Goal: Task Accomplishment & Management: Use online tool/utility

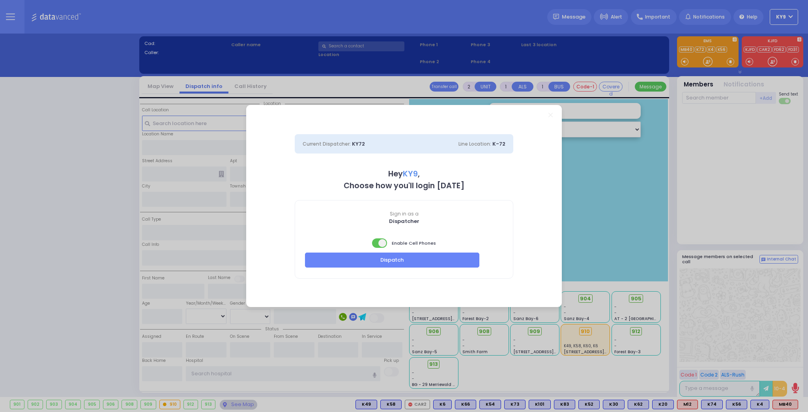
select select "15"
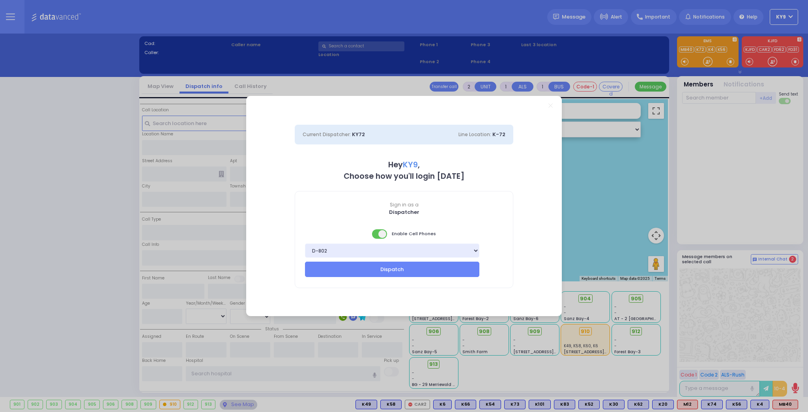
click at [376, 236] on span at bounding box center [380, 233] width 16 height 9
click at [374, 268] on button "Dispatch" at bounding box center [392, 269] width 174 height 15
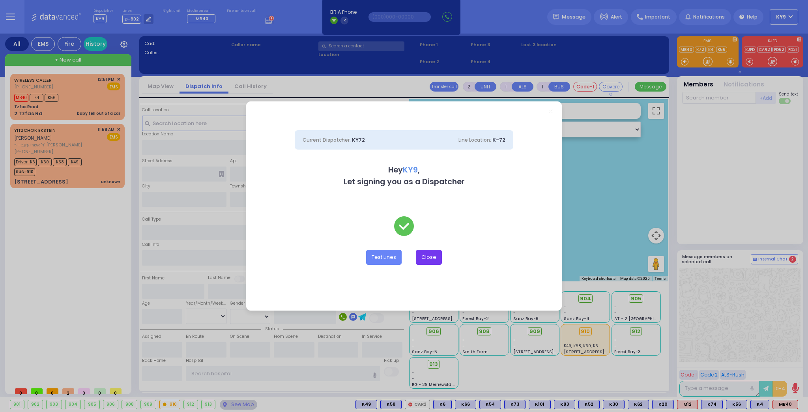
click at [425, 256] on button "Close" at bounding box center [429, 257] width 26 height 15
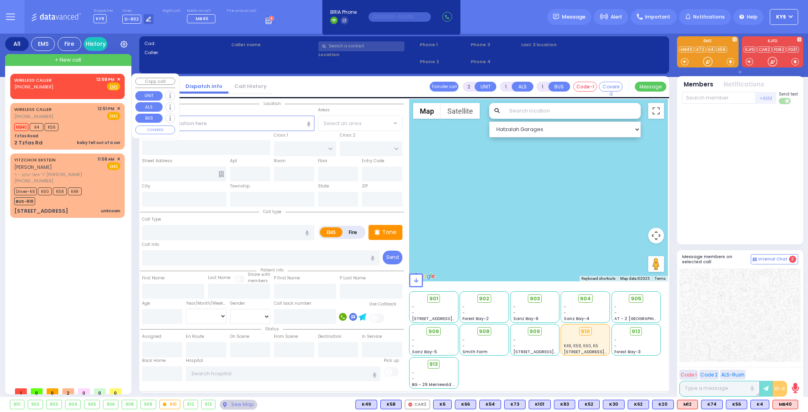
click at [53, 82] on div "WIRELESS CALLER (845) 248-2505 12:58 PM ✕ Fire EMS" at bounding box center [67, 83] width 106 height 15
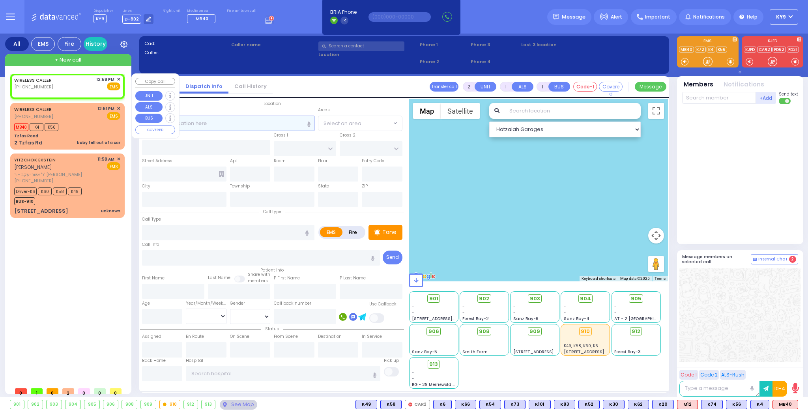
select select
radio input "true"
select select
type input "12:58"
select select "Hatzalah Garages"
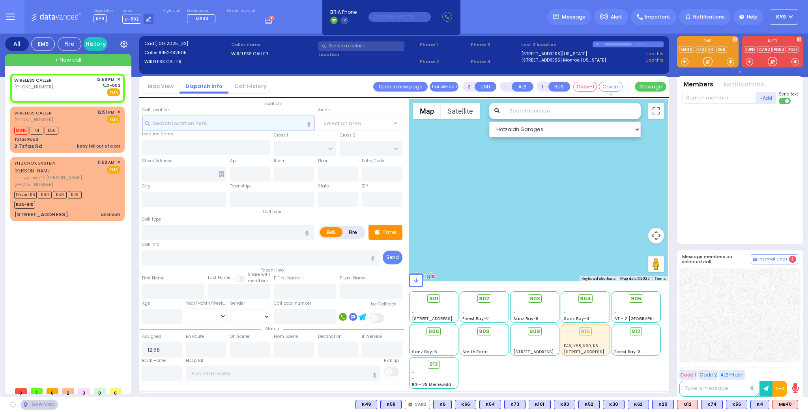
select select
radio input "true"
select select
select select "Hatzalah Garages"
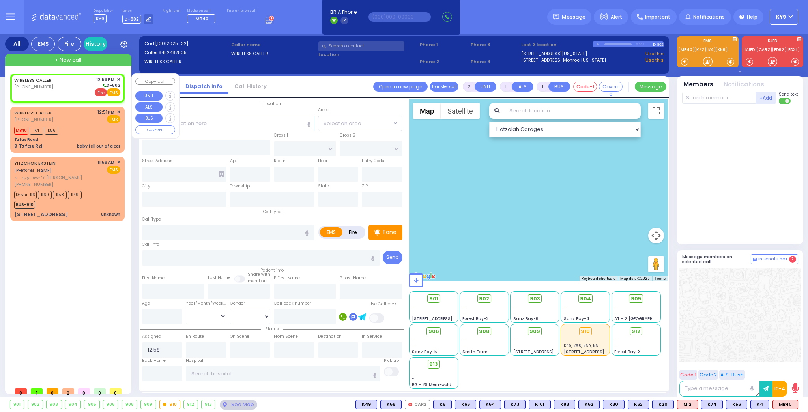
click at [103, 94] on span "Fire" at bounding box center [101, 92] width 12 height 8
select select
radio input "false"
radio input "true"
select select
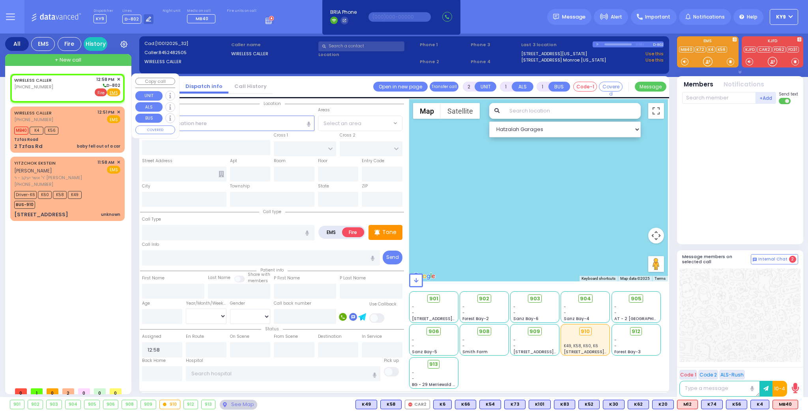
select select "Hatzalah Garages"
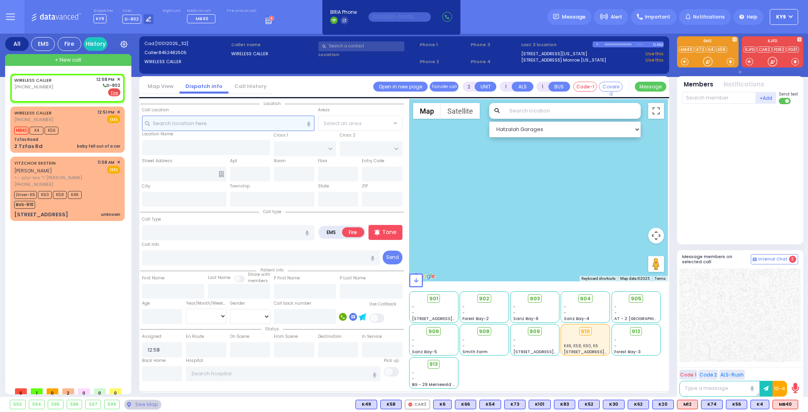
click at [189, 122] on input "text" at bounding box center [228, 123] width 172 height 15
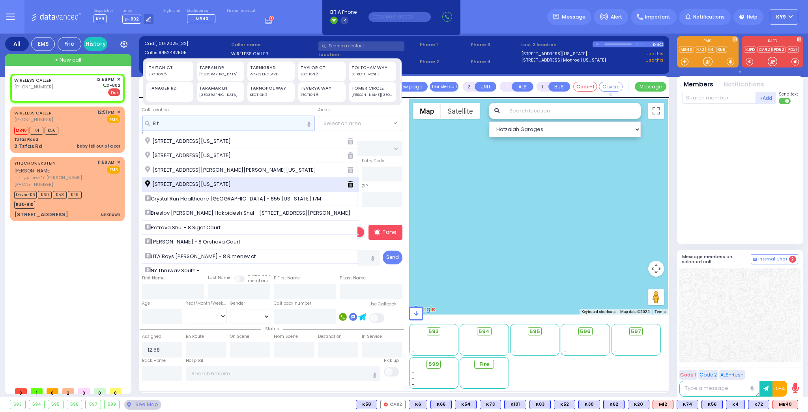
type input "8 t"
click at [199, 183] on span "[STREET_ADDRESS][US_STATE]" at bounding box center [189, 184] width 88 height 8
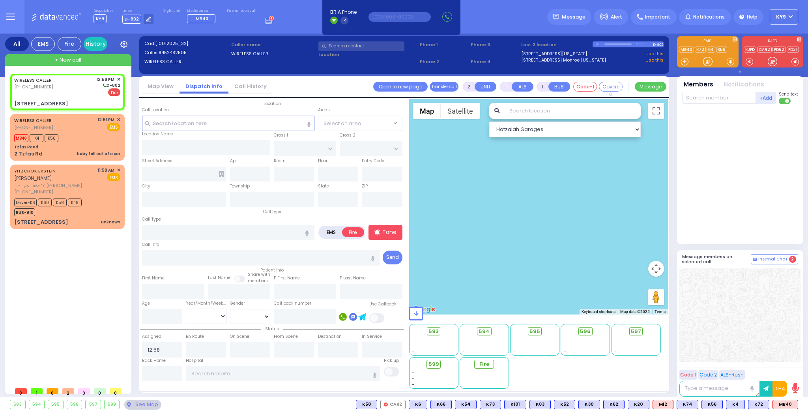
select select
radio input "true"
select select
select select "Hatzalah Garages"
type input "[GEOGRAPHIC_DATA]"
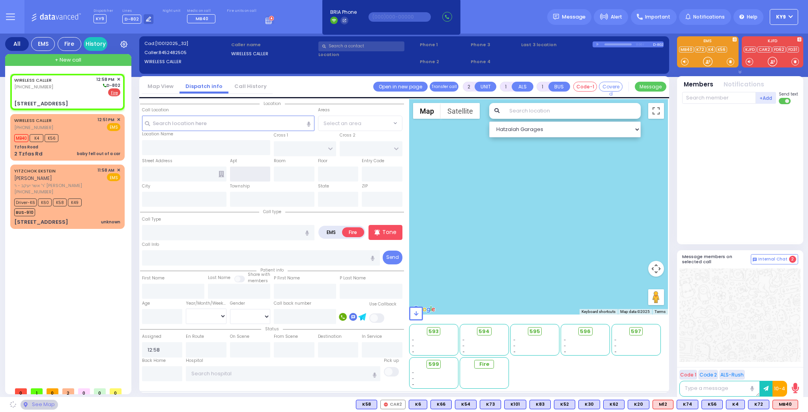
type input "TOLTCHAV WAY"
type input "8 Toltchav Way"
type input "Monroe"
type input "[US_STATE]"
type input "10950"
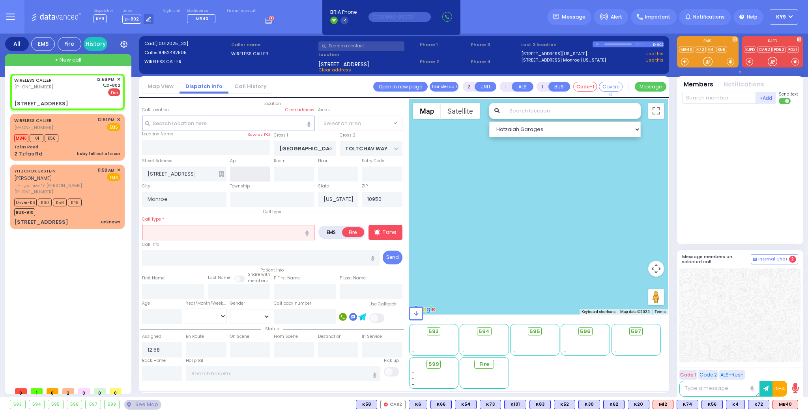
select select "BEIRECH MOSHE"
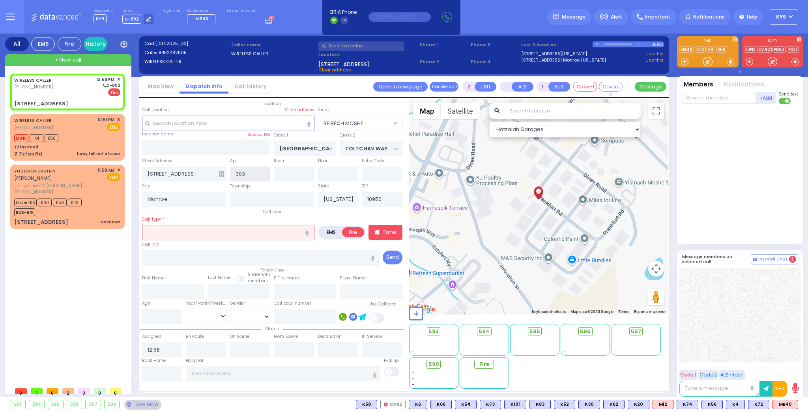
type input "303"
click at [185, 228] on input "text" at bounding box center [228, 232] width 172 height 15
select select
radio input "true"
select select
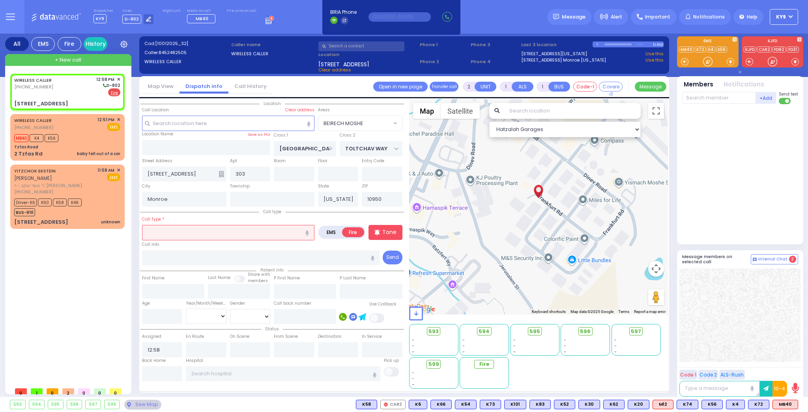
select select "Hatzalah Garages"
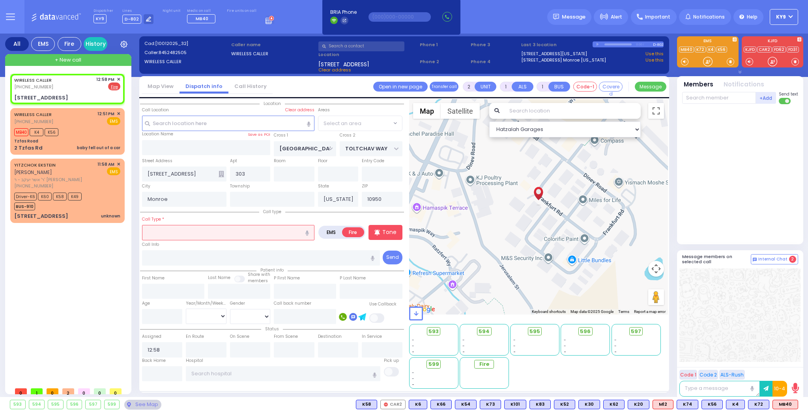
radio input "true"
select select
select select "Hatzalah Garages"
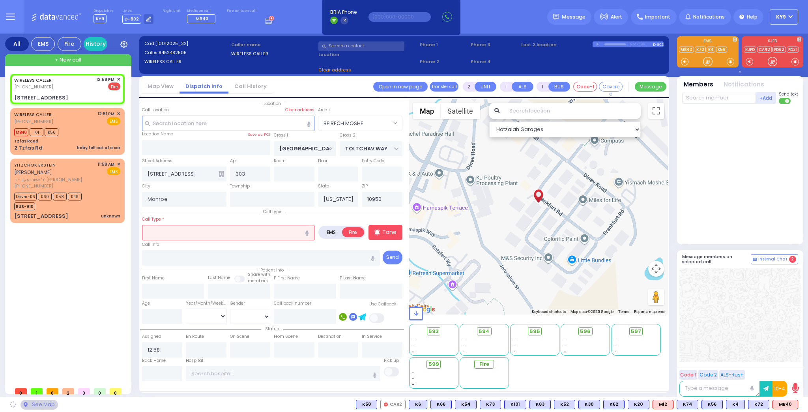
select select "BEIRECH MOSHE"
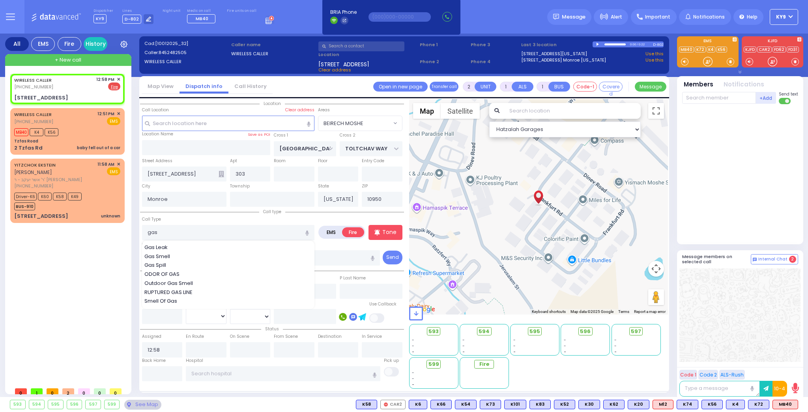
drag, startPoint x: 175, startPoint y: 256, endPoint x: 179, endPoint y: 255, distance: 4.1
click at [177, 255] on div "Gas Smell" at bounding box center [228, 257] width 168 height 8
type input "Gas Smell"
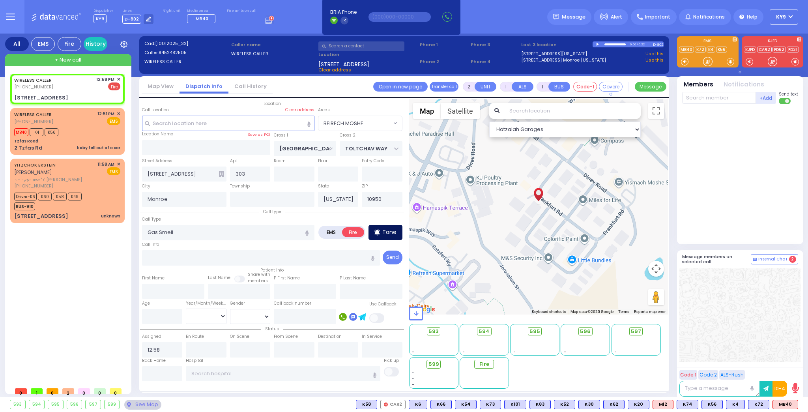
click at [385, 232] on p "Tone" at bounding box center [389, 232] width 14 height 8
select select
radio input "true"
select select
select select "Hatzalah Garages"
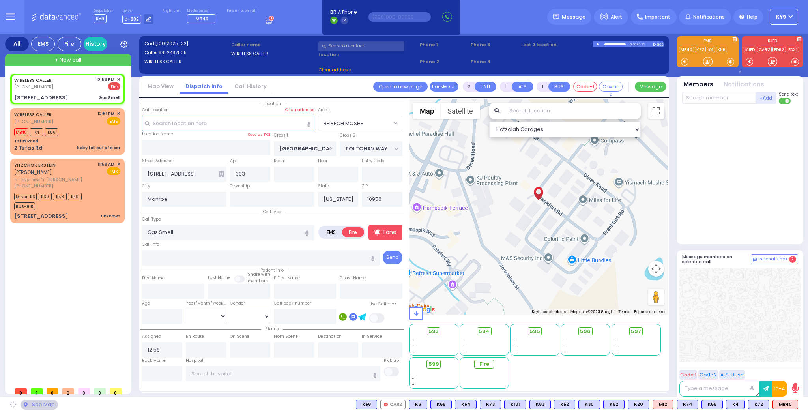
select select "BEIRECH MOSHE"
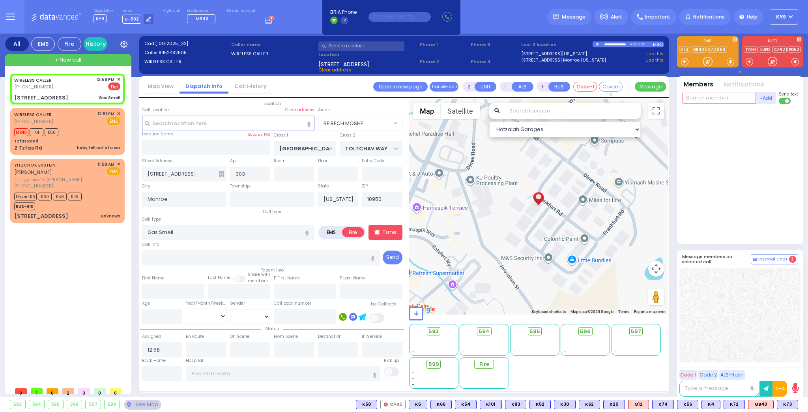
drag, startPoint x: 709, startPoint y: 100, endPoint x: 715, endPoint y: 97, distance: 6.9
click at [709, 101] on input "text" at bounding box center [719, 98] width 74 height 12
type input "16"
click at [711, 118] on div "FD16 Efrayem Friedrich" at bounding box center [741, 114] width 112 height 14
click at [709, 101] on input "text" at bounding box center [719, 98] width 74 height 12
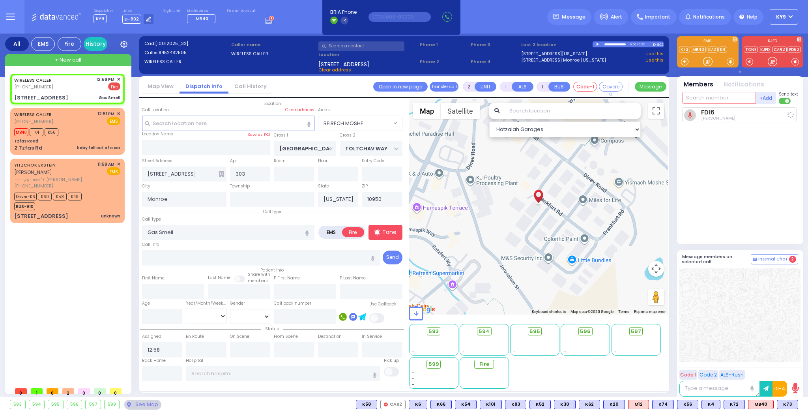
select select
radio input "true"
select select
type input "12:58"
select select "Hatzalah Garages"
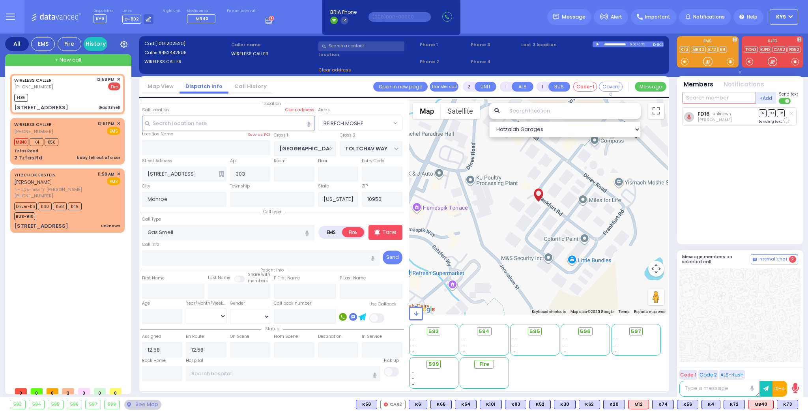
select select "BEIRECH MOSHE"
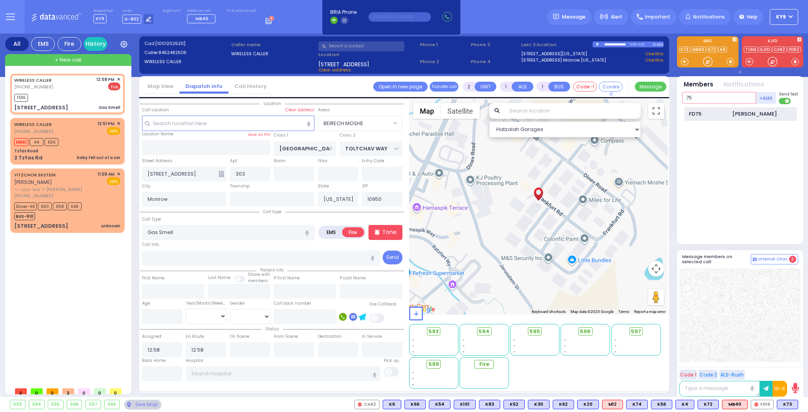
type input "75"
click at [726, 112] on div "FD75" at bounding box center [708, 114] width 39 height 8
select select
radio input "true"
select select
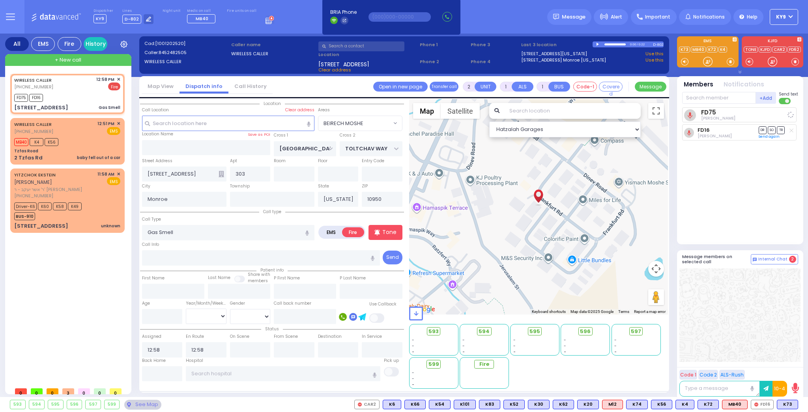
select select "Hatzalah Garages"
select select "BEIRECH MOSHE"
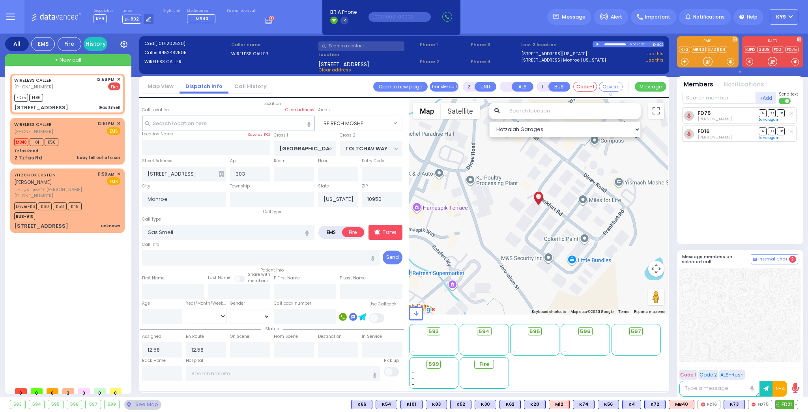
click at [784, 406] on span "FD21" at bounding box center [787, 404] width 22 height 9
select select
radio input "true"
select select
select select "Hatzalah Garages"
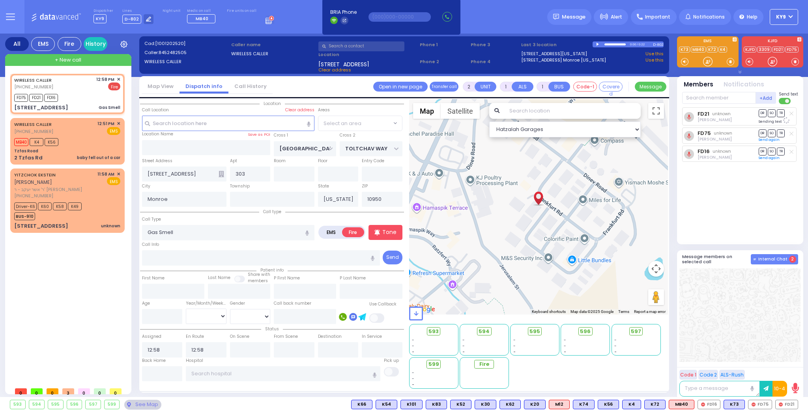
select select "BEIRECH MOSHE"
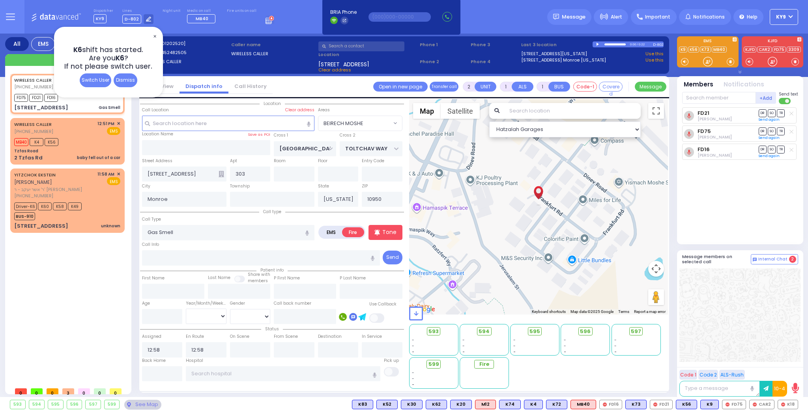
click at [129, 78] on div "Dismiss" at bounding box center [126, 80] width 24 height 14
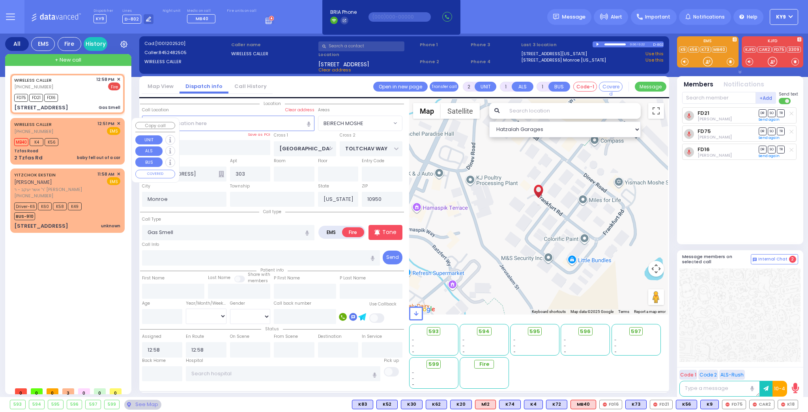
click at [75, 146] on div "WIRELESS CALLER (845) 376-2563 12:51 PM ✕ EMS MB40" at bounding box center [67, 141] width 111 height 44
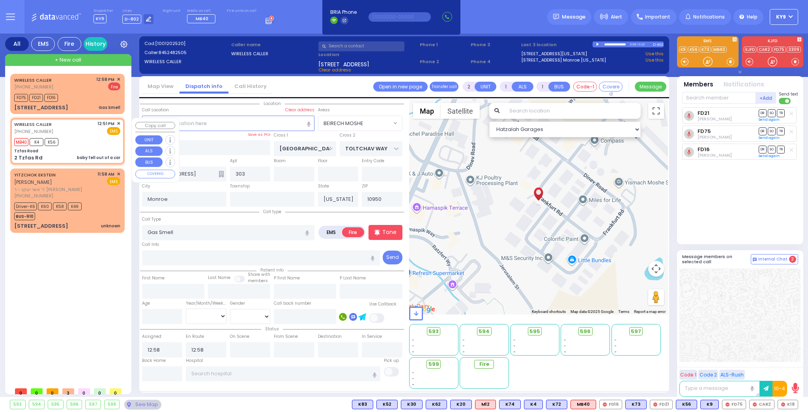
select select
type input "baby fell out of a car"
radio input "true"
select select
type input "12:51"
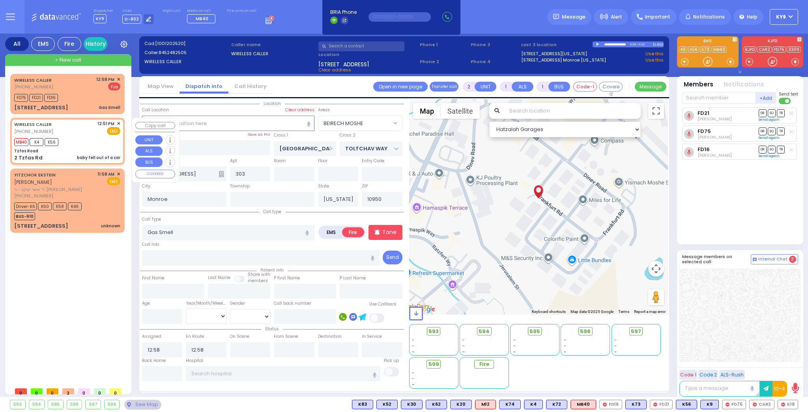
type input "12:52"
type input "Tzfas Road"
type input "NICKLESBURG RD"
type input "KRAKOW BLVD"
type input "2 Tzfas Rd"
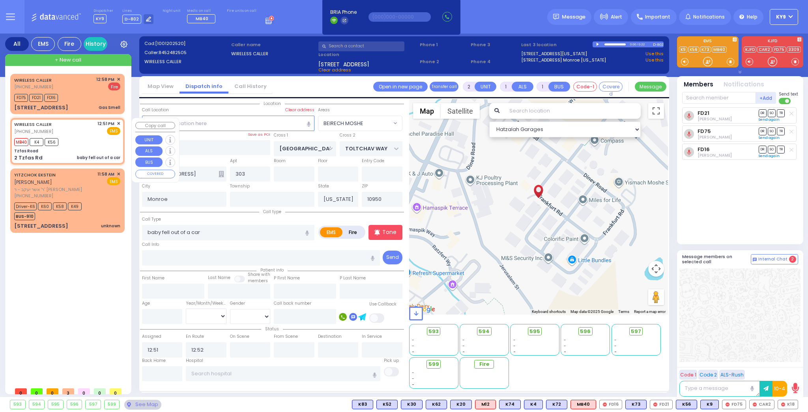
type input "[PERSON_NAME]"
select select "ATZEI TAMURIM"
select select "Hatzalah Garages"
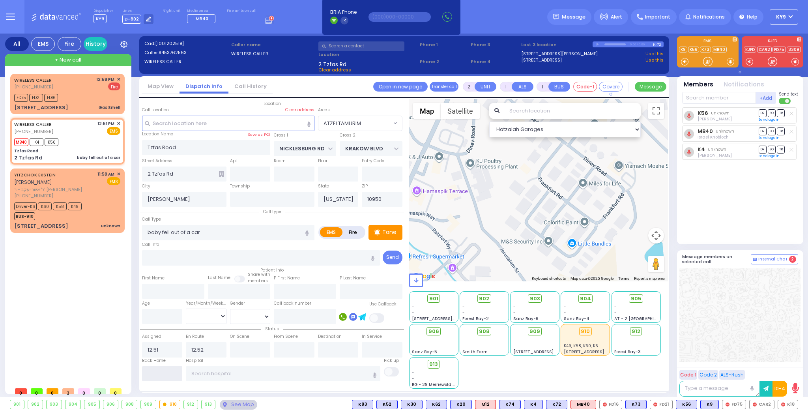
click at [154, 374] on input "text" at bounding box center [162, 373] width 41 height 15
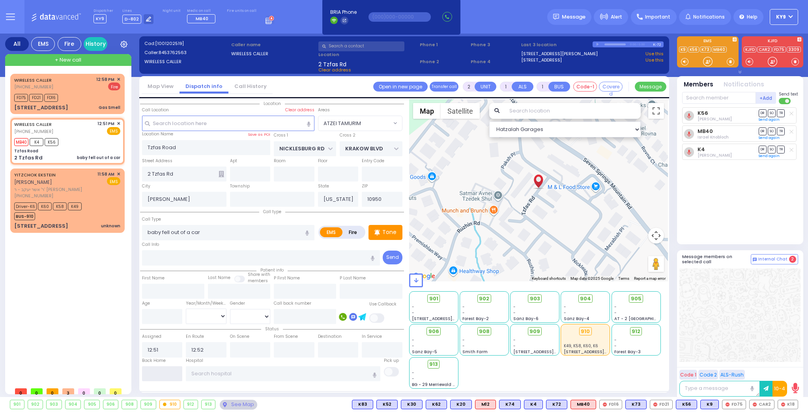
click at [155, 372] on input "text" at bounding box center [162, 373] width 41 height 15
click at [155, 371] on input "text" at bounding box center [162, 373] width 41 height 15
type input "13:04"
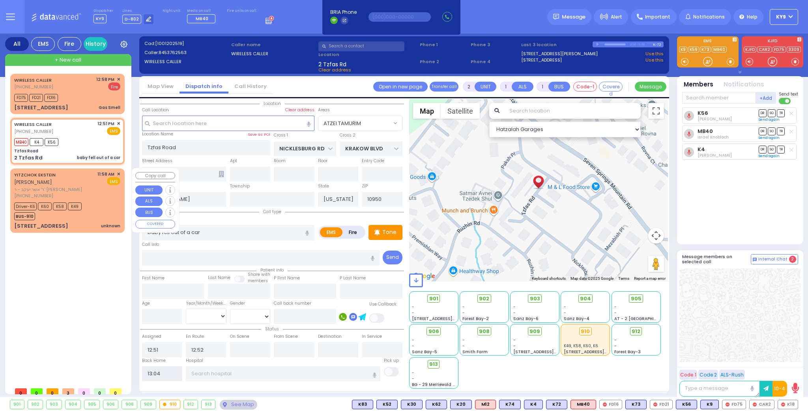
select select
radio input "true"
select select
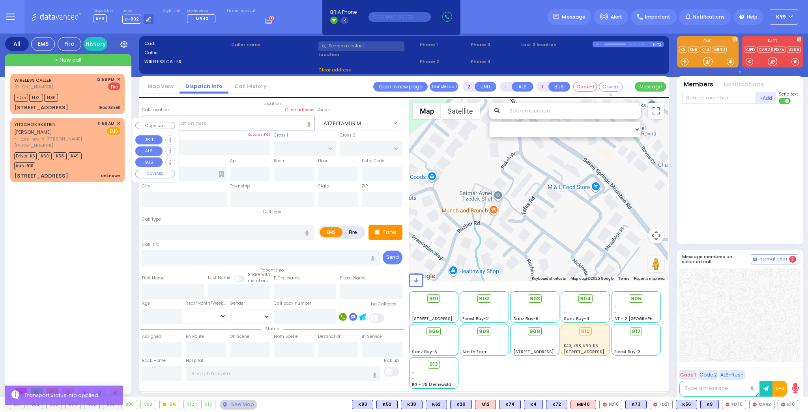
click at [97, 172] on div "YITZCHOK EKSTEIN יצחק עקשטיין ר' אשר יעקב - ר' שלמה ווייזער (845) 492-5110 11:5…" at bounding box center [67, 150] width 114 height 64
type input "6"
select select
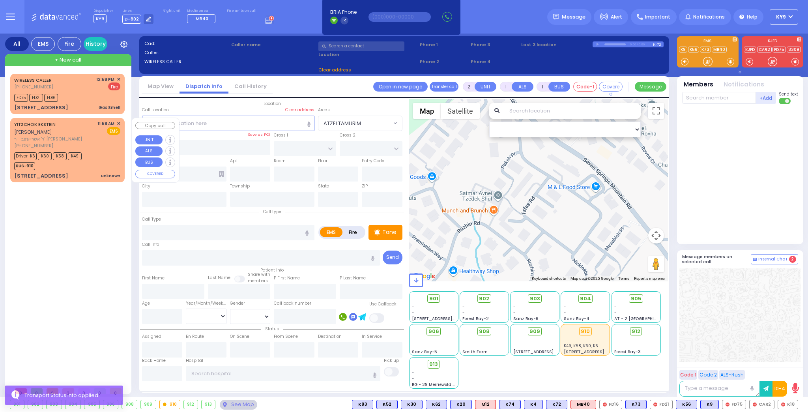
type input "unknown"
radio input "true"
type input "YITZCHOK"
type input "EKSTEIN"
type input "Dina"
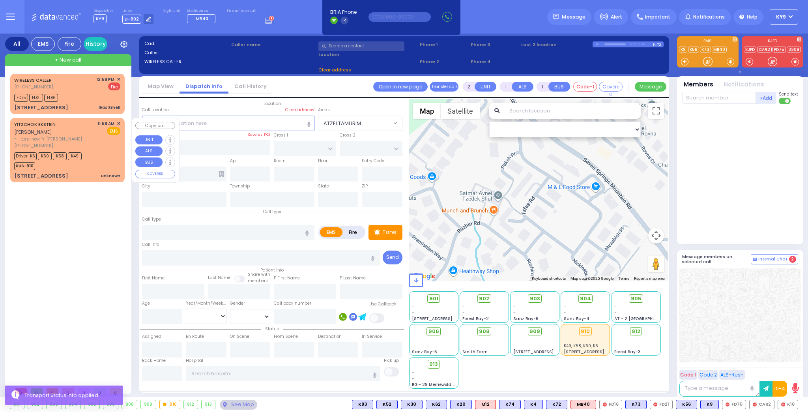
type input "Jahel"
type input "34"
select select "Year"
select select "[DEMOGRAPHIC_DATA]"
type input "11:58"
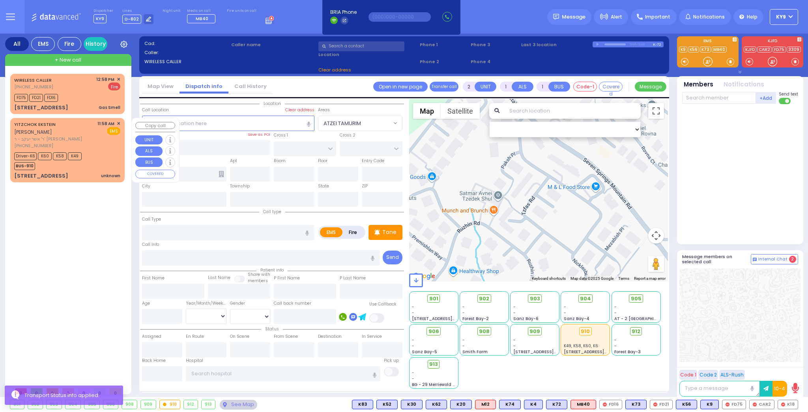
type input "11:59"
type input "12:05"
type input "12:18"
type input "12:37"
type input "12:45"
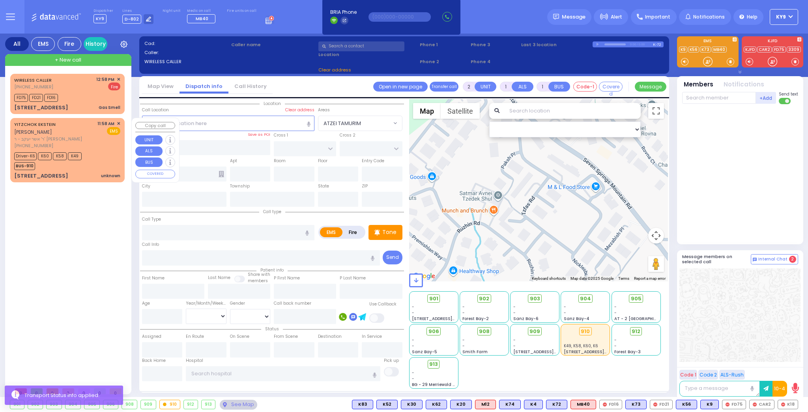
type input "Garnet Health Medical Center 707 East Main Street Middletown"
select select "Hatzalah Garages"
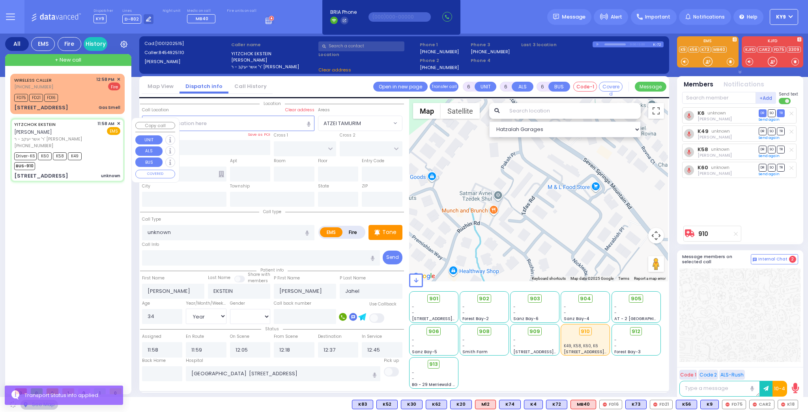
click at [74, 216] on div "WIRELESS CALLER (845) 248-2505 12:58 PM ✕ FD75 FD21" at bounding box center [69, 228] width 118 height 309
select select
radio input "true"
select select "Year"
select select "[DEMOGRAPHIC_DATA]"
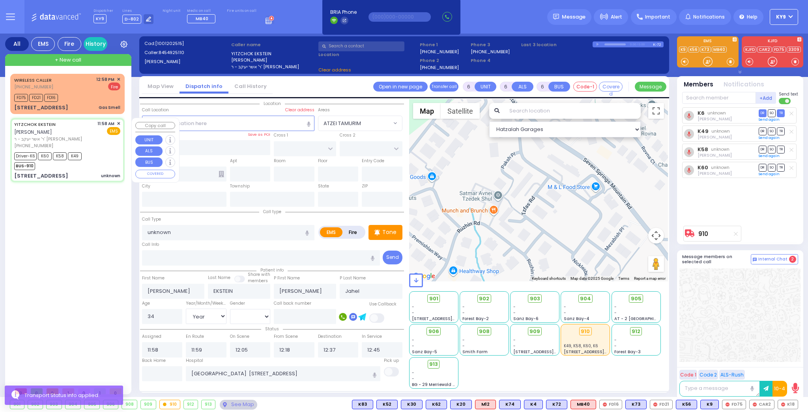
type input "LEIPNIK WAY"
type input "MERON DR"
type input "4 TEVERYA WAY"
type input "102"
type input "[PERSON_NAME]"
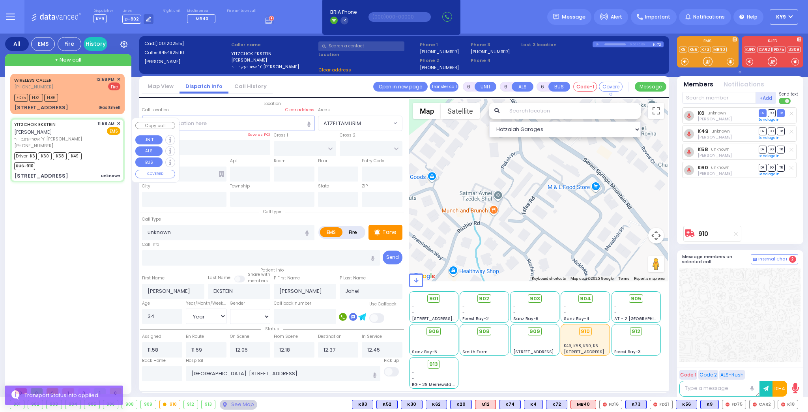
type input "[US_STATE]"
type input "10950"
select select "SECTION 6"
select select "Hatzalah Garages"
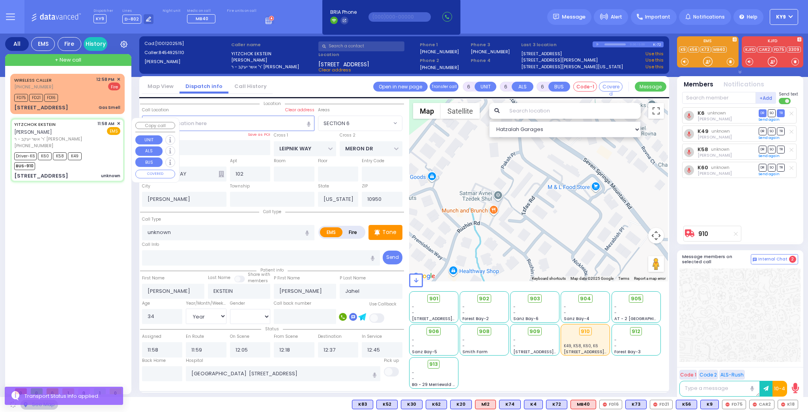
click at [92, 161] on div "Driver-K6 K60 K58 K49 BUS-910" at bounding box center [67, 160] width 106 height 20
select select "SECTION 6"
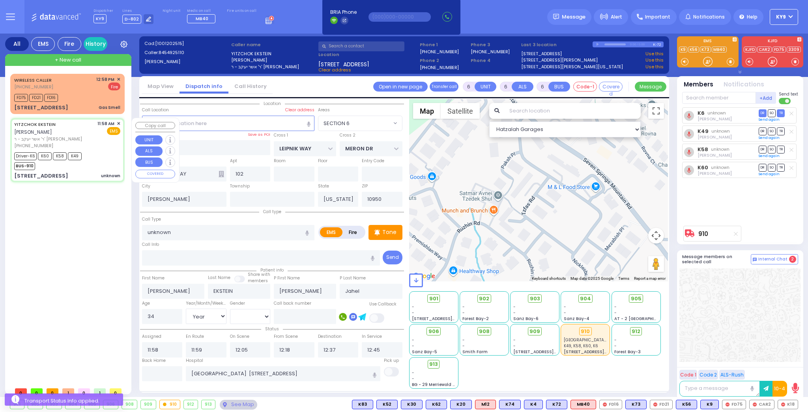
select select
radio input "true"
select select "Year"
select select "[DEMOGRAPHIC_DATA]"
select select "Hatzalah Garages"
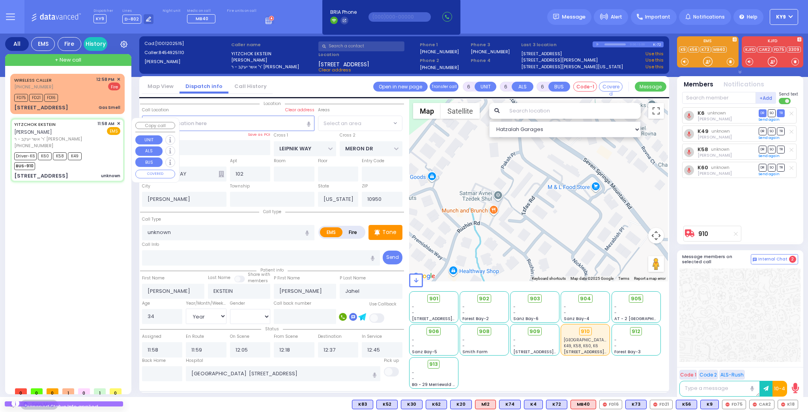
select select "SECTION 6"
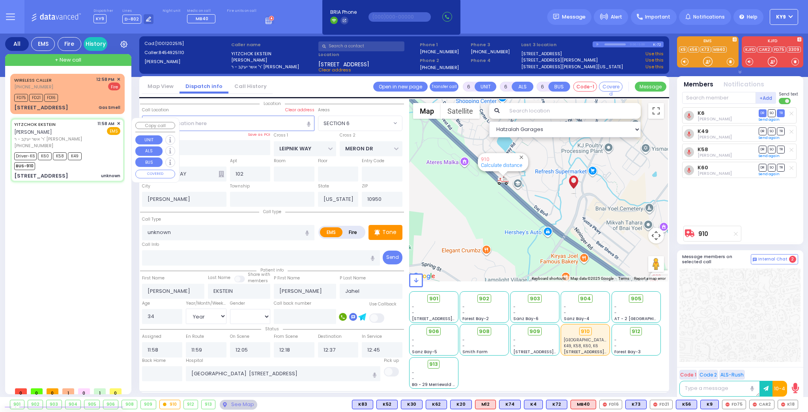
click at [93, 159] on div "Driver-K6 K60 K58 K49 BUS-910" at bounding box center [67, 160] width 106 height 20
select select
radio input "true"
select select "Year"
select select "[DEMOGRAPHIC_DATA]"
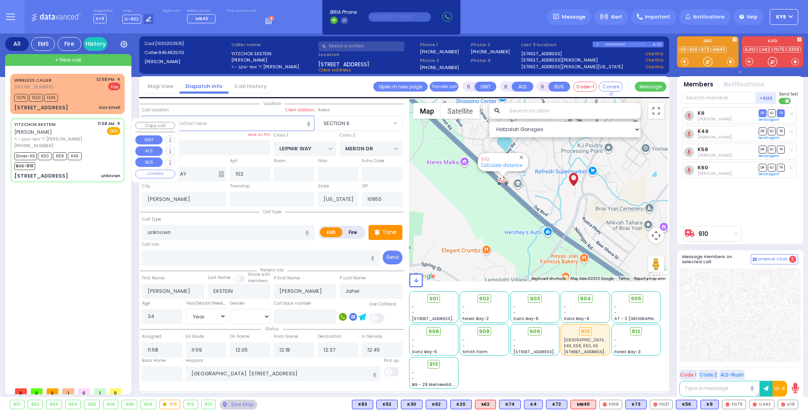
select select "SECTION 6"
select select "Hatzalah Garages"
click at [92, 157] on div "Driver-K6 K60 K58 K49 BUS-910" at bounding box center [67, 160] width 106 height 20
select select
radio input "true"
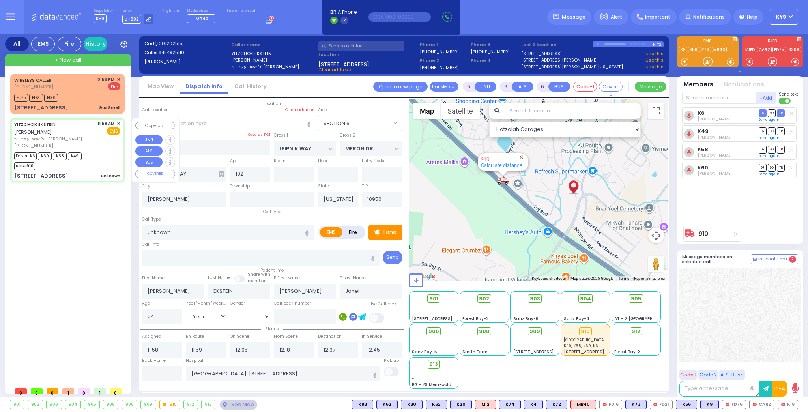
select select "Year"
select select "[DEMOGRAPHIC_DATA]"
select select "SECTION 6"
select select "Hatzalah Garages"
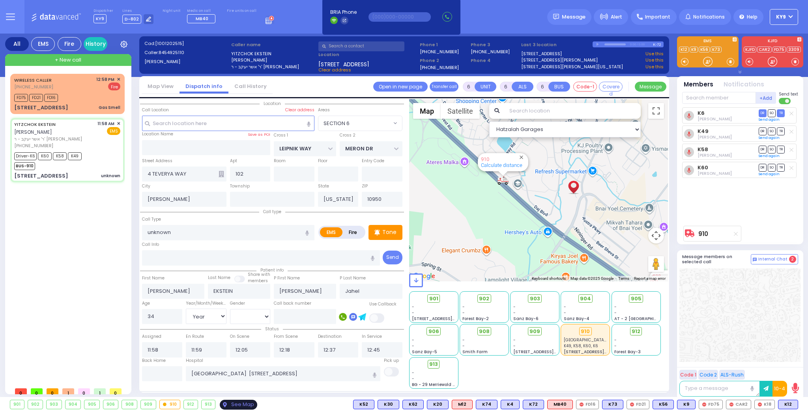
click at [232, 406] on div "See Map" at bounding box center [238, 405] width 37 height 10
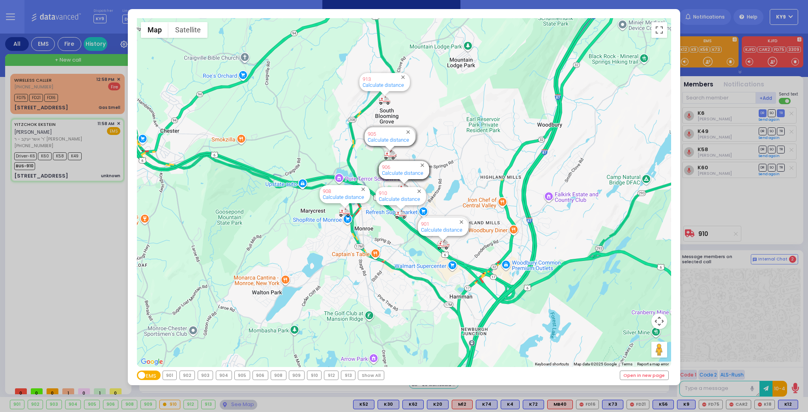
click at [308, 376] on div "910" at bounding box center [314, 375] width 14 height 9
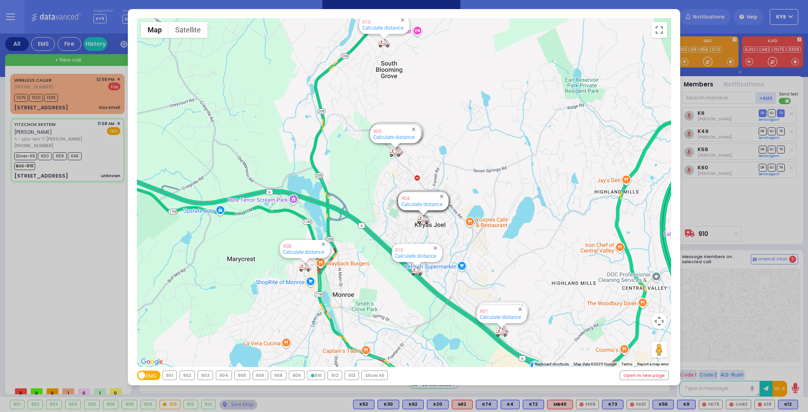
click at [310, 378] on div "910" at bounding box center [315, 375] width 17 height 9
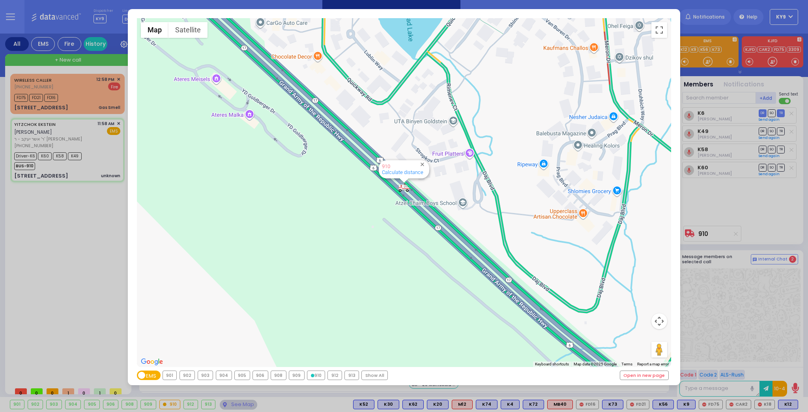
click at [314, 376] on div "910" at bounding box center [315, 375] width 17 height 9
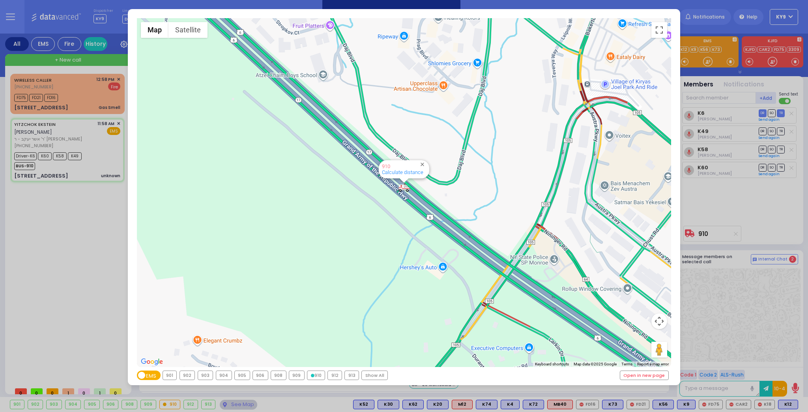
click at [241, 411] on div "← Move left → Move right ↑ Move up ↓ Move down + Zoom in - Zoom out Home Jump l…" at bounding box center [404, 206] width 808 height 412
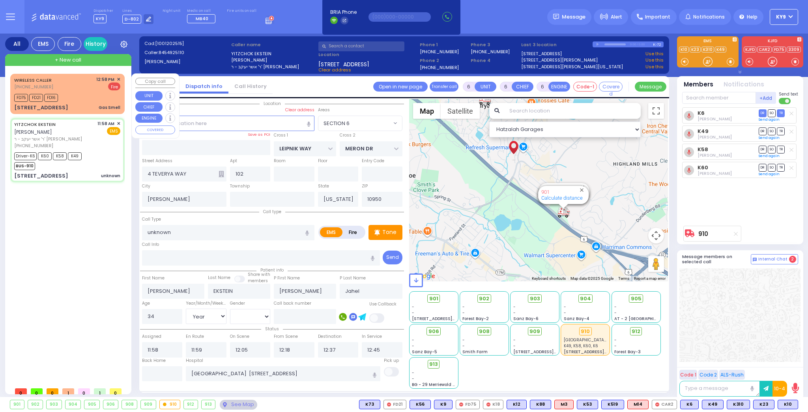
click at [68, 92] on div "FD75 FD21 FD16" at bounding box center [67, 97] width 106 height 10
type input "2"
type input "1"
select select
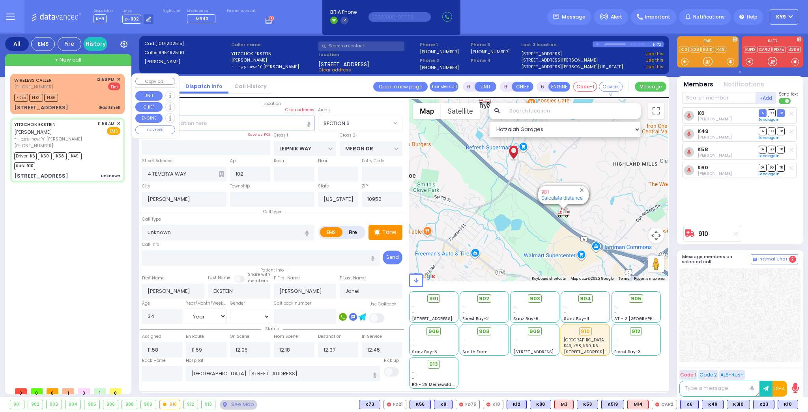
type input "Gas Smell"
radio input "false"
radio input "true"
select select
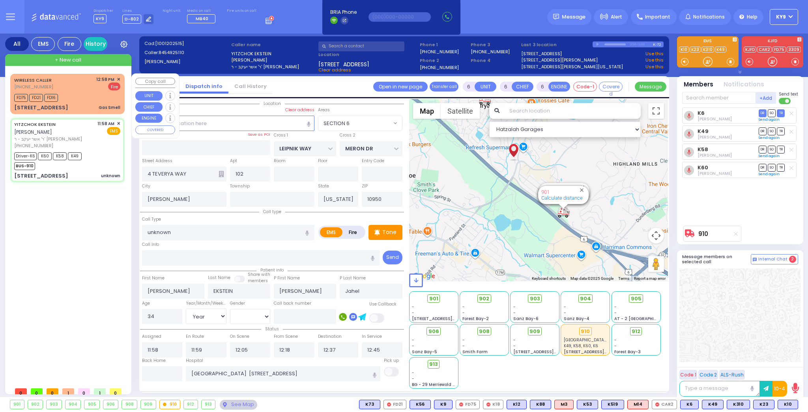
type input "12:58"
select select "Hatzalah Garages"
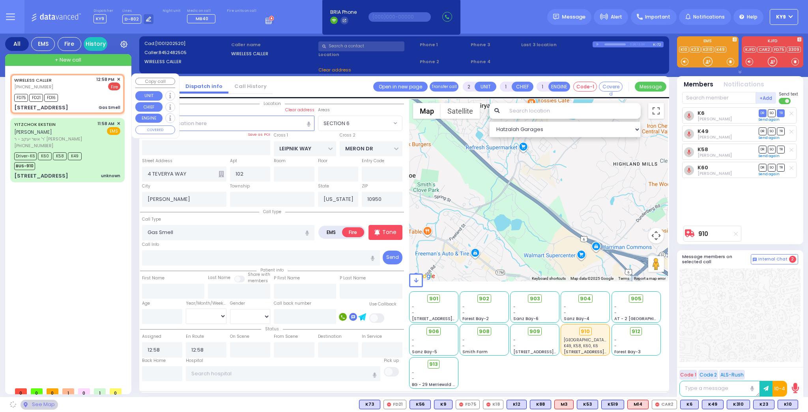
type input "[GEOGRAPHIC_DATA]"
type input "TOLTCHAV WAY"
type input "8 Toltchav Way"
type input "303"
type input "Monroe"
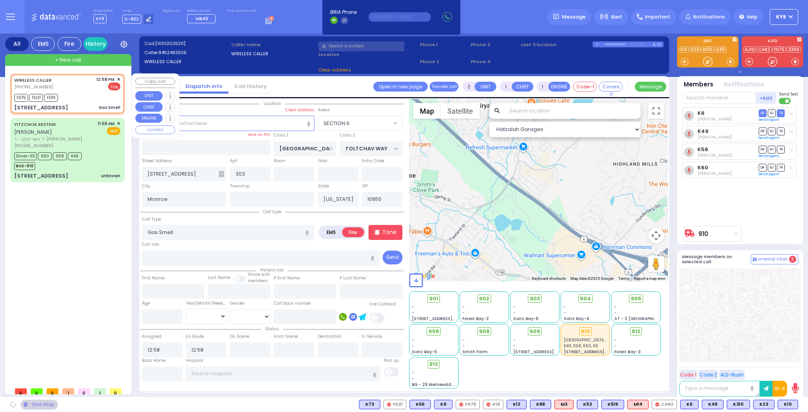
select select "BEIRECH MOSHE"
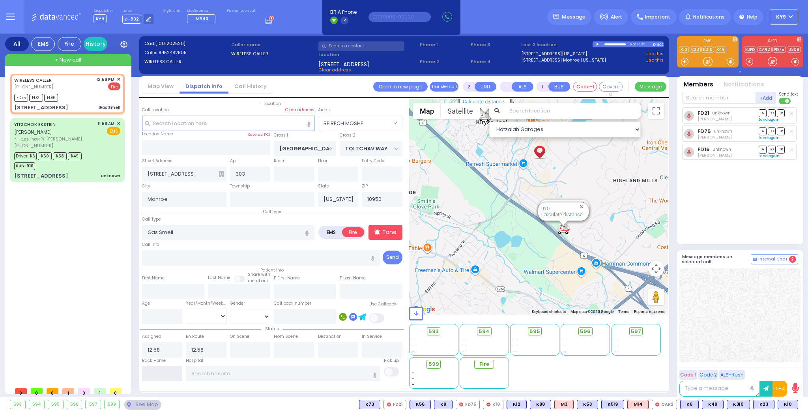
click at [152, 370] on input "text" at bounding box center [162, 373] width 41 height 15
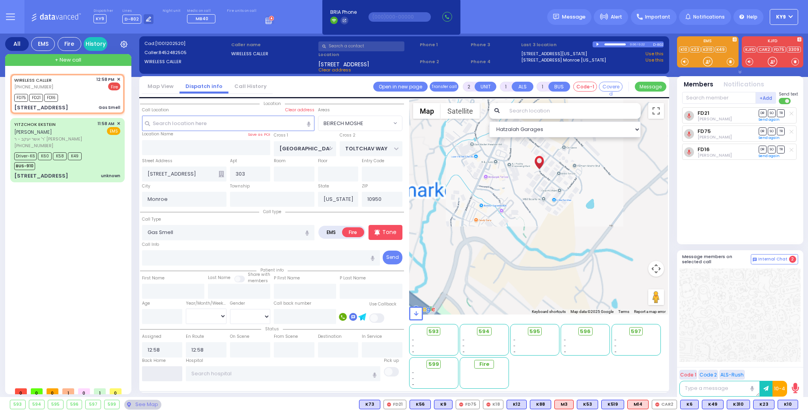
click at [154, 371] on input "text" at bounding box center [162, 373] width 41 height 15
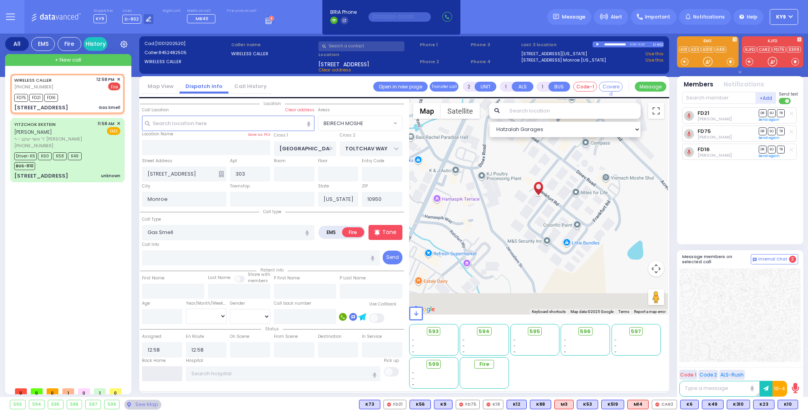
click at [154, 371] on input "text" at bounding box center [162, 373] width 41 height 15
type input "13:32"
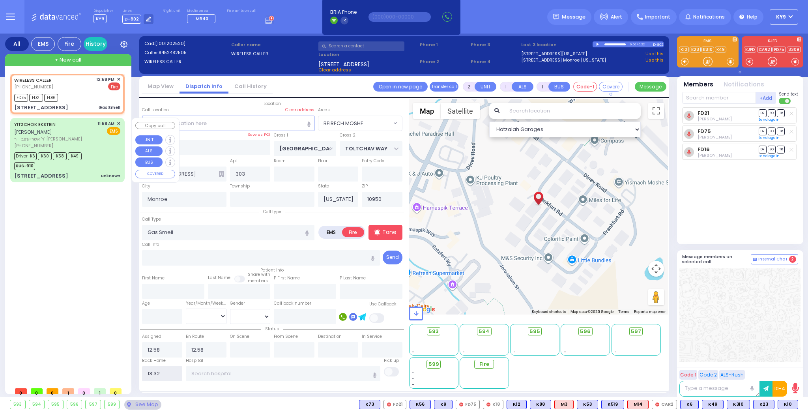
select select
radio input "true"
select select
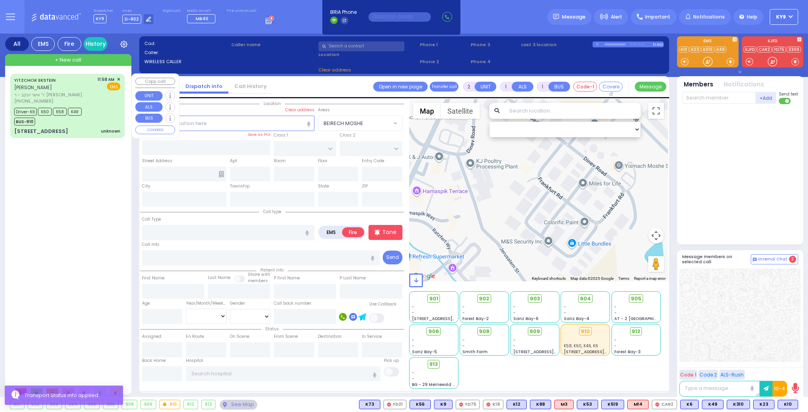
drag, startPoint x: 85, startPoint y: 125, endPoint x: 84, endPoint y: 119, distance: 5.7
click at [84, 119] on div "YITZCHOK EKSTEIN יצחק עקשטיין ר' אשר יעקב - ר' שלמה ווייזער (845) 492-5110 11:5…" at bounding box center [67, 106] width 111 height 62
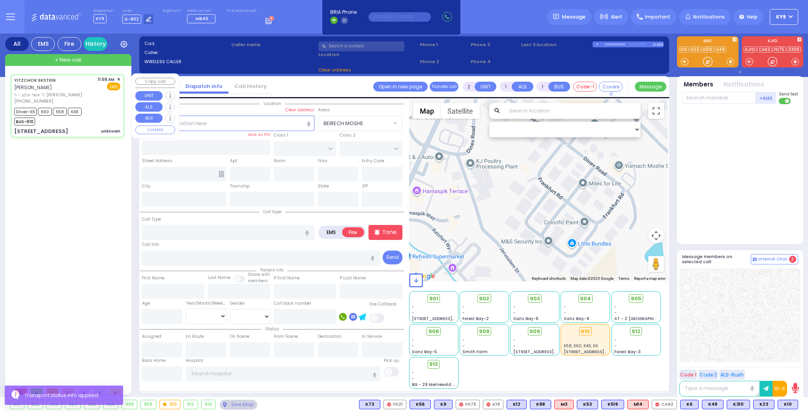
type input "6"
select select
type input "unknown"
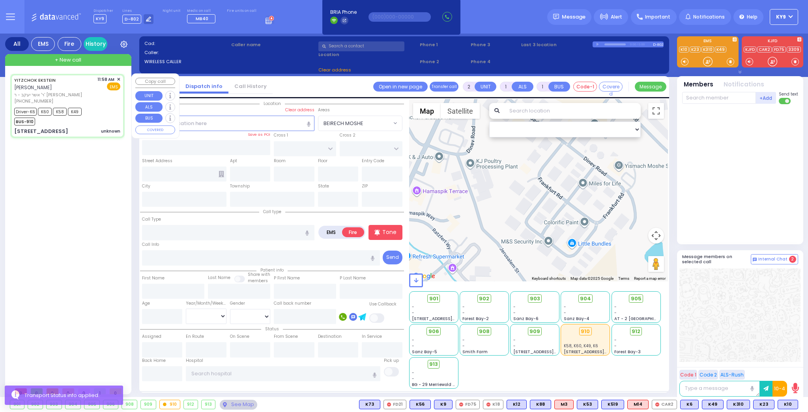
radio input "true"
type input "YITZCHOK"
type input "EKSTEIN"
type input "Dina"
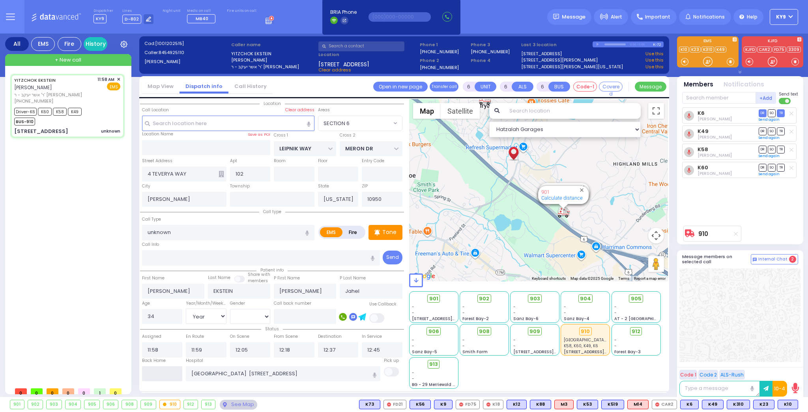
click at [158, 373] on input "text" at bounding box center [162, 373] width 41 height 15
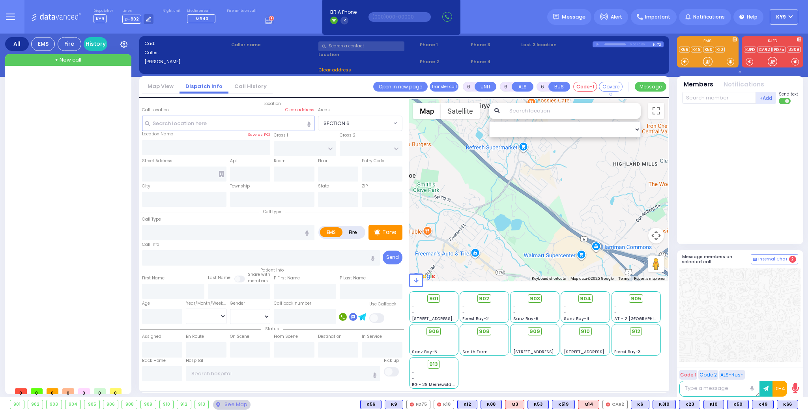
select select
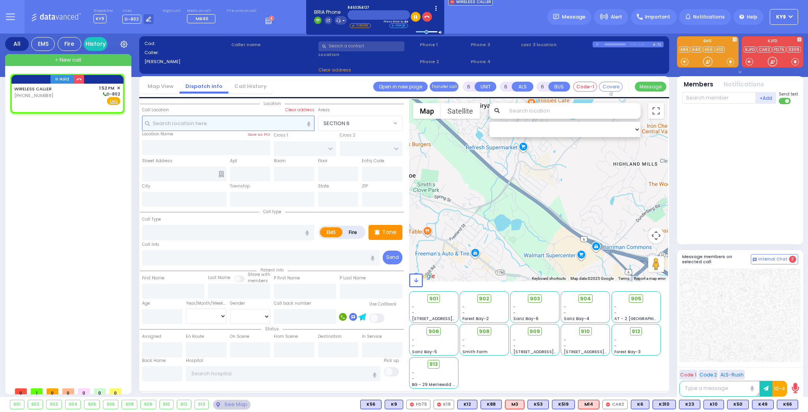
type input "2"
type input "1"
select select
radio input "true"
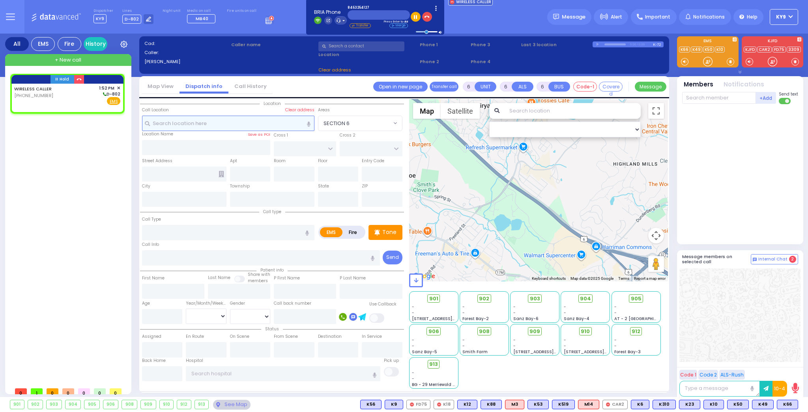
select select
type input "13:52"
select select "Hatzalah Garages"
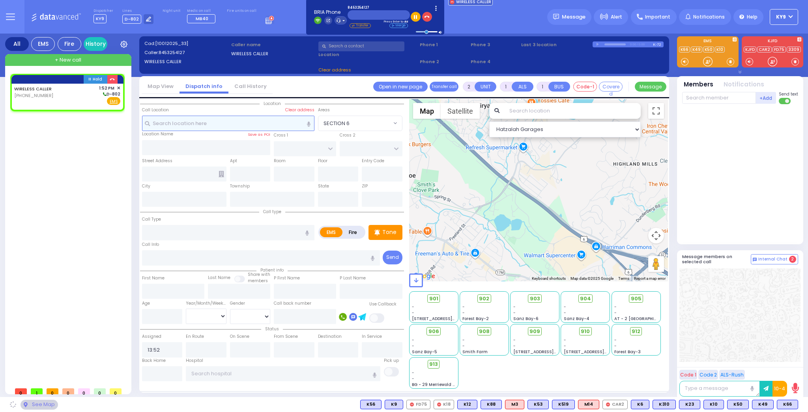
select select
radio input "true"
select select
select select "Hatzalah Garages"
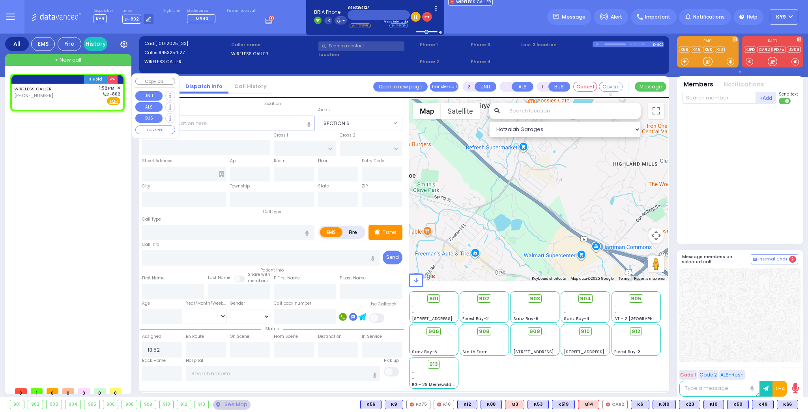
click at [58, 94] on div "WIRELESS CALLER [PHONE_NUMBER] 1:52 PM ✕ D-802" at bounding box center [67, 95] width 106 height 21
select select
radio input "true"
select select
select select "Hatzalah Garages"
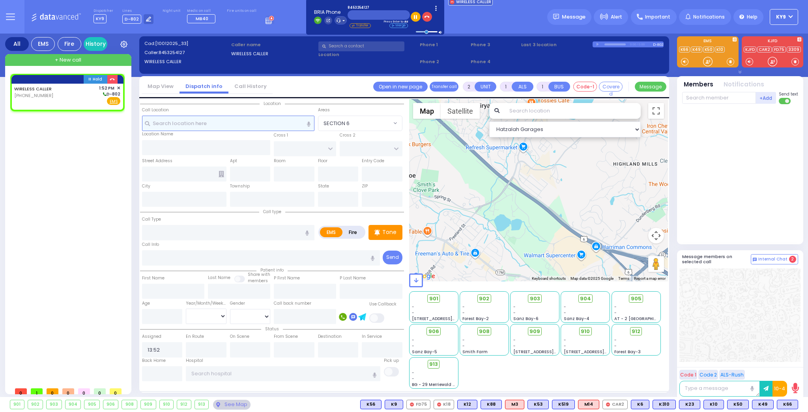
click at [216, 124] on input "text" at bounding box center [228, 123] width 172 height 15
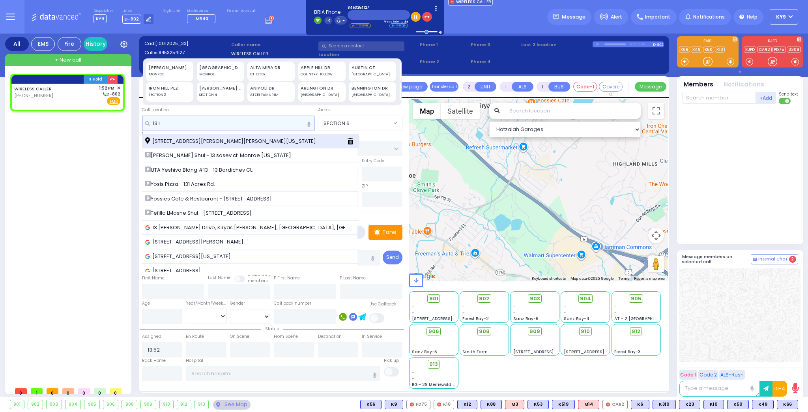
type input "13 i"
click at [208, 138] on span "[STREET_ADDRESS][PERSON_NAME][PERSON_NAME][US_STATE]" at bounding box center [232, 141] width 174 height 8
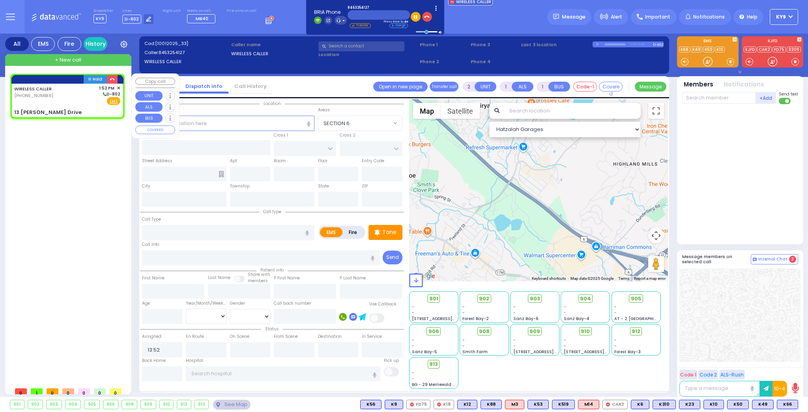
select select
radio input "true"
select select
select select "Hatzalah Garages"
type input "KAHAN DR"
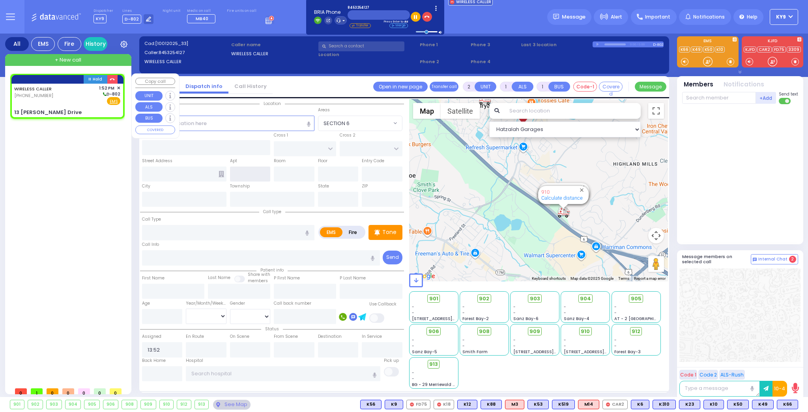
type input "VAYOEL MOSHE COURT"
type input "13 [PERSON_NAME] Drive"
type input "Monroe"
type input "[US_STATE]"
type input "10950"
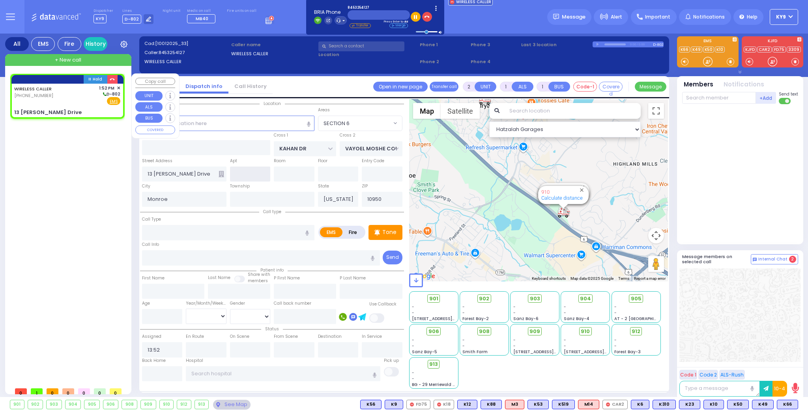
select select "SECTION 4"
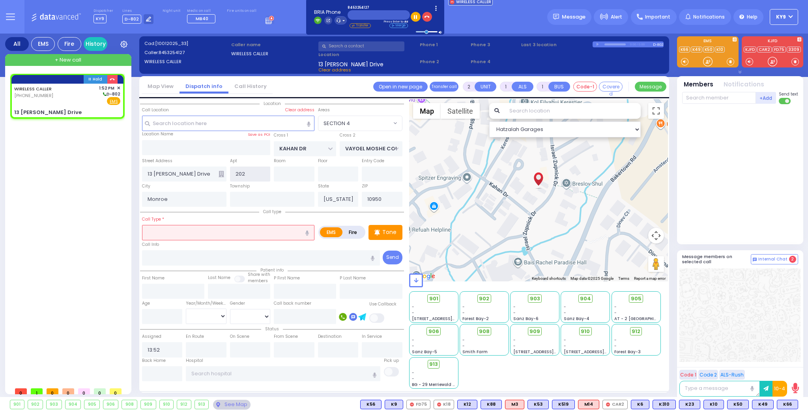
type input "202"
click at [150, 232] on input "text" at bounding box center [228, 232] width 172 height 15
select select
radio input "true"
select select
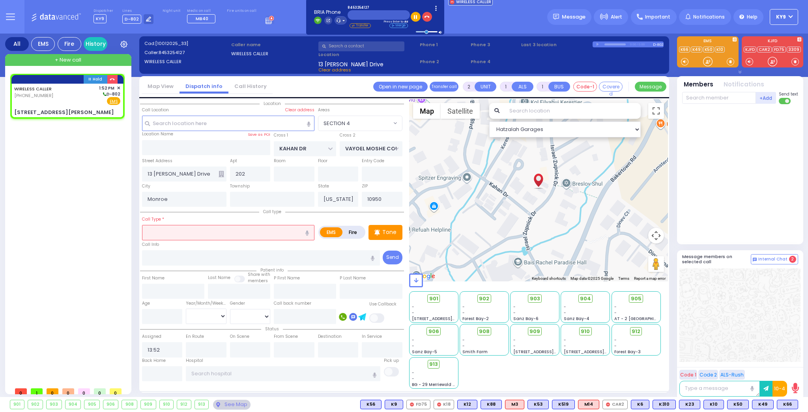
select select "Hatzalah Garages"
select select "SECTION 4"
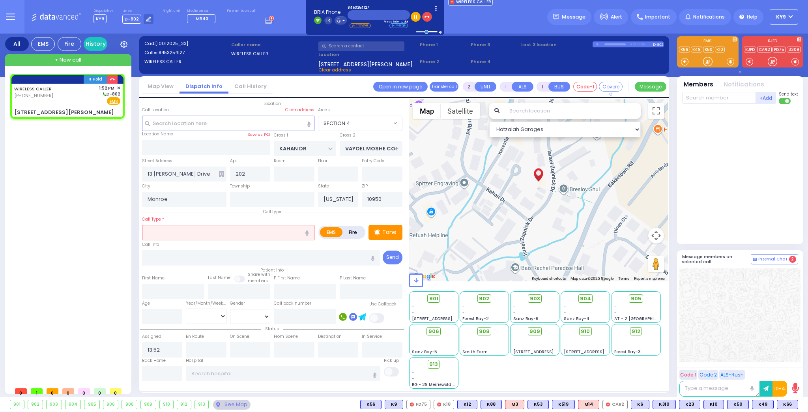
type input "d"
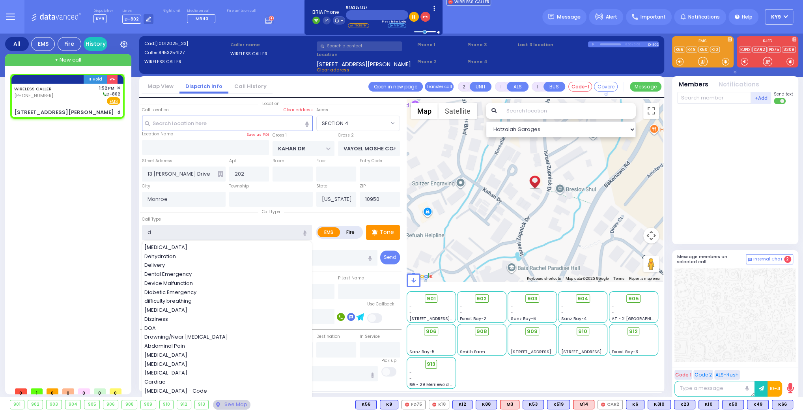
select select
radio input "true"
select select
select select "SECTION 4"
select select "Hatzalah Garages"
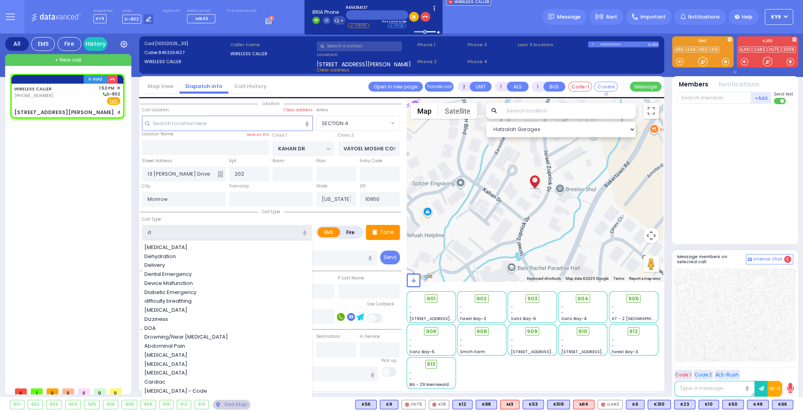
type input "d"
drag, startPoint x: 197, startPoint y: 122, endPoint x: 189, endPoint y: 125, distance: 9.0
click at [197, 121] on input "text" at bounding box center [227, 123] width 171 height 15
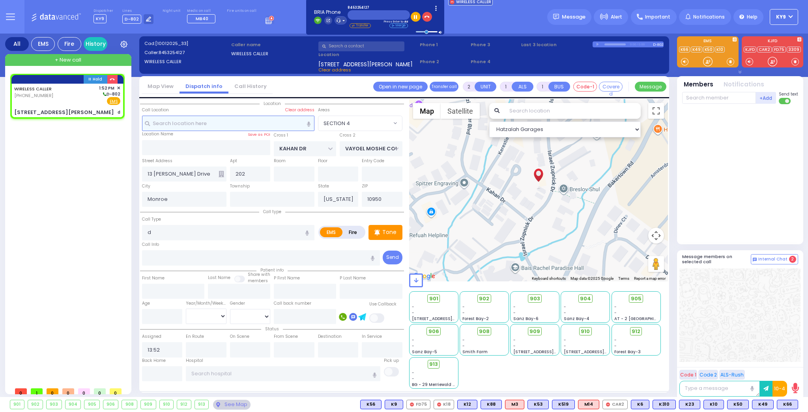
select select
radio input "true"
select select
select select "Hatzalah Garages"
type input "19"
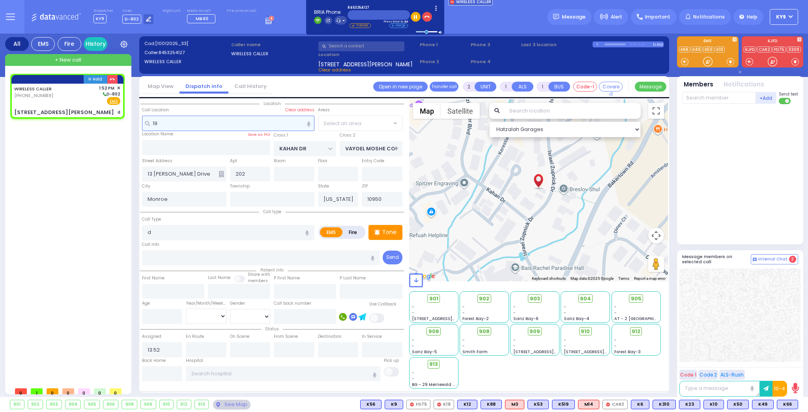
select select "SECTION 4"
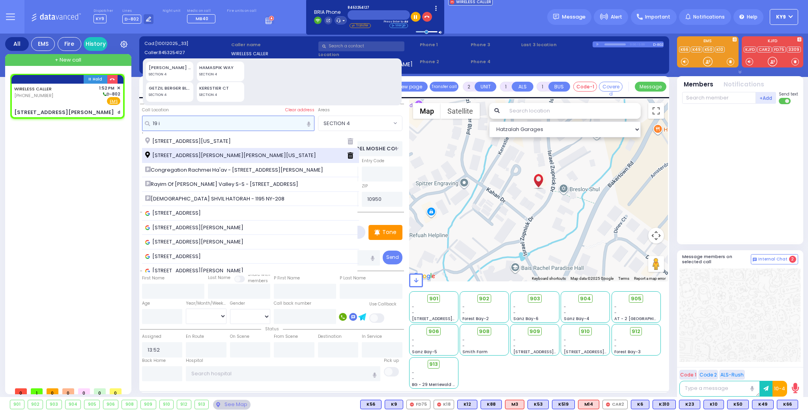
type input "19 i"
click at [206, 156] on span "[STREET_ADDRESS][PERSON_NAME][PERSON_NAME][US_STATE]" at bounding box center [232, 156] width 174 height 8
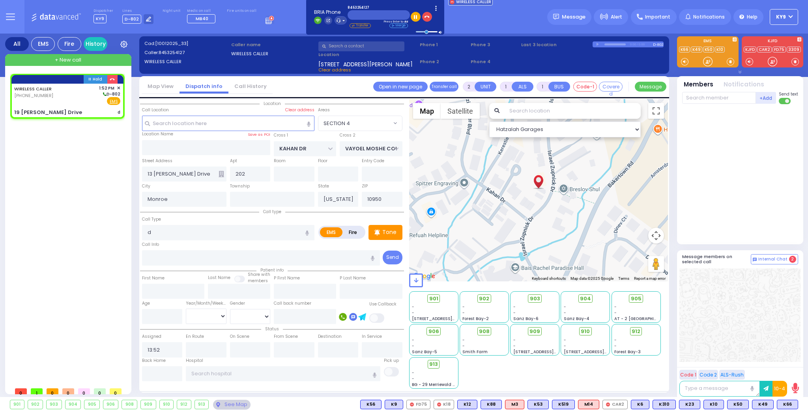
select select
radio input "true"
select select
type input "GETZIL BERGER BLVD"
type input "19 [PERSON_NAME] Drive"
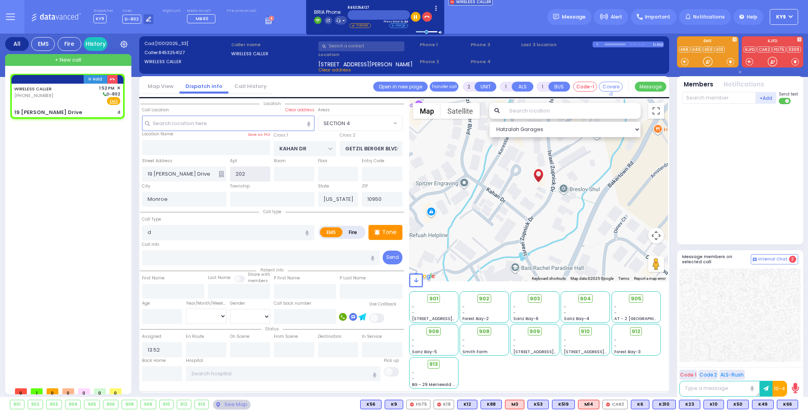
select select "SECTION 4"
select select "Hatzalah Garages"
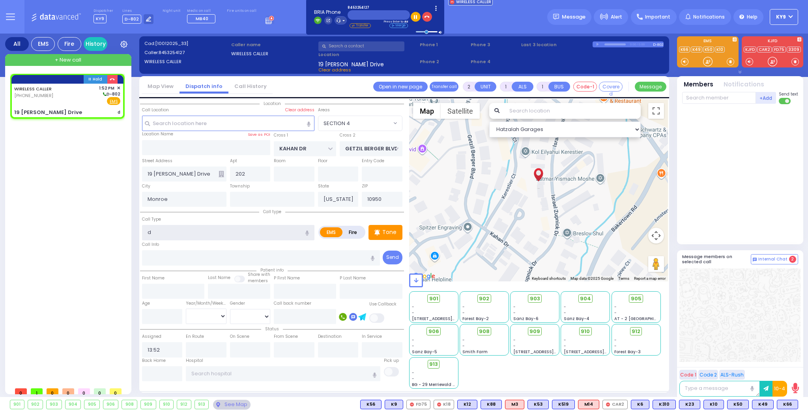
drag, startPoint x: 186, startPoint y: 228, endPoint x: 194, endPoint y: 226, distance: 7.7
click at [190, 227] on input "d" at bounding box center [228, 232] width 172 height 15
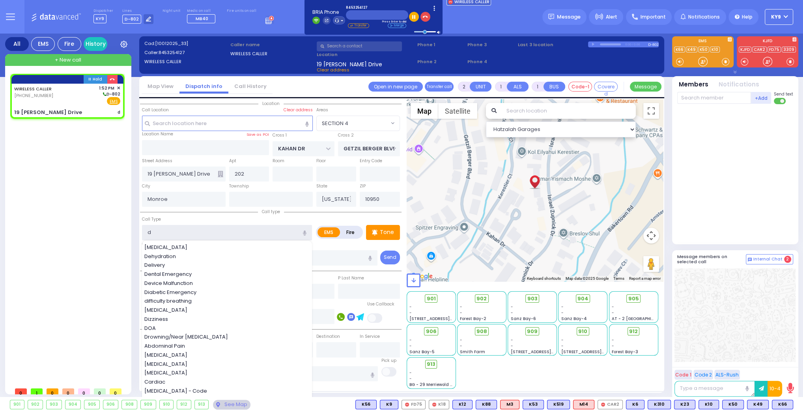
type input "de"
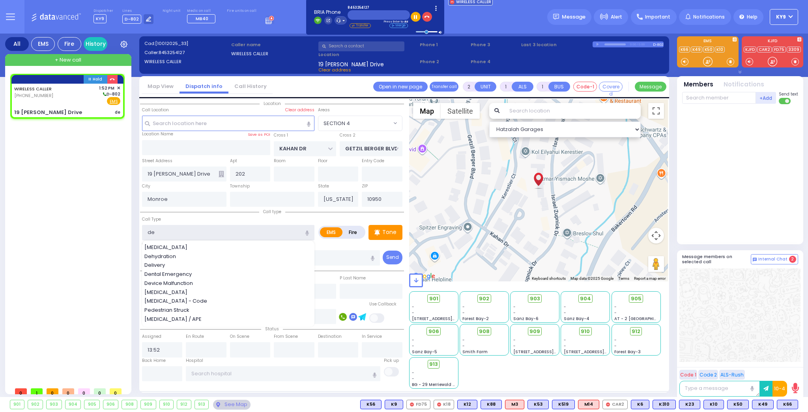
select select
radio input "true"
select select
select select "Hatzalah Garages"
select select "SECTION 4"
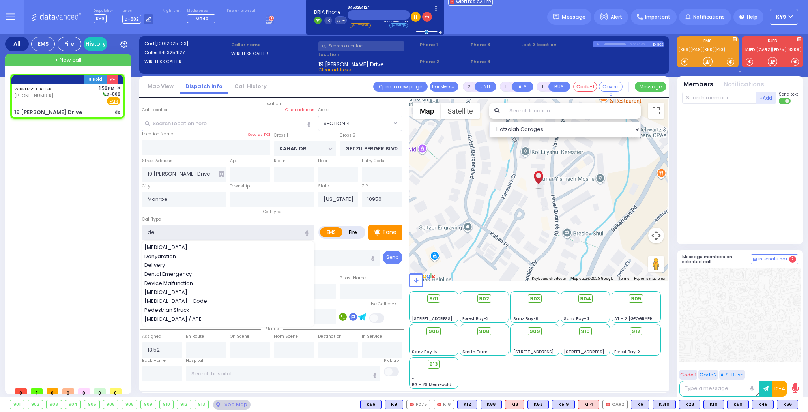
type input "d"
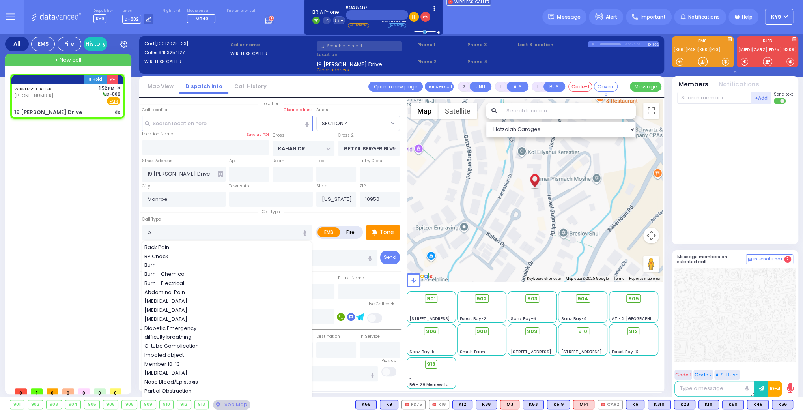
click at [174, 335] on span "difficulty breathing" at bounding box center [169, 337] width 50 height 8
type input "difficulty breathing"
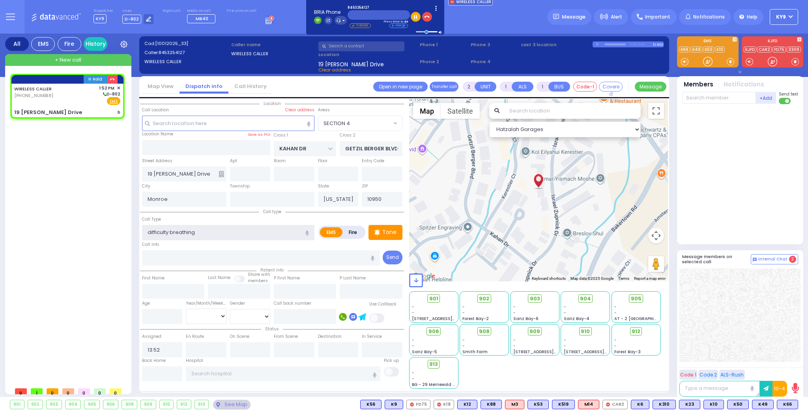
select select
radio input "true"
select select
select select "Hatzalah Garages"
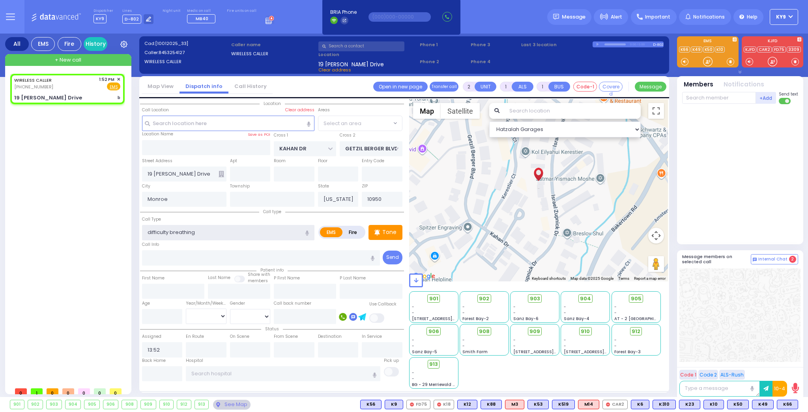
select select "SECTION 4"
select select
radio input "true"
select select
select select "Hatzalah Garages"
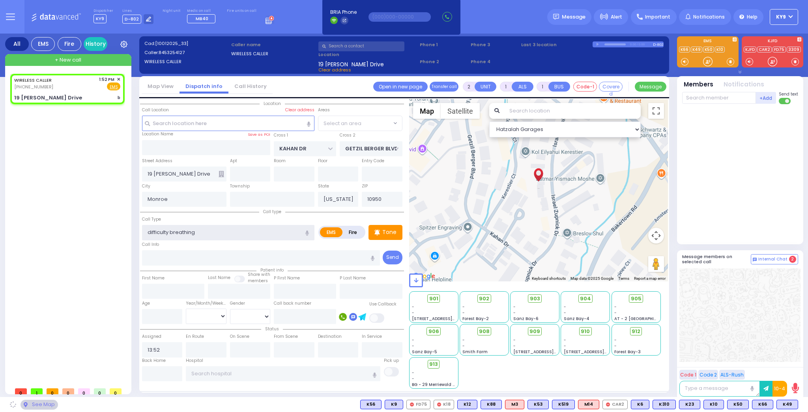
select select "SECTION 4"
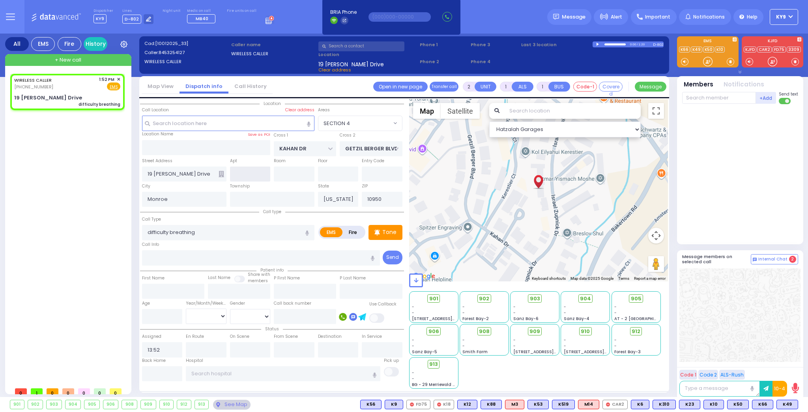
select select
radio input "true"
select select
click at [243, 175] on input "text" at bounding box center [250, 174] width 41 height 15
select select "Hatzalah Garages"
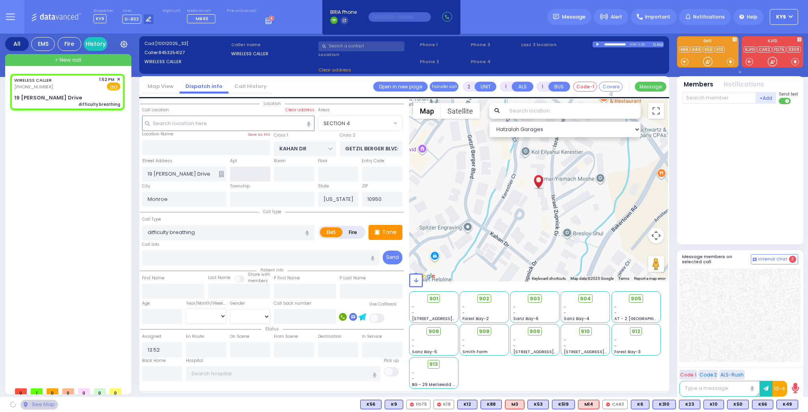
select select
radio input "true"
select select
select select "Hatzalah Garages"
type input "20"
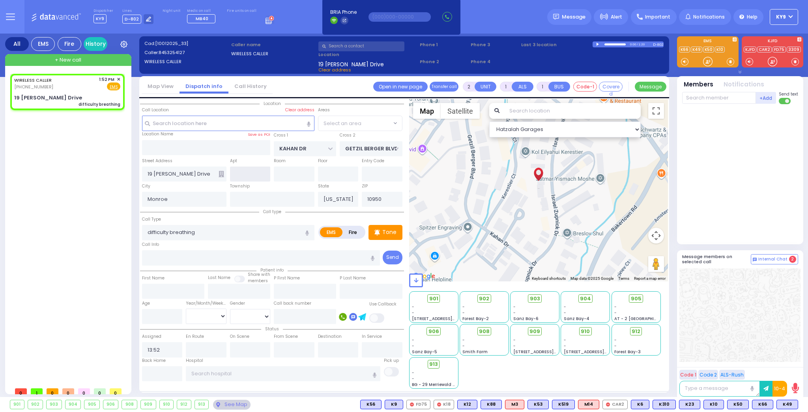
select select
type input "2"
select select "SECTION 4"
type input "202"
click at [728, 60] on span at bounding box center [731, 62] width 12 height 12
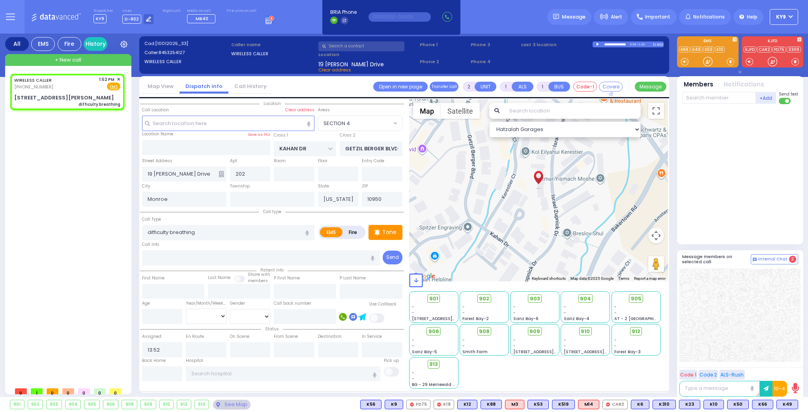
select select
radio input "true"
select select
select select "Hatzalah Garages"
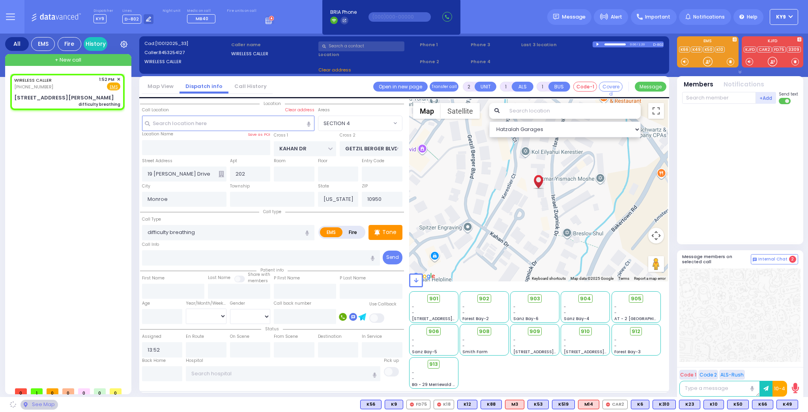
select select "SECTION 4"
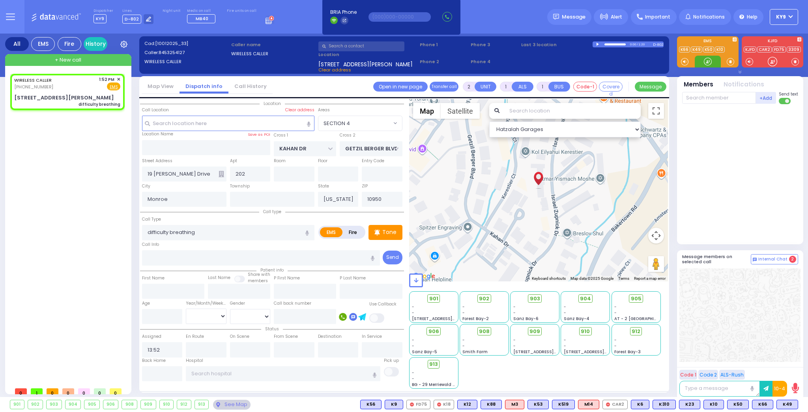
click at [706, 61] on div at bounding box center [708, 62] width 8 height 8
drag, startPoint x: 729, startPoint y: 60, endPoint x: 734, endPoint y: 60, distance: 5.1
click at [729, 60] on span at bounding box center [730, 62] width 7 height 8
click at [705, 62] on div at bounding box center [708, 62] width 8 height 8
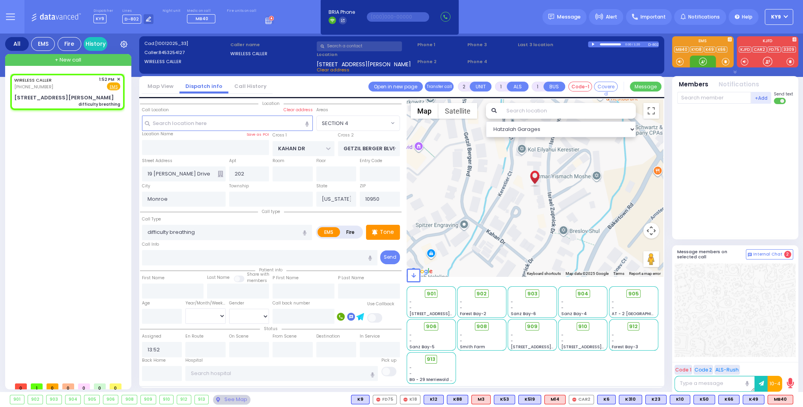
click at [700, 58] on div at bounding box center [703, 62] width 8 height 8
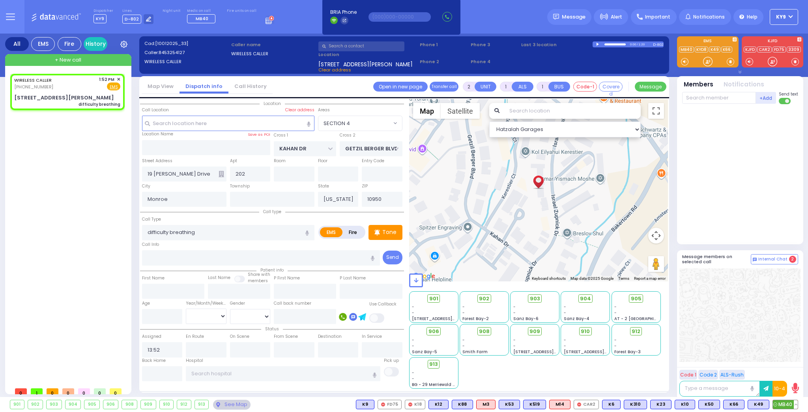
click at [782, 402] on span "MB40" at bounding box center [785, 404] width 25 height 9
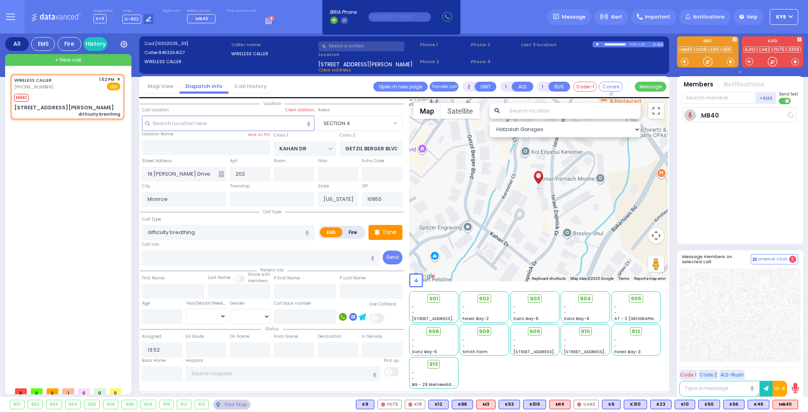
select select
radio input "true"
select select
type input "13:55"
select select "Hatzalah Garages"
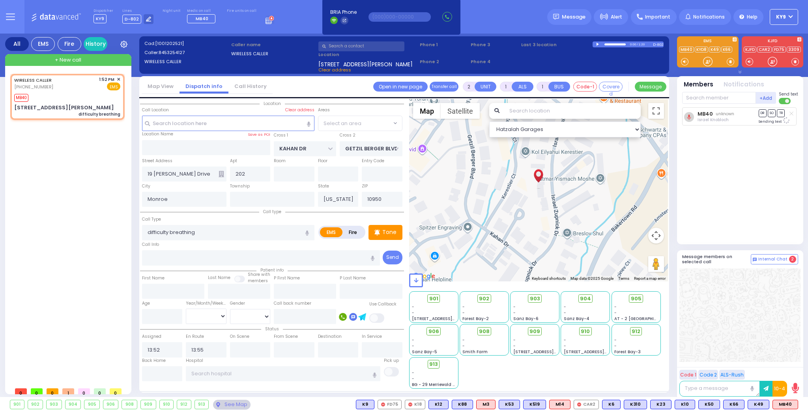
select select "SECTION 4"
click at [706, 60] on div at bounding box center [708, 62] width 8 height 8
click at [730, 59] on span at bounding box center [730, 62] width 7 height 8
click at [708, 61] on div at bounding box center [708, 62] width 8 height 8
click at [731, 62] on span at bounding box center [730, 62] width 7 height 8
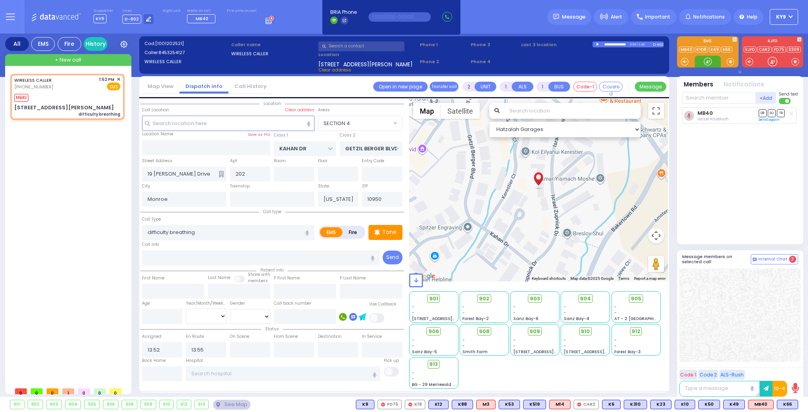
click at [707, 62] on div at bounding box center [708, 62] width 8 height 8
click at [709, 64] on div at bounding box center [708, 62] width 8 height 8
click at [787, 404] on span "M14" at bounding box center [787, 404] width 21 height 9
select select
radio input "true"
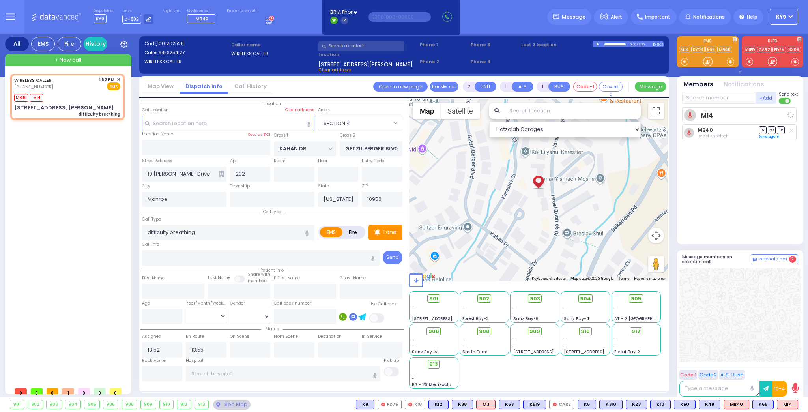
select select
select select "Hatzalah Garages"
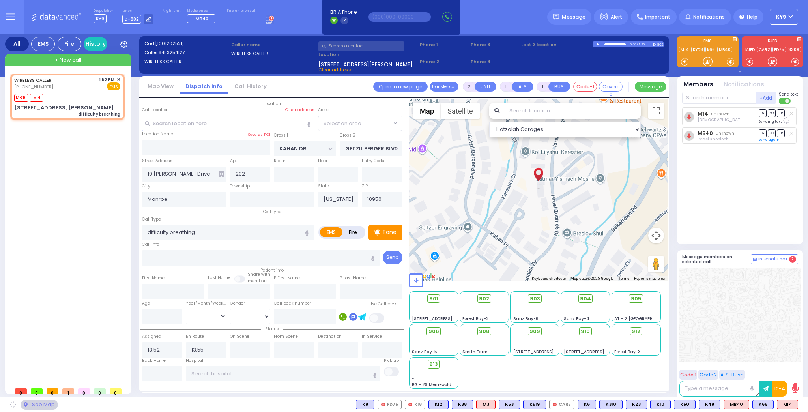
select select "SECTION 4"
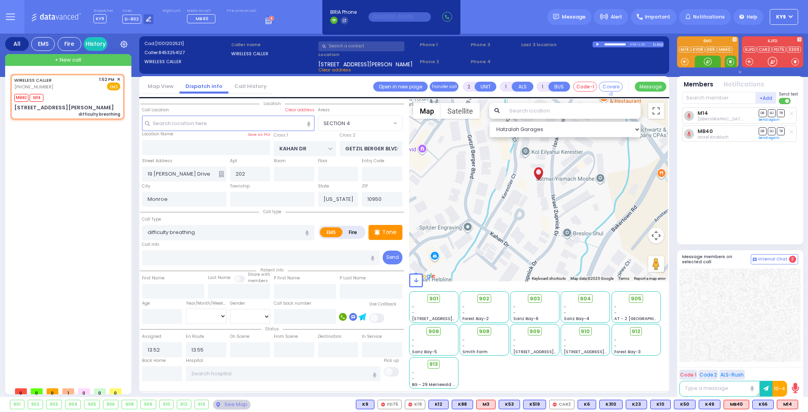
click at [730, 61] on span at bounding box center [730, 62] width 7 height 8
click at [706, 61] on div at bounding box center [708, 62] width 8 height 8
click at [797, 407] on button at bounding box center [796, 404] width 4 height 9
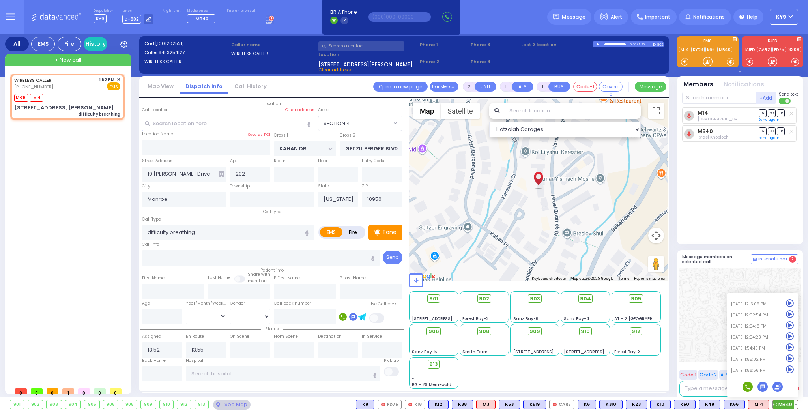
click at [789, 367] on icon at bounding box center [790, 369] width 8 height 8
click at [738, 180] on div "M14 [GEOGRAPHIC_DATA][PERSON_NAME] DR SO TR" at bounding box center [741, 172] width 118 height 130
click at [237, 344] on input "text" at bounding box center [250, 349] width 41 height 15
click at [237, 346] on input "text" at bounding box center [250, 349] width 41 height 15
click at [237, 349] on input "text" at bounding box center [250, 349] width 41 height 15
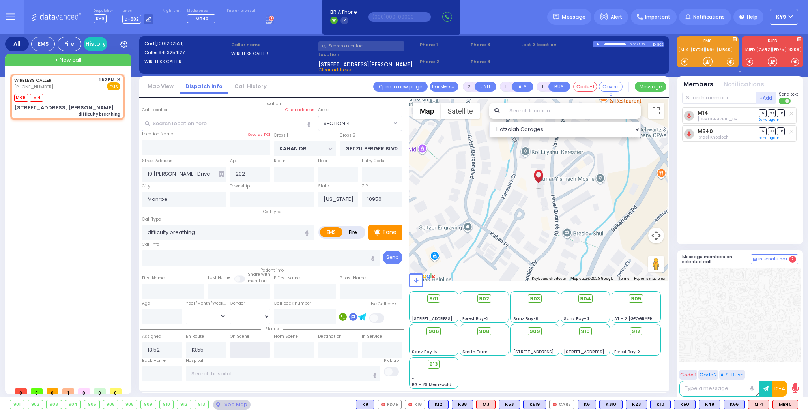
click at [236, 349] on input "text" at bounding box center [250, 349] width 41 height 15
click at [236, 348] on input "text" at bounding box center [250, 349] width 41 height 15
type input "13:59"
select select
radio input "true"
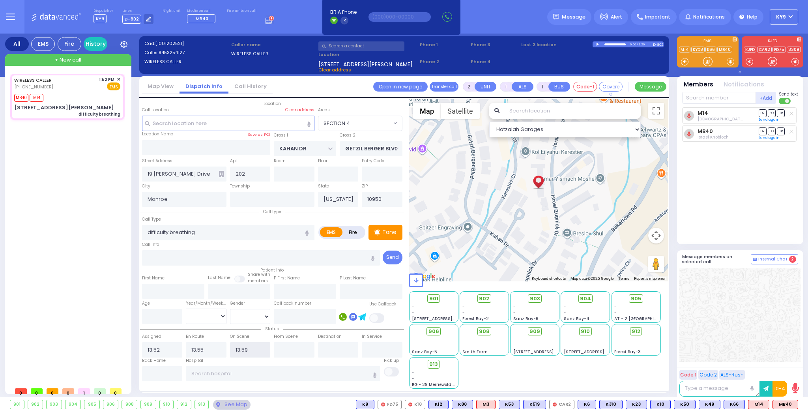
select select
select select "Hatzalah Garages"
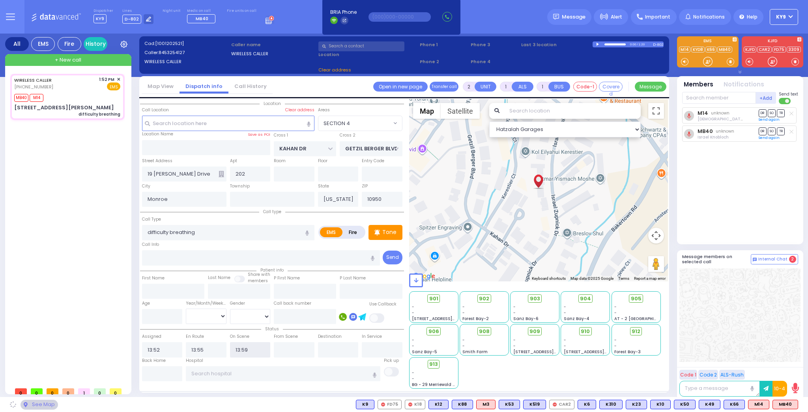
select select "SECTION 4"
click at [84, 234] on div "WIRELESS CALLER [PHONE_NUMBER] 1:52 PM ✕ MB40 M14" at bounding box center [69, 228] width 118 height 309
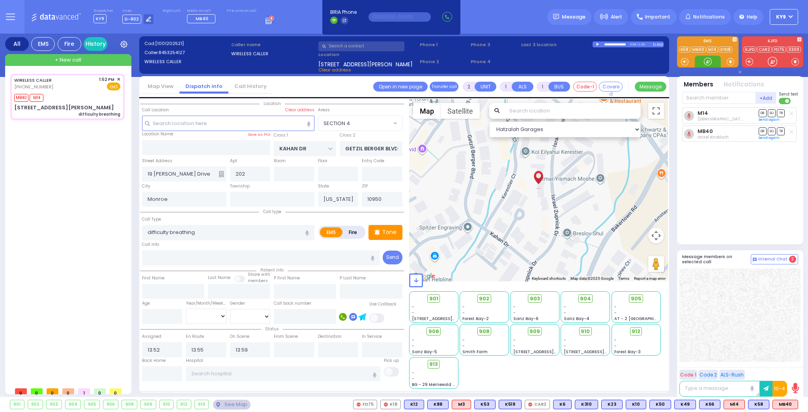
click at [705, 59] on div at bounding box center [708, 62] width 8 height 8
select select
radio input "true"
type input "ISRAEL"
type input "[PERSON_NAME]"
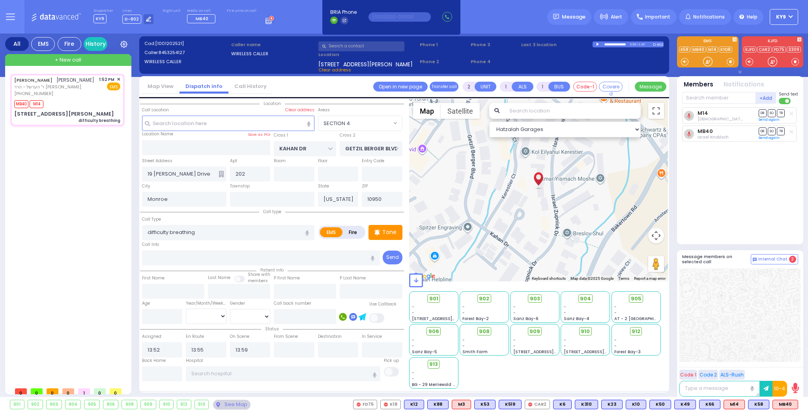
select select
select select "Hatzalah Garages"
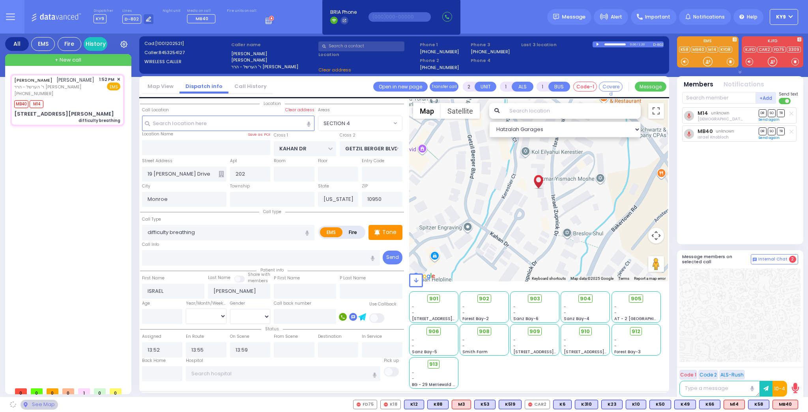
type input "19 [PERSON_NAME] DR"
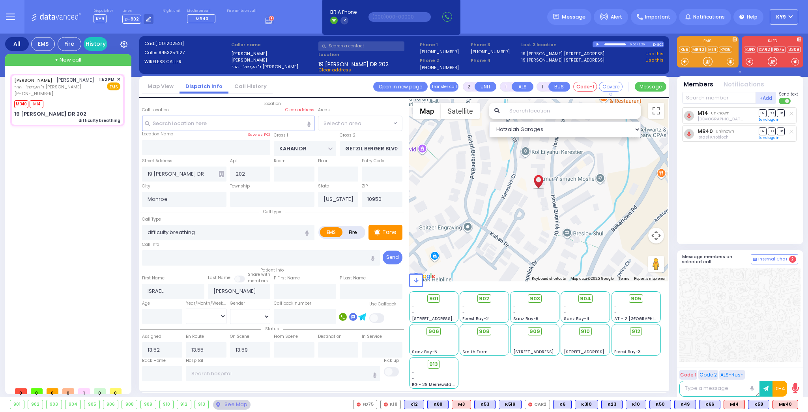
select select
radio input "true"
select select
select select "SECTION 4"
select select "Hatzalah Garages"
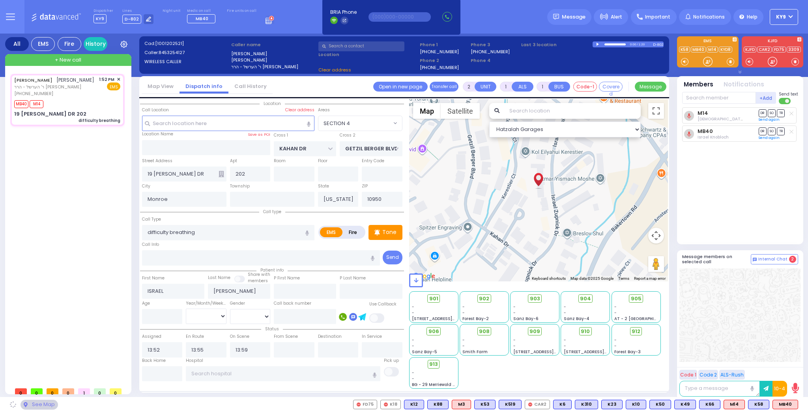
select select "SECTION 4"
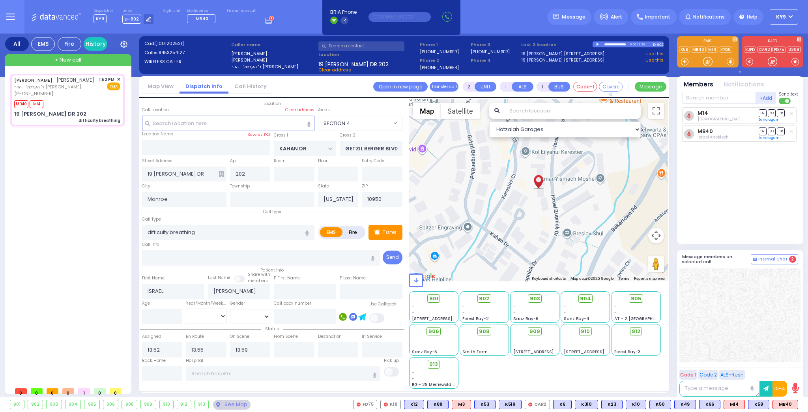
type input "6"
select select
radio input "true"
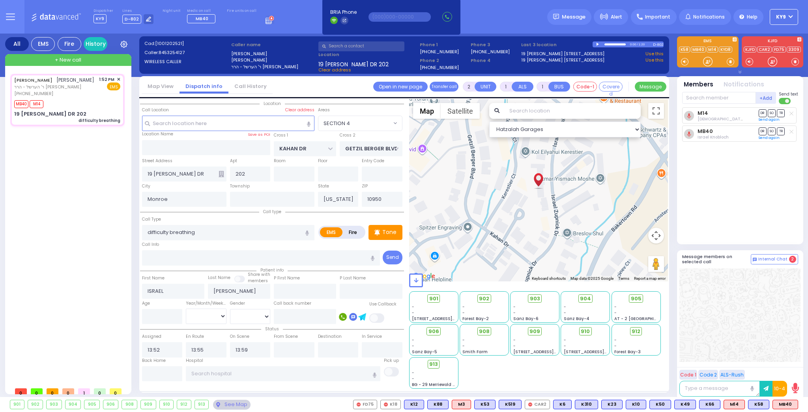
type input "[PERSON_NAME]"
type input "74"
select select "Year"
select select "[DEMOGRAPHIC_DATA]"
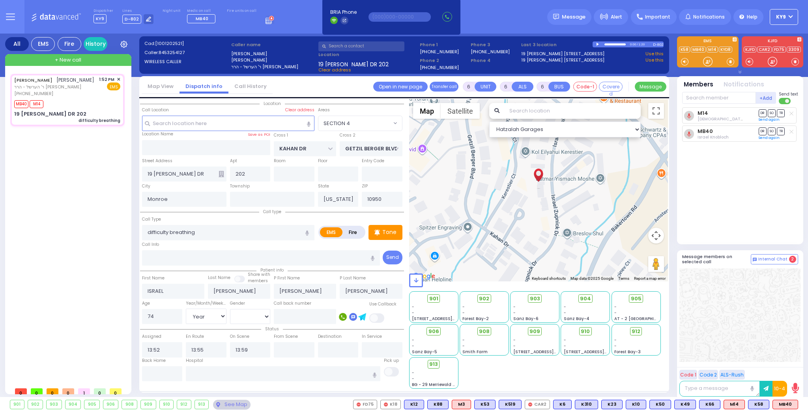
select select "Hatzalah Garages"
select select "SECTION 4"
select select
radio input "true"
select select "Year"
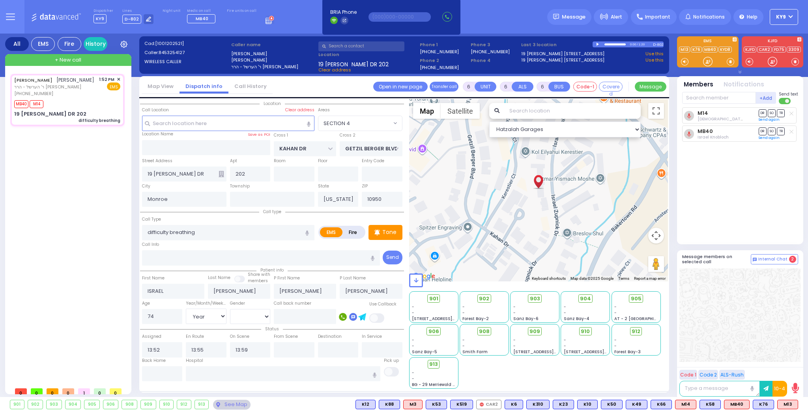
select select "[DEMOGRAPHIC_DATA]"
select select "Hatzalah Garages"
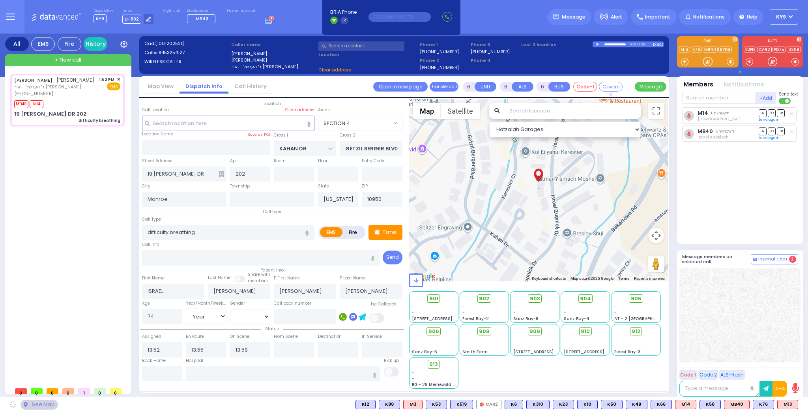
select select "SECTION 4"
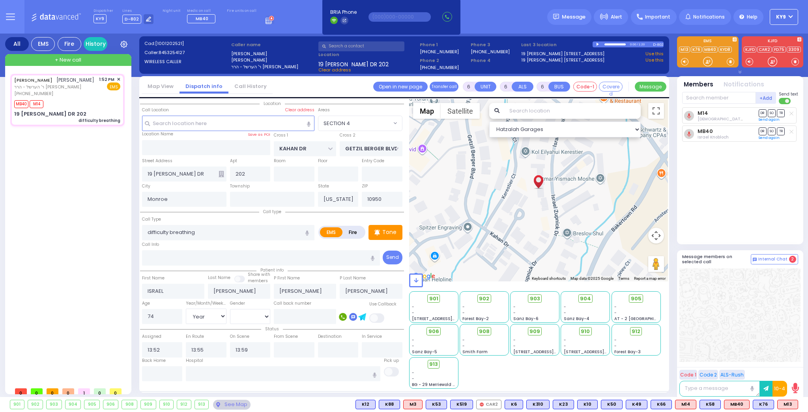
select select
radio input "true"
select select "Year"
select select "[DEMOGRAPHIC_DATA]"
select select "Hatzalah Garages"
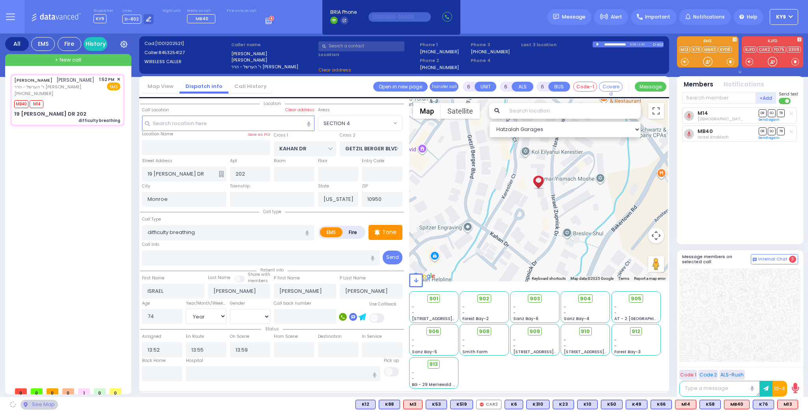
select select "SECTION 4"
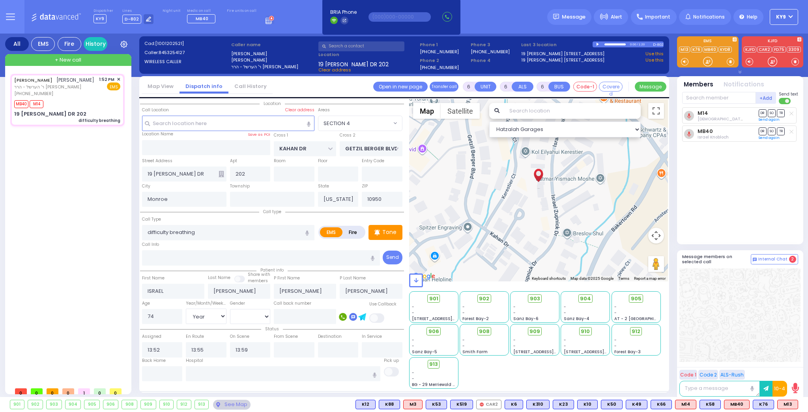
select select
radio input "true"
select select "Year"
select select "[DEMOGRAPHIC_DATA]"
select select "Hatzalah Garages"
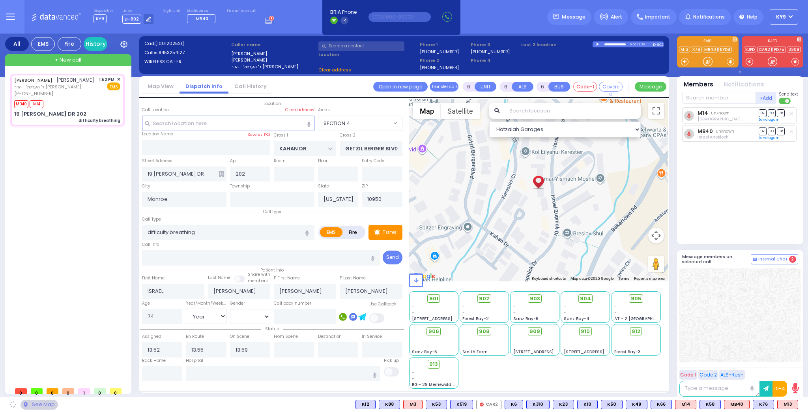
select select "SECTION 4"
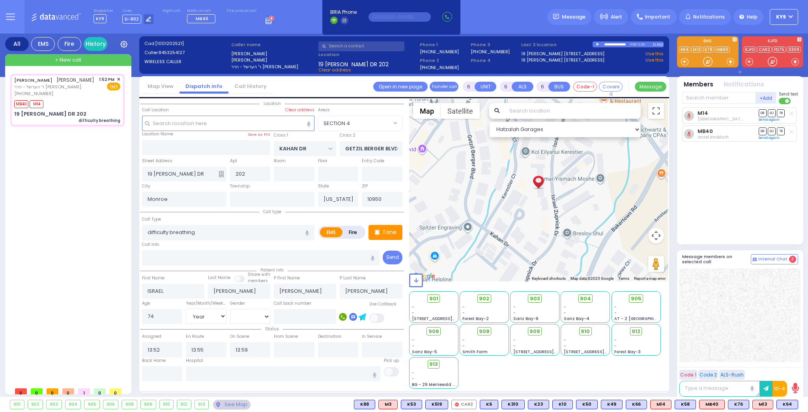
select select
radio input "true"
select select "Year"
select select "[DEMOGRAPHIC_DATA]"
select select "Hatzalah Garages"
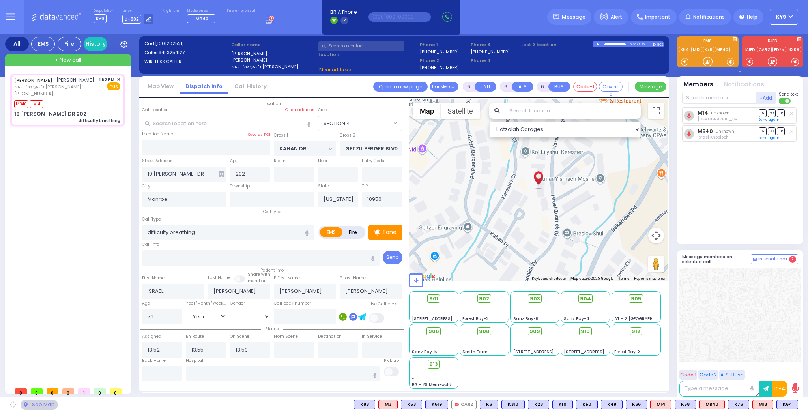
select select "SECTION 4"
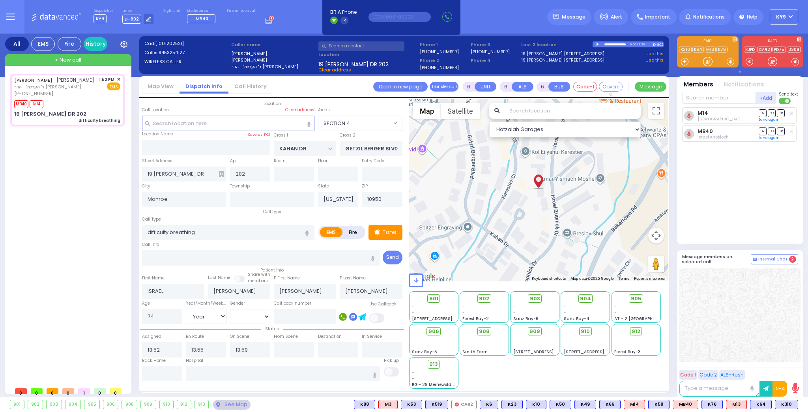
select select
radio input "true"
select select "Year"
select select "[DEMOGRAPHIC_DATA]"
select select "Hatzalah Garages"
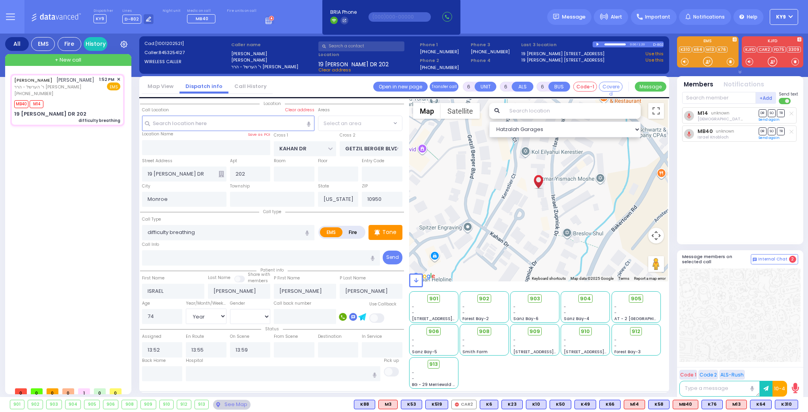
select select "SECTION 4"
select select
radio input "true"
select select "Year"
select select "[DEMOGRAPHIC_DATA]"
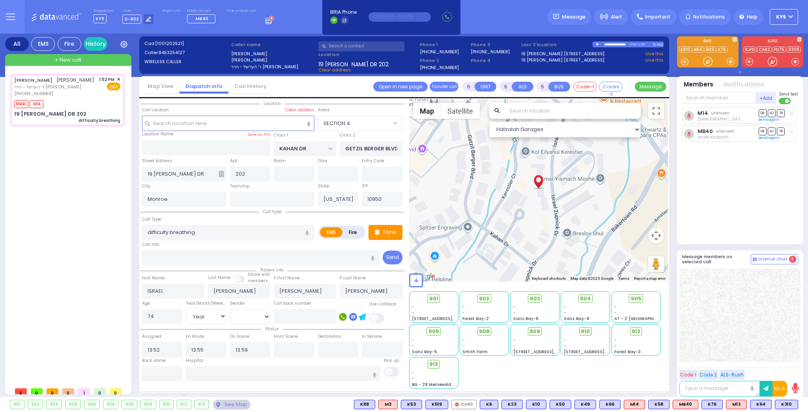
select select "Hatzalah Garages"
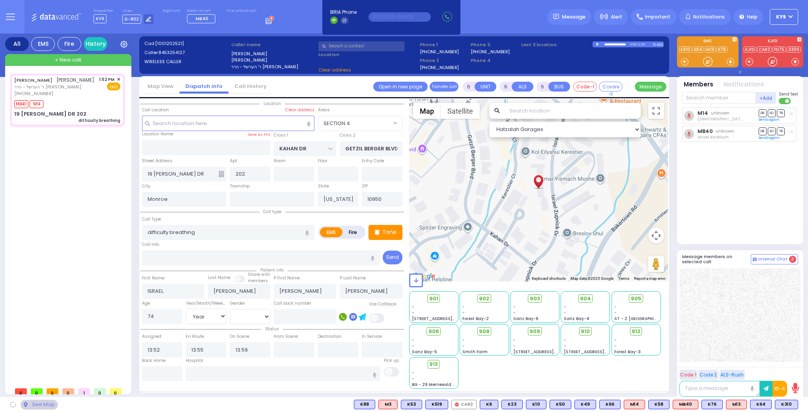
select select "SECTION 4"
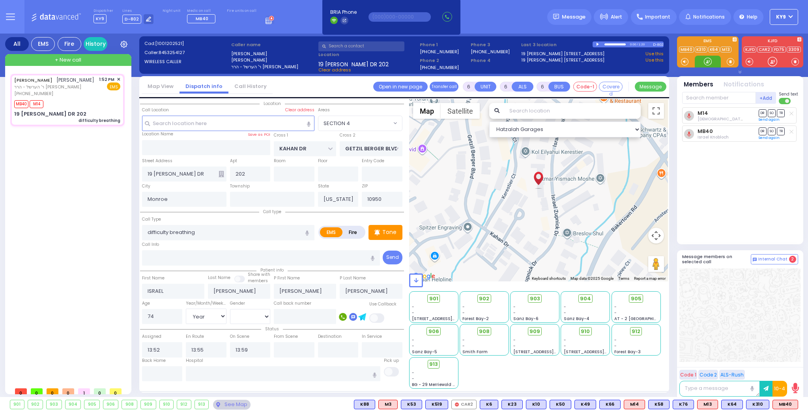
drag, startPoint x: 706, startPoint y: 61, endPoint x: 676, endPoint y: 73, distance: 32.9
click at [706, 60] on div at bounding box center [708, 62] width 8 height 8
click at [167, 372] on input "text" at bounding box center [162, 373] width 41 height 15
click at [168, 372] on input "text" at bounding box center [162, 373] width 41 height 15
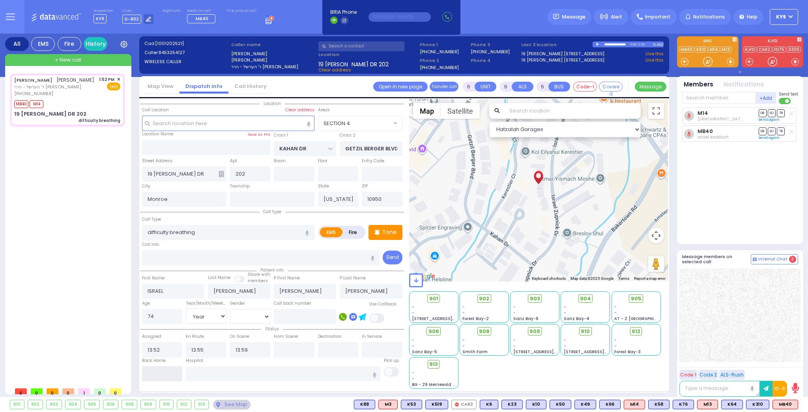
type input "14:16"
select select
radio input "true"
select select
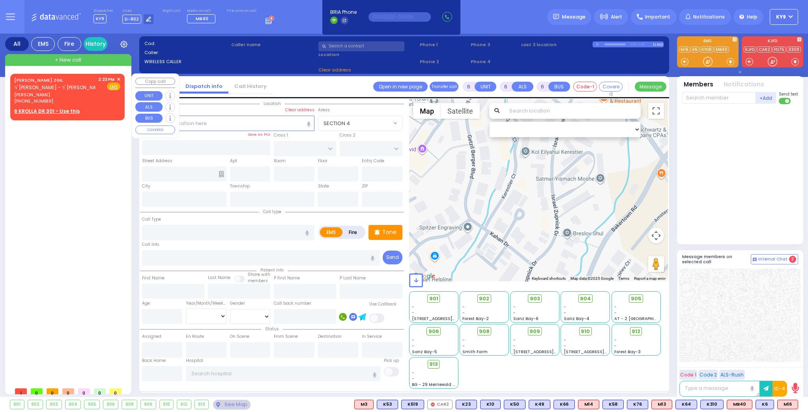
click at [118, 78] on span "✕" at bounding box center [119, 79] width 4 height 7
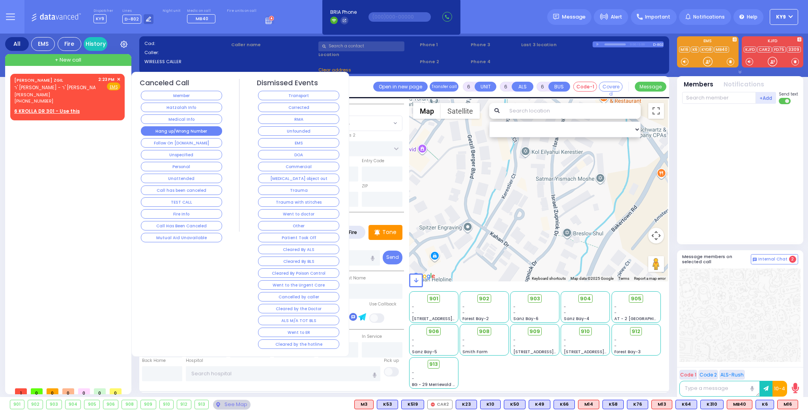
click at [186, 131] on button "Hang up/Wrong Number" at bounding box center [181, 130] width 81 height 9
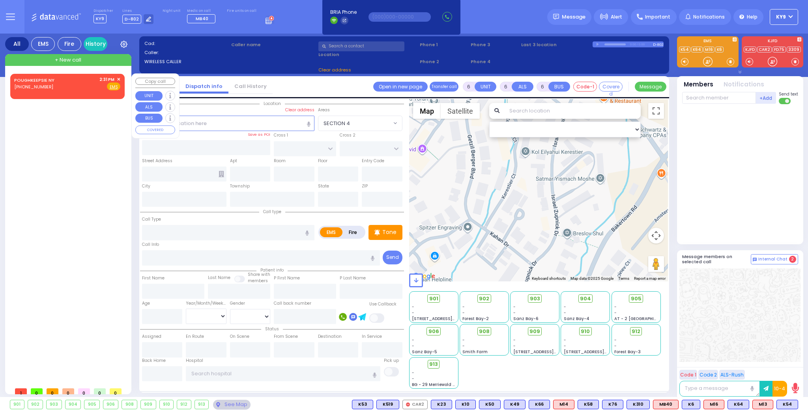
click at [46, 85] on div "[PHONE_NUMBER]" at bounding box center [35, 87] width 43 height 7
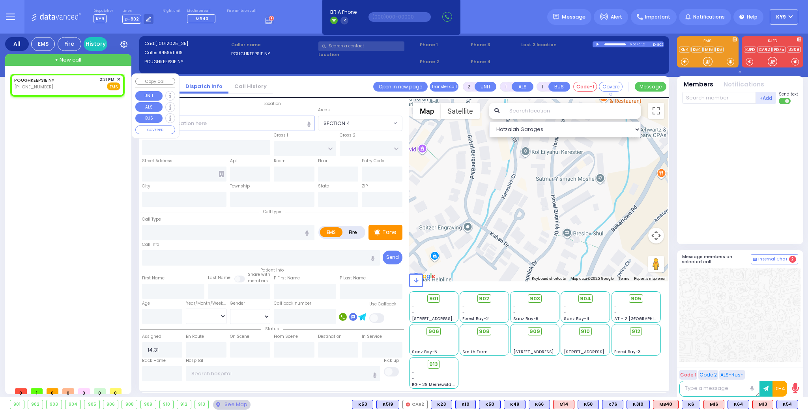
click at [119, 78] on span "✕" at bounding box center [119, 79] width 4 height 7
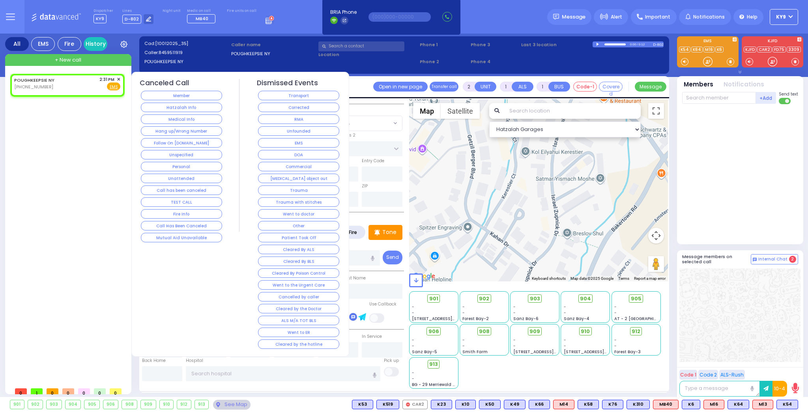
click at [152, 127] on button "Hang up/Wrong Number" at bounding box center [181, 130] width 81 height 9
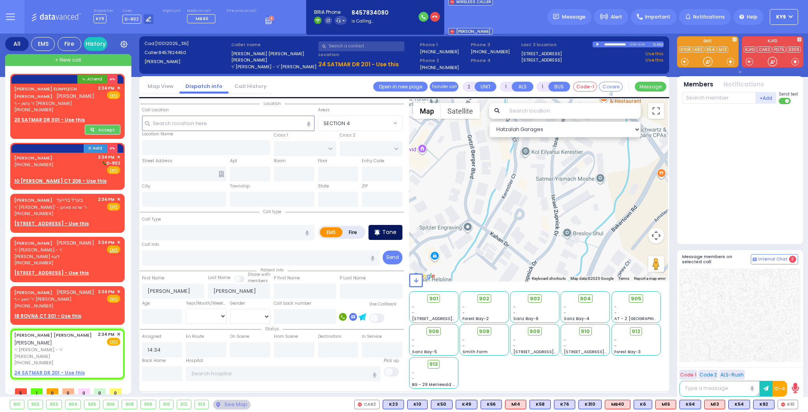
click at [384, 233] on p "Tone" at bounding box center [389, 232] width 14 height 8
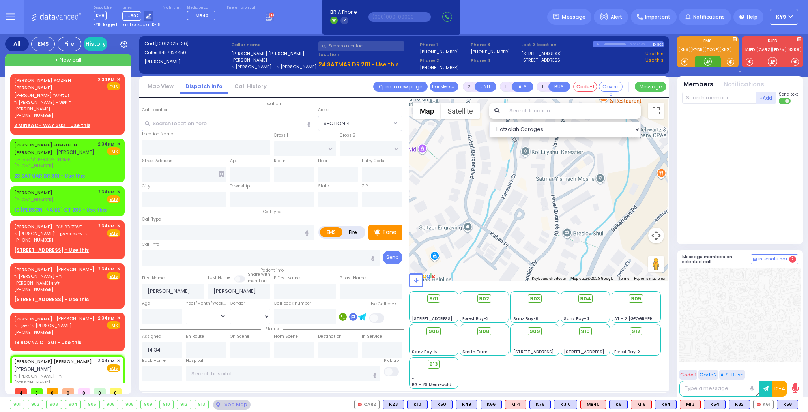
drag, startPoint x: 704, startPoint y: 59, endPoint x: 702, endPoint y: 63, distance: 4.4
click at [702, 63] on div at bounding box center [708, 62] width 26 height 12
click at [381, 234] on div "Tone" at bounding box center [386, 232] width 34 height 15
click at [709, 60] on div at bounding box center [708, 62] width 8 height 8
click at [708, 60] on div at bounding box center [708, 62] width 8 height 8
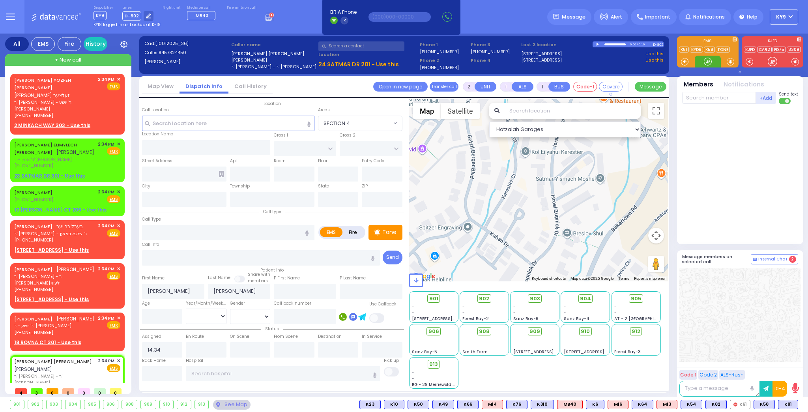
click at [707, 60] on div at bounding box center [708, 62] width 8 height 8
drag, startPoint x: 706, startPoint y: 61, endPoint x: 474, endPoint y: 125, distance: 239.9
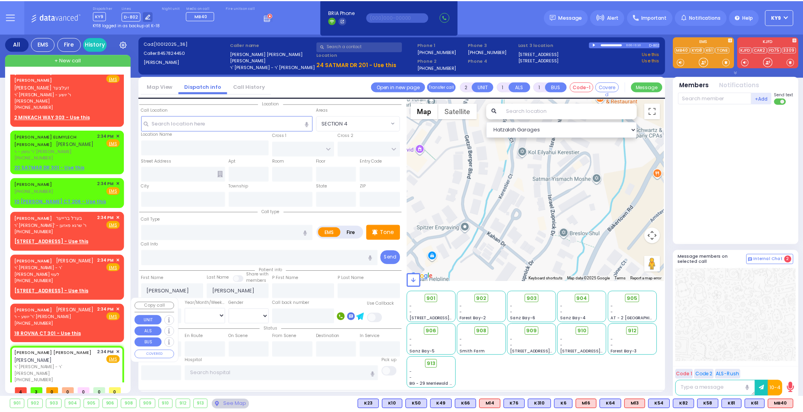
scroll to position [13, 0]
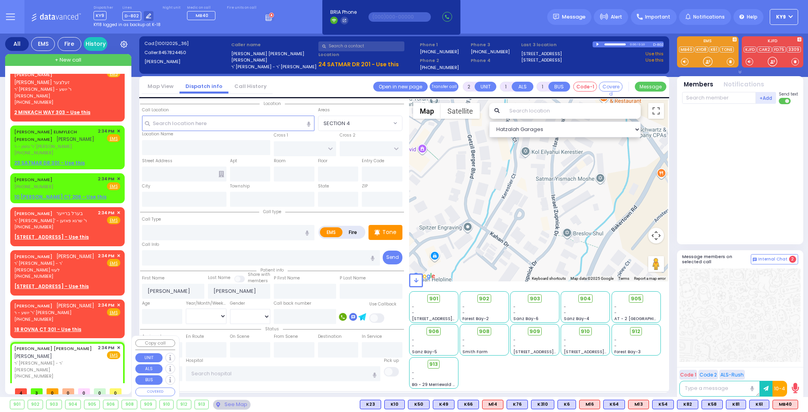
click at [91, 373] on div "[PHONE_NUMBER]" at bounding box center [54, 376] width 81 height 7
click at [50, 383] on u "24 SATMAR DR 201 - Use this" at bounding box center [49, 386] width 71 height 7
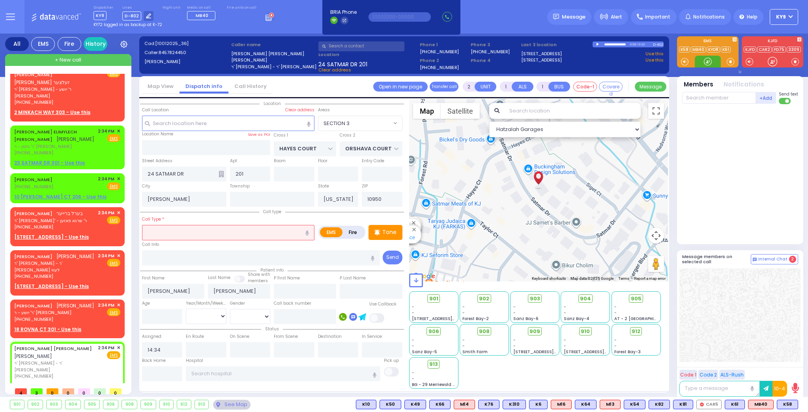
click at [708, 61] on div at bounding box center [708, 62] width 8 height 8
click at [268, 231] on input "text" at bounding box center [228, 232] width 172 height 15
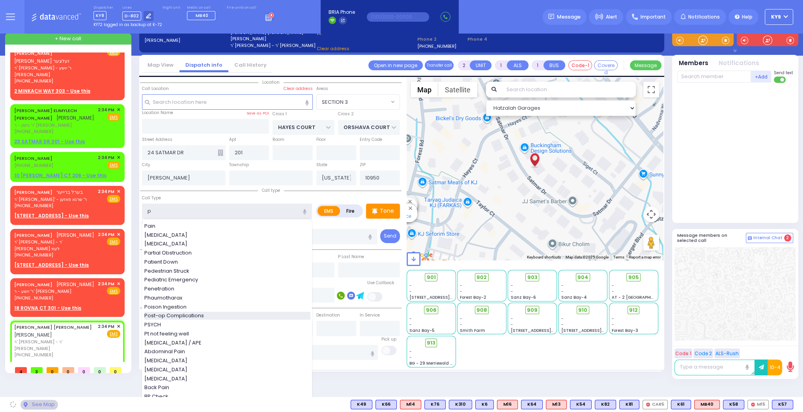
scroll to position [32, 0]
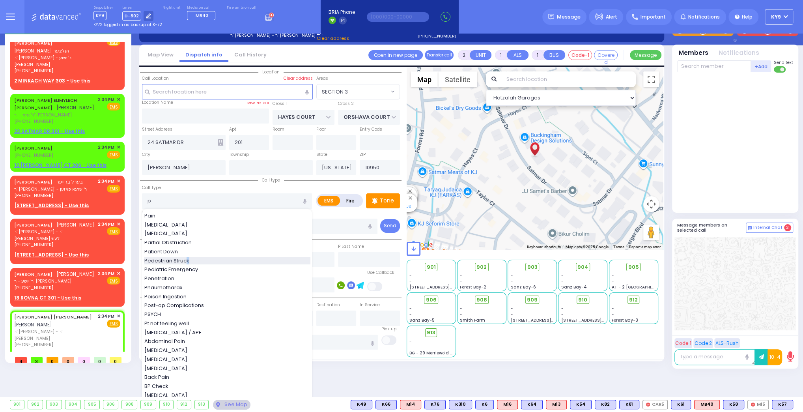
click at [187, 258] on span "Pedestrian Struck" at bounding box center [168, 261] width 48 height 8
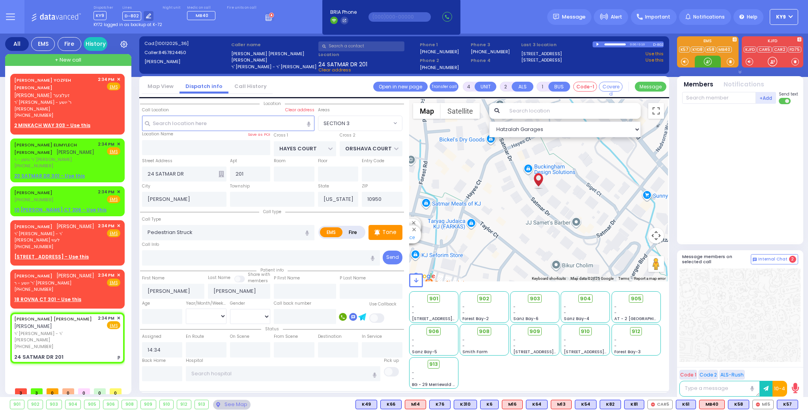
scroll to position [0, 0]
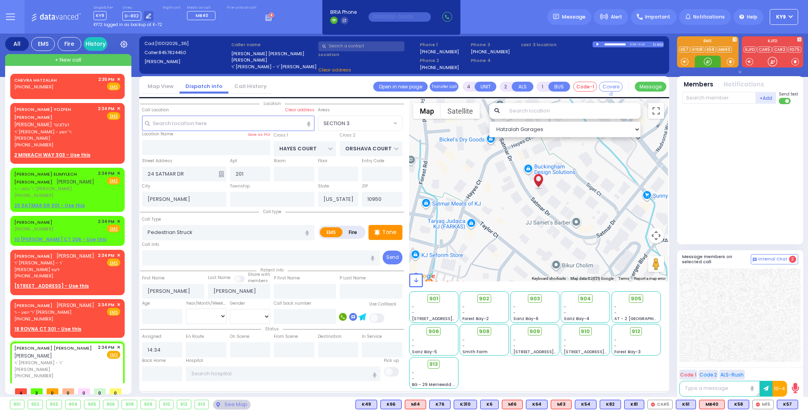
drag, startPoint x: 701, startPoint y: 62, endPoint x: 706, endPoint y: 61, distance: 4.8
click at [706, 61] on div at bounding box center [708, 62] width 26 height 12
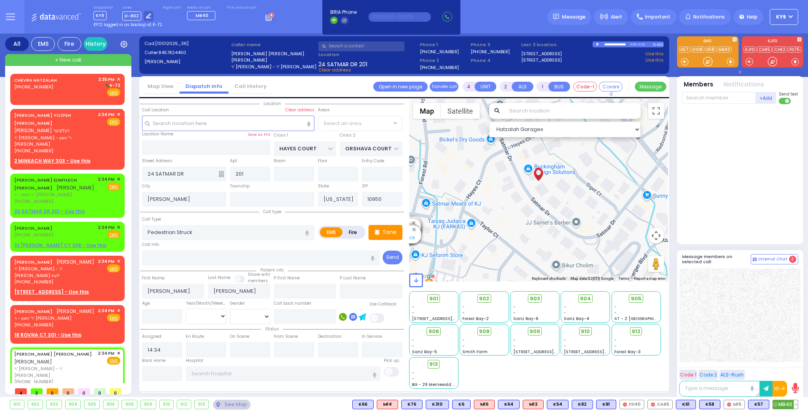
click at [782, 401] on span "MB40" at bounding box center [785, 404] width 25 height 9
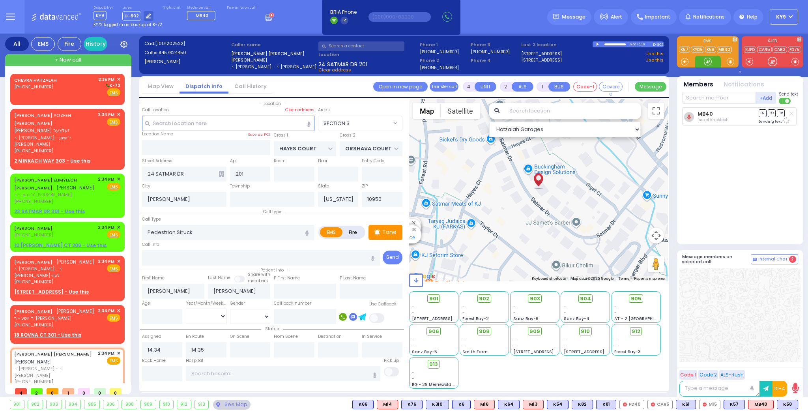
select select "SECTION 3"
select select
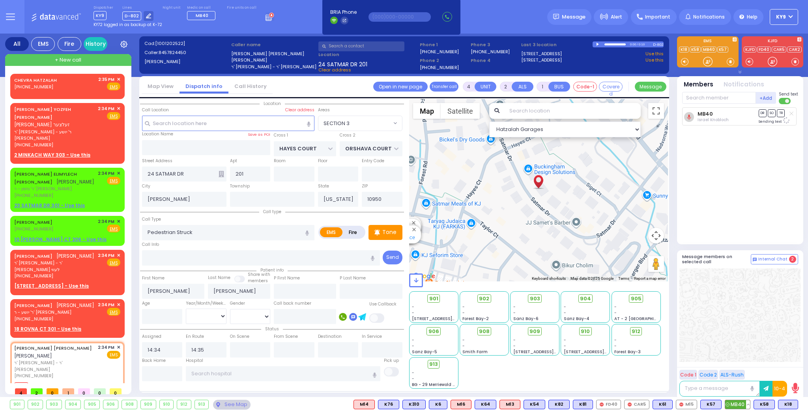
click at [739, 404] on span "MB40" at bounding box center [737, 404] width 25 height 9
click at [715, 406] on span "K57" at bounding box center [711, 404] width 21 height 9
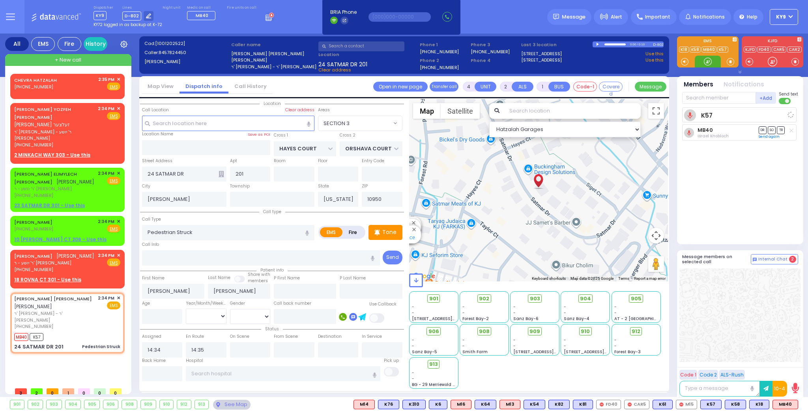
select select
radio input "true"
select select
select select "Hatzalah Garages"
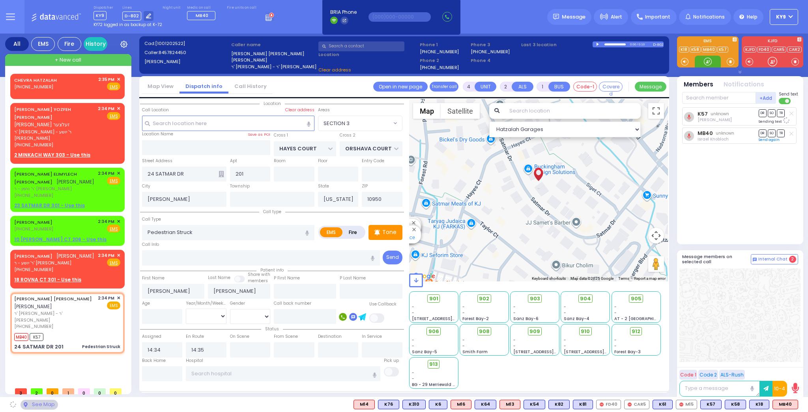
select select "SECTION 3"
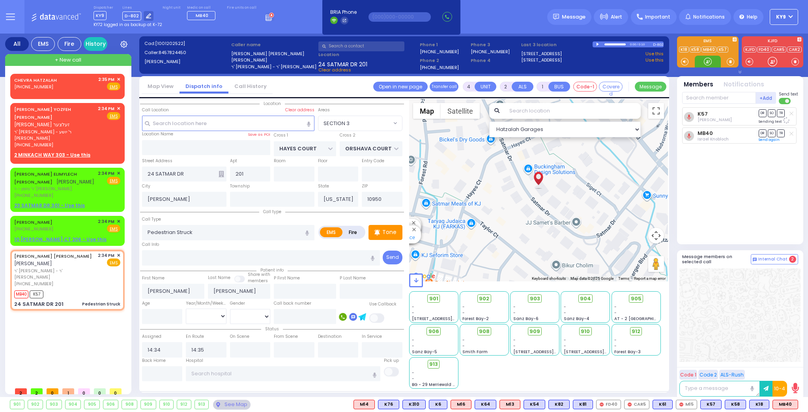
click at [706, 65] on div at bounding box center [708, 62] width 8 height 8
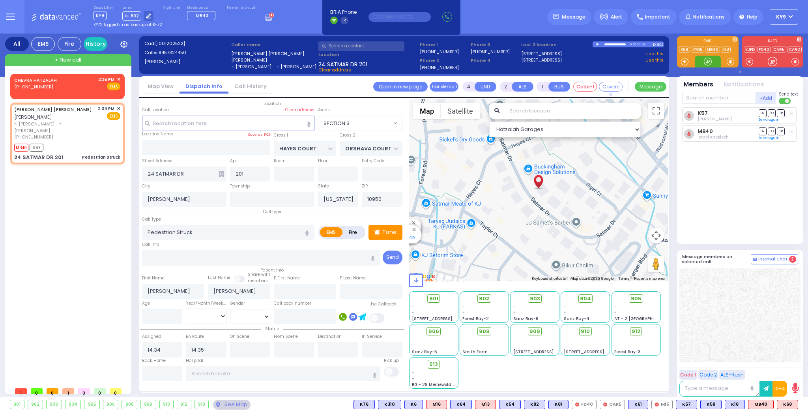
click at [708, 58] on div at bounding box center [708, 62] width 8 height 8
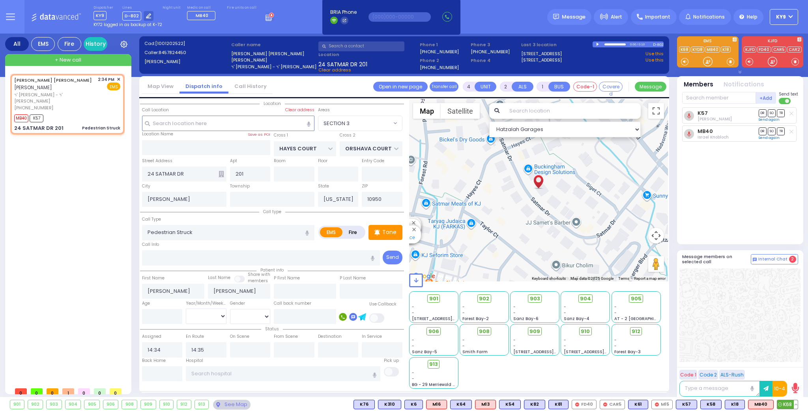
click at [785, 406] on span "K68" at bounding box center [787, 404] width 21 height 9
select select
radio input "true"
select select
select select "Hatzalah Garages"
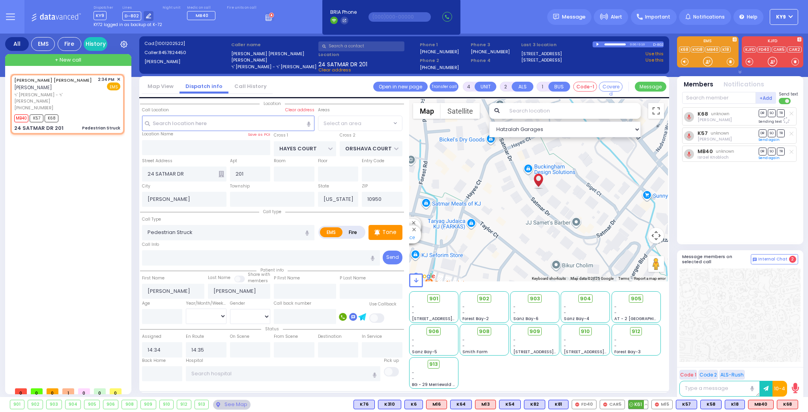
click at [640, 405] on span "K61" at bounding box center [638, 404] width 19 height 9
select select "SECTION 3"
select select
radio input "true"
select select
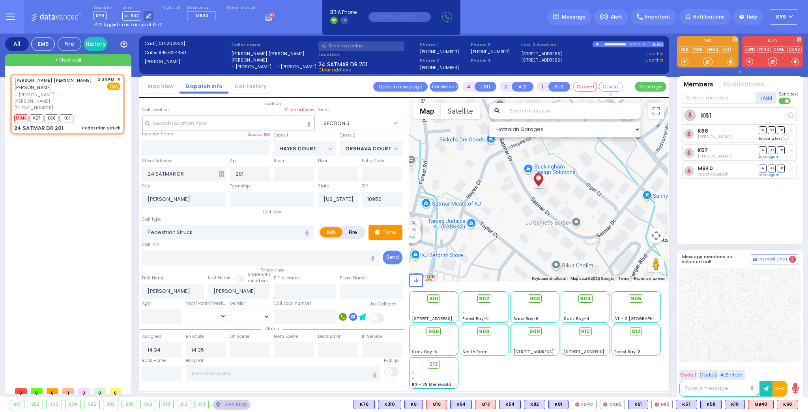
select select "Hatzalah Garages"
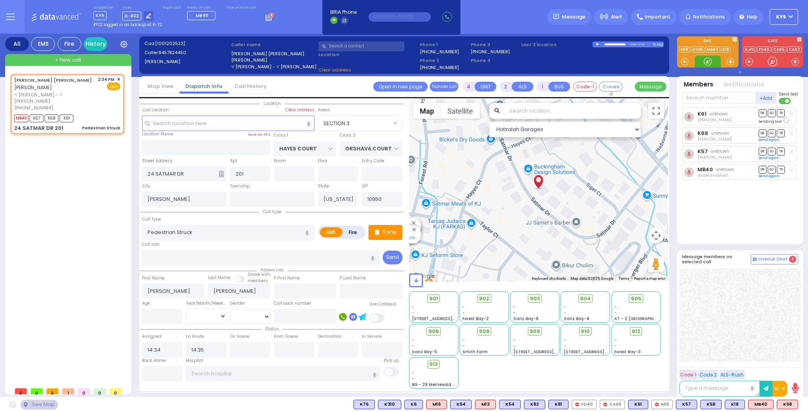
select select "SECTION 3"
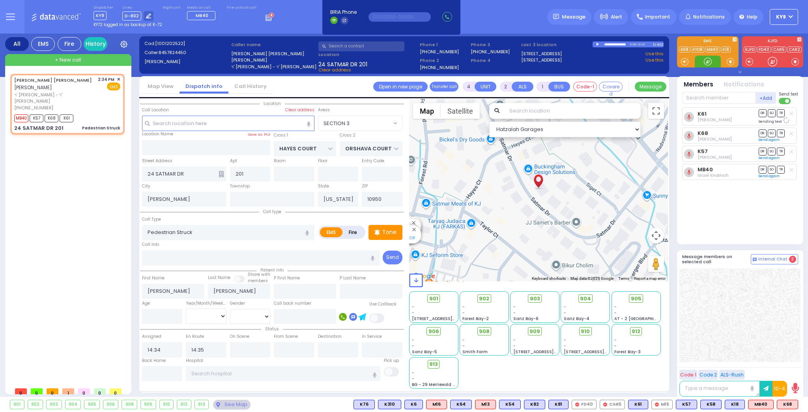
click at [710, 60] on div at bounding box center [708, 62] width 8 height 8
drag, startPoint x: 706, startPoint y: 60, endPoint x: 712, endPoint y: 94, distance: 34.4
click at [709, 61] on div at bounding box center [708, 62] width 8 height 8
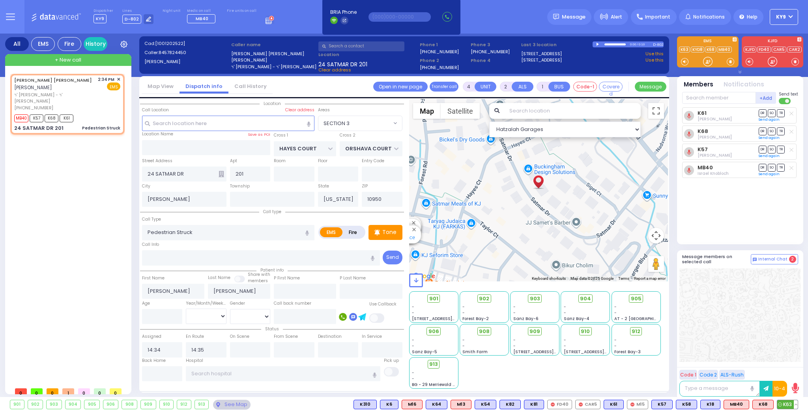
click at [787, 401] on span "K63" at bounding box center [787, 404] width 21 height 9
select select
radio input "true"
select select
select select "Hatzalah Garages"
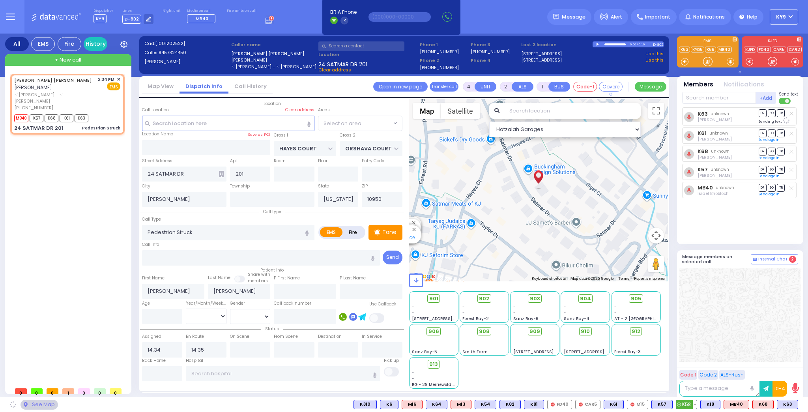
select select "SECTION 3"
click at [691, 406] on span "K58" at bounding box center [686, 404] width 21 height 9
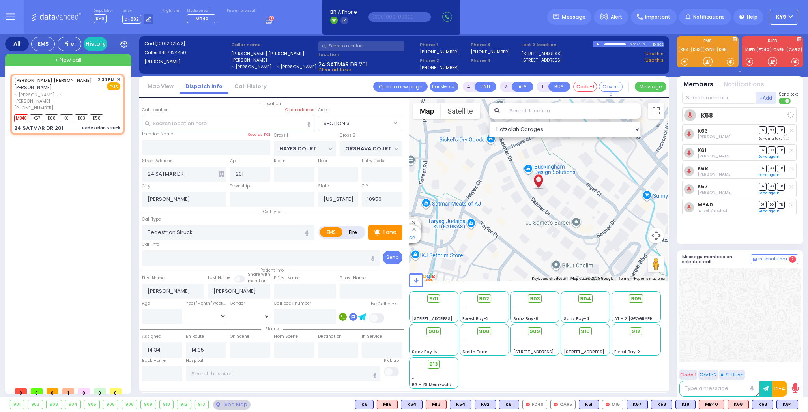
select select
radio input "true"
select select
select select "Hatzalah Garages"
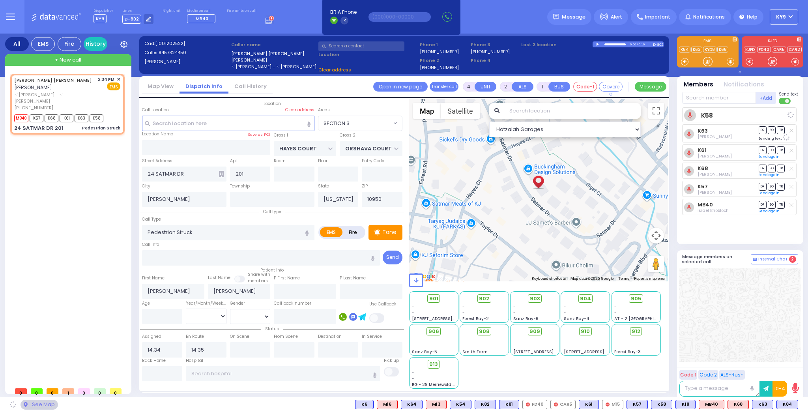
select select "SECTION 3"
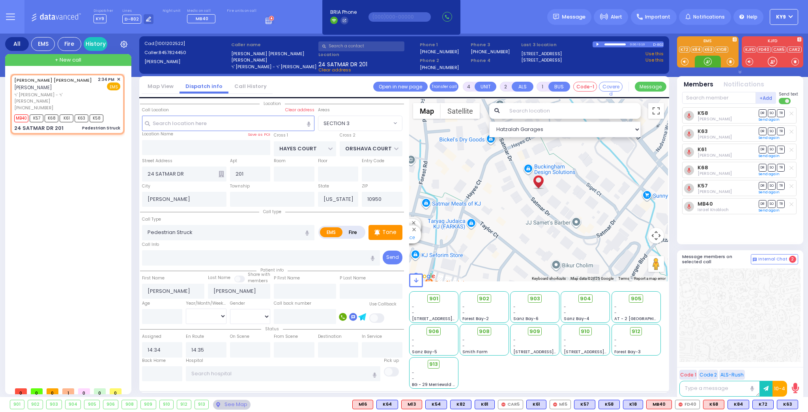
click at [706, 65] on div at bounding box center [708, 62] width 8 height 8
drag, startPoint x: 704, startPoint y: 61, endPoint x: 701, endPoint y: 66, distance: 5.7
click at [701, 66] on div at bounding box center [708, 62] width 26 height 12
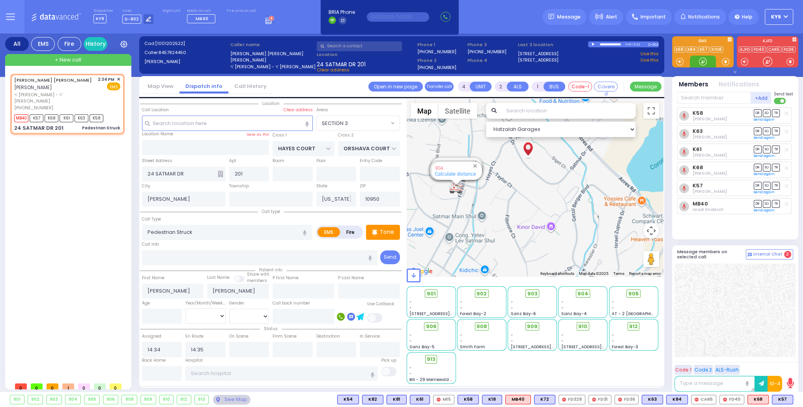
click at [702, 63] on div at bounding box center [703, 62] width 8 height 8
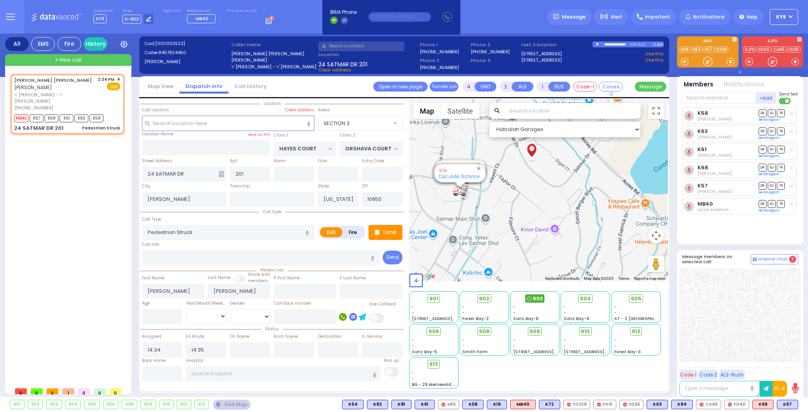
click at [535, 298] on span "903" at bounding box center [538, 299] width 10 height 8
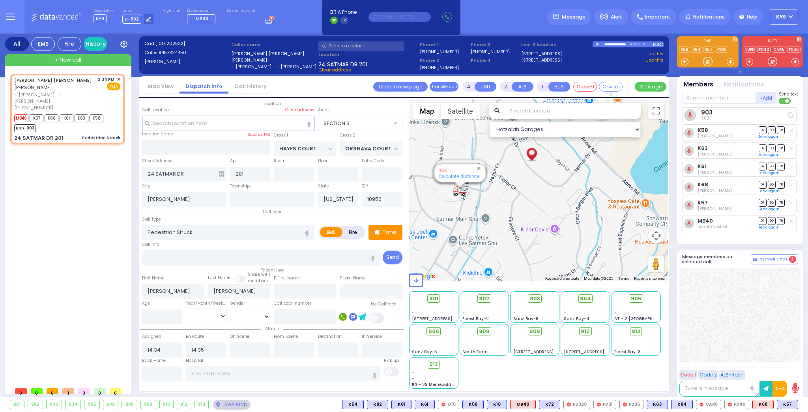
select select
radio input "true"
select select
select select "Hatzalah Garages"
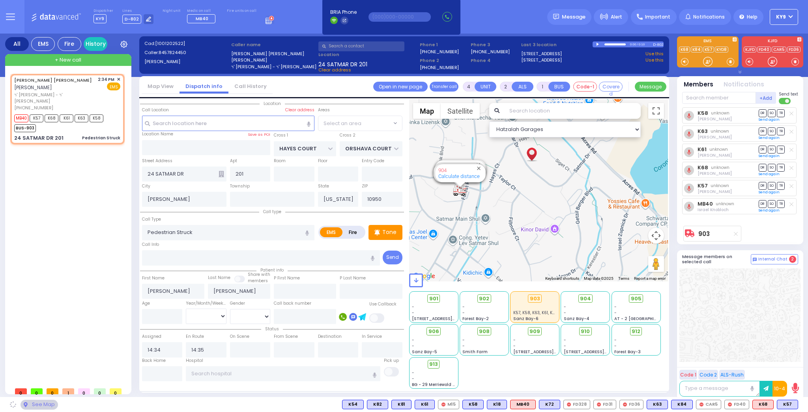
select select "SECTION 3"
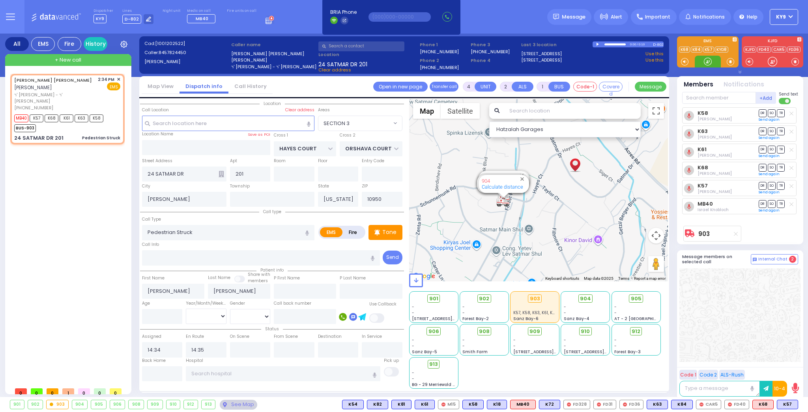
click at [704, 62] on div at bounding box center [708, 62] width 8 height 8
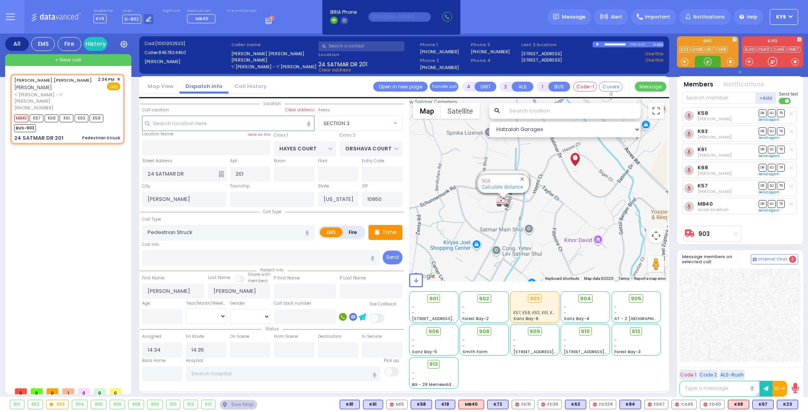
click at [706, 61] on div at bounding box center [708, 62] width 8 height 8
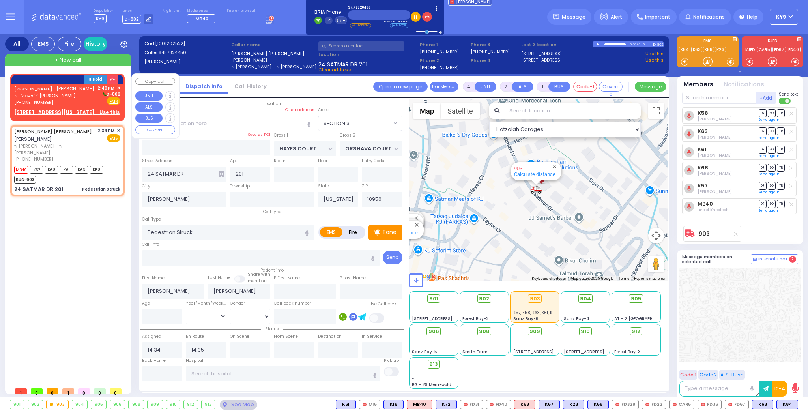
click at [90, 107] on div "JOEL GOLDSTEIN יואל גאלדשטיין ר' מענדל - ר' יעקב שניצלער (347) 232-0466 2:40 PM…" at bounding box center [67, 101] width 111 height 34
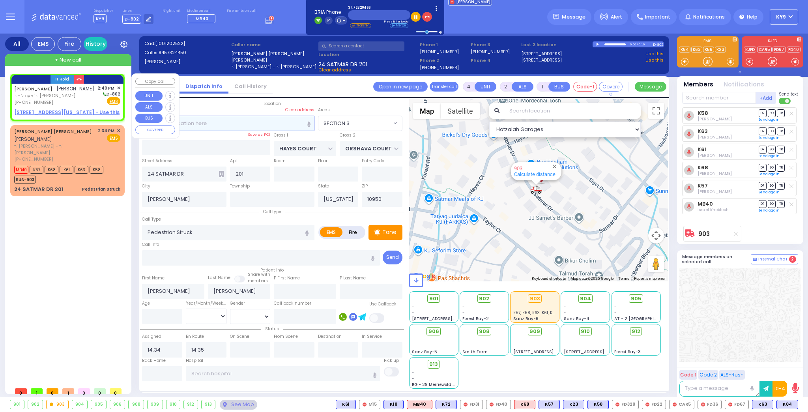
type input "2"
type input "1"
select select
radio input "true"
type input "JOEL"
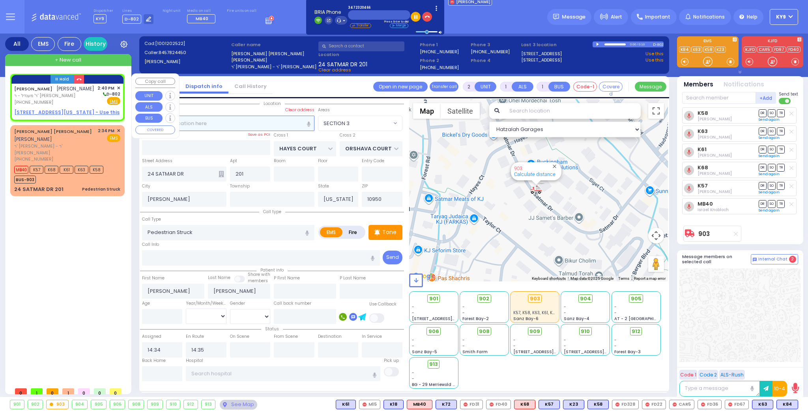
type input "GOLDSTEIN"
select select
type input "14:40"
select select "Hatzalah Garages"
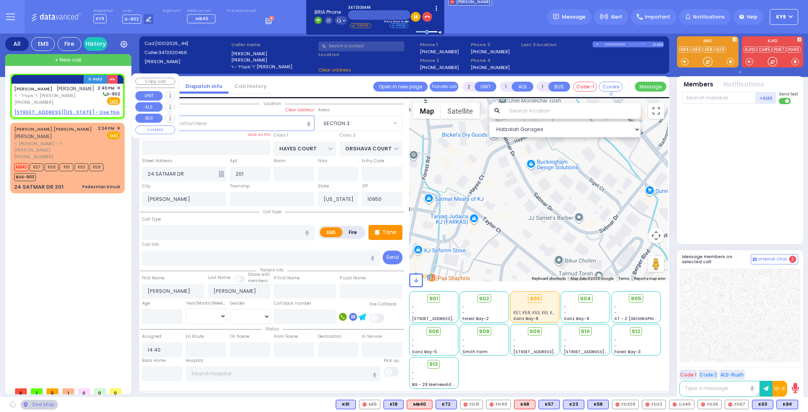
select select
radio input "true"
select select
select select "Hatzalah Garages"
click at [88, 106] on div "JOEL GOLDSTEIN יואל גאלדשטיין ר' מענדל - ר' יעקב שניצלער (347) 232-0466 2:40 PM…" at bounding box center [67, 101] width 111 height 34
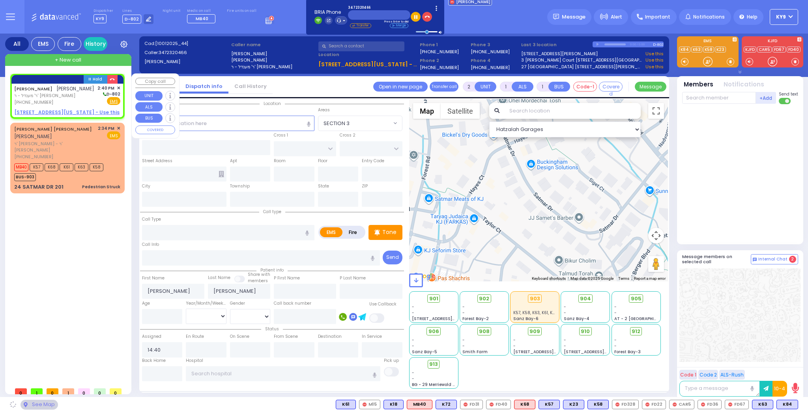
select select
radio input "true"
select select
select select "Hatzalah Garages"
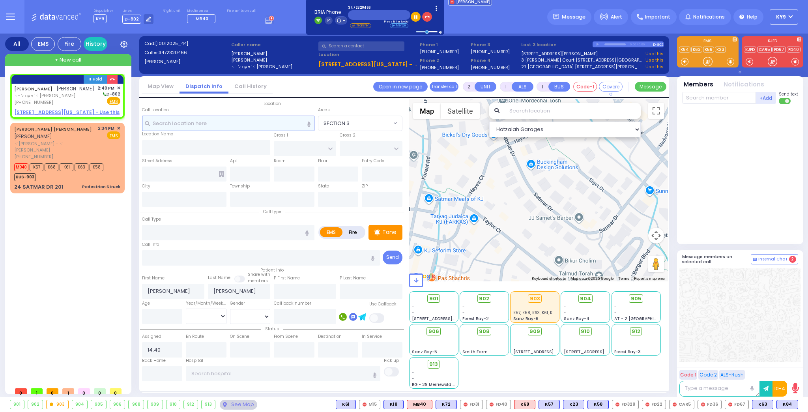
click at [190, 125] on input "text" at bounding box center [228, 123] width 172 height 15
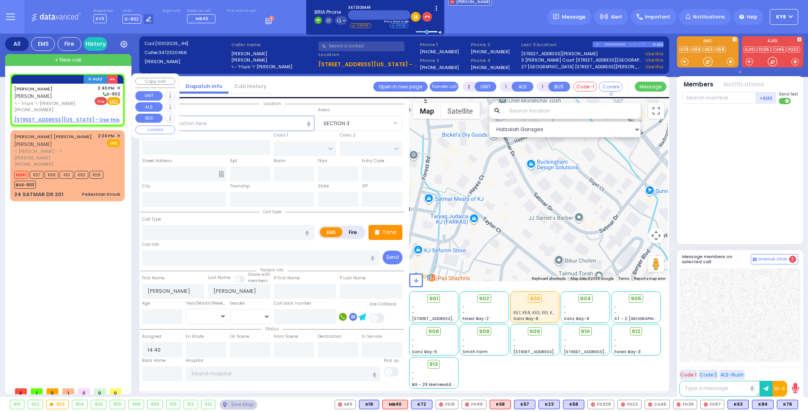
click at [103, 103] on span "Fire" at bounding box center [101, 101] width 12 height 8
select select
radio input "false"
radio input "true"
select select
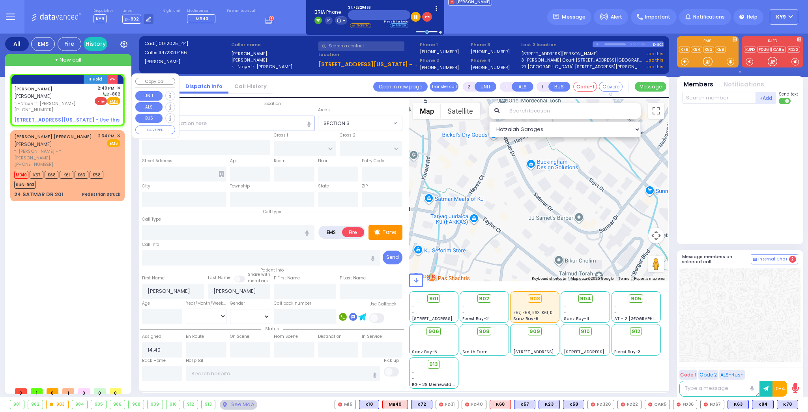
select select "Hatzalah Garages"
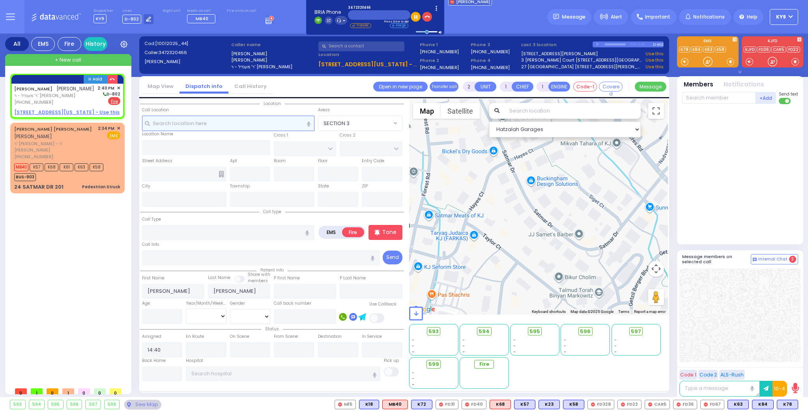
click at [200, 126] on input "text" at bounding box center [228, 123] width 172 height 15
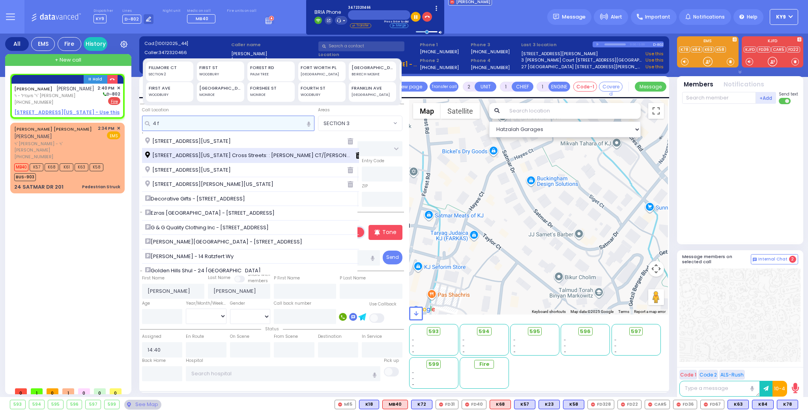
type input "4 f"
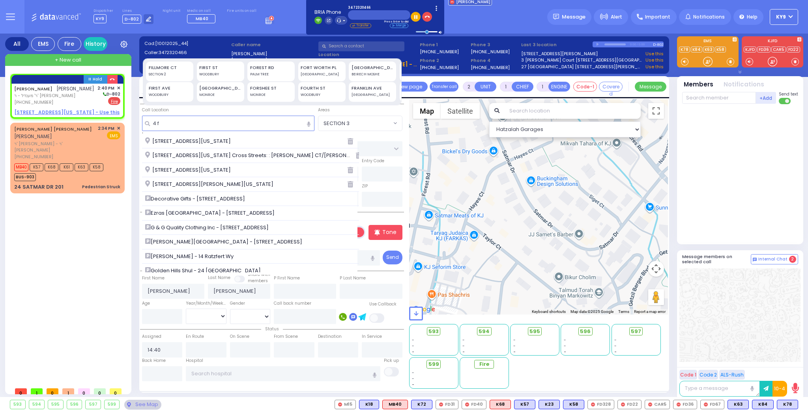
click at [190, 157] on span "4 Fillmore Court Monroe New York 10950 Cross Streets: : TAYLOR CT/TARNOPOL WAY" at bounding box center [250, 156] width 211 height 8
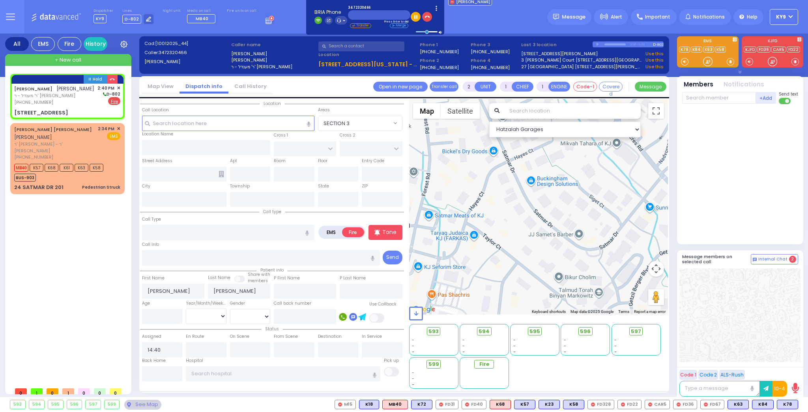
select select
radio input "true"
select select
type input "TARNOPOL WAY"
type input "KALEV WAY"
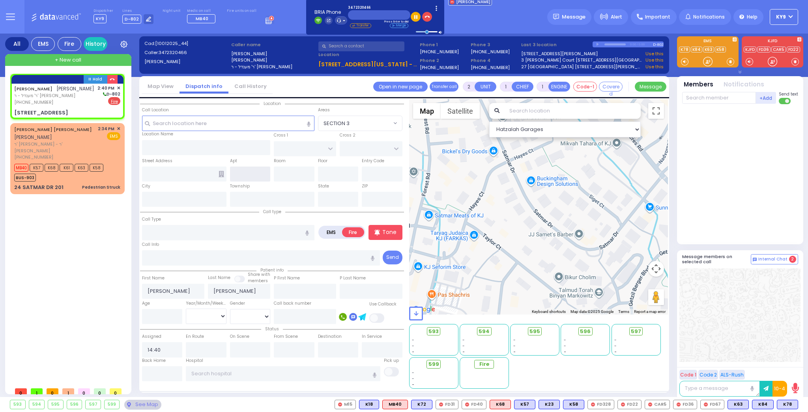
type input "4 Fillmore Court"
type input "Monroe"
type input "[US_STATE]"
type input "10950 Cross Streets: : TAYLOR CT/TARNOPOL WAY"
select select "SECTION 2"
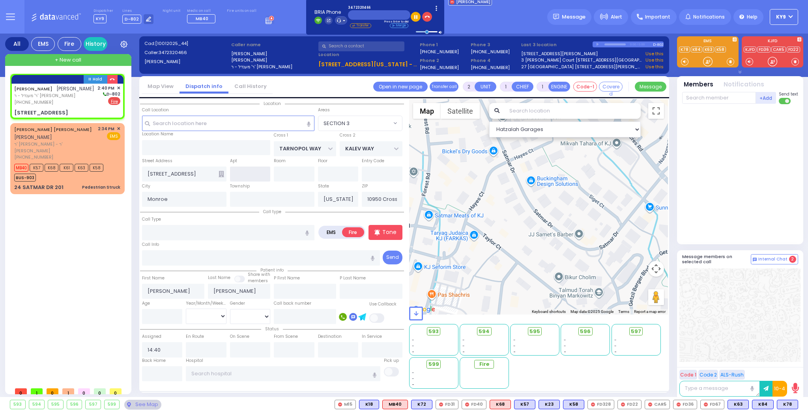
select select "Hatzalah Garages"
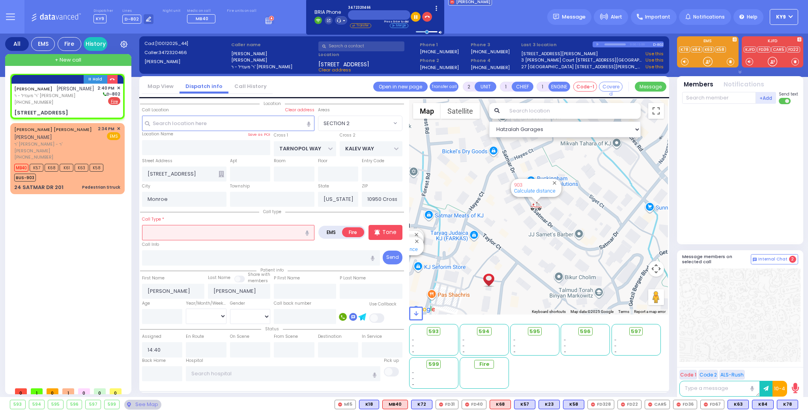
click at [171, 232] on input "text" at bounding box center [228, 232] width 172 height 15
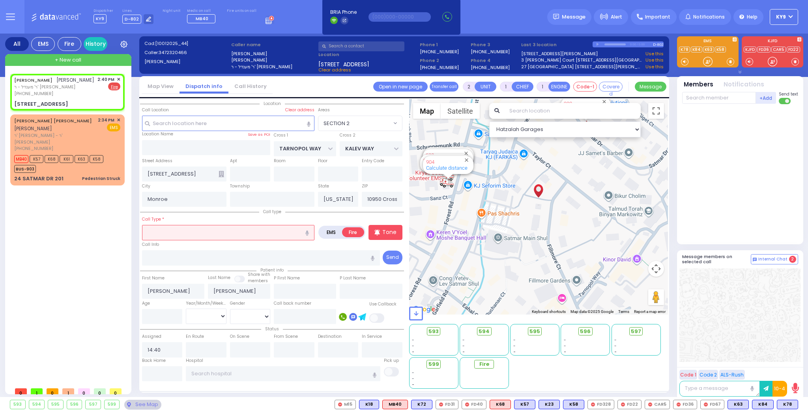
select select
radio input "true"
select select
select select "Hatzalah Garages"
click at [171, 234] on input "text" at bounding box center [228, 232] width 172 height 15
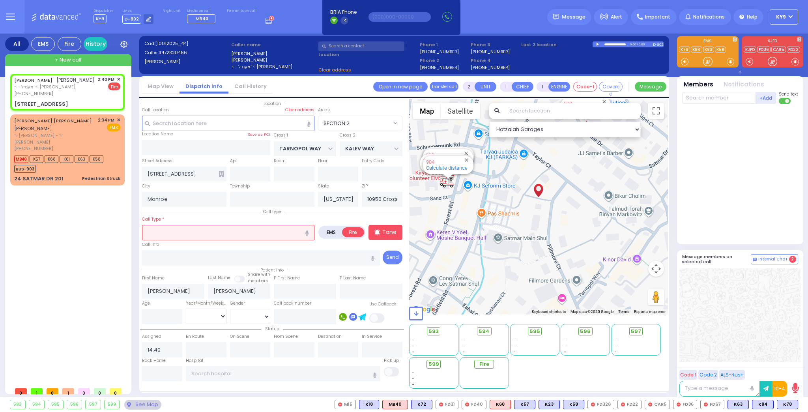
select select "SECTION 2"
type input "e"
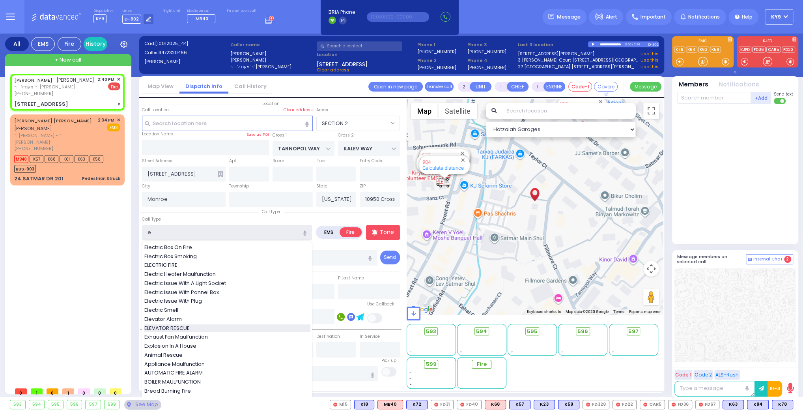
select select
radio input "true"
select select
type input "e"
select select "Hatzalah Garages"
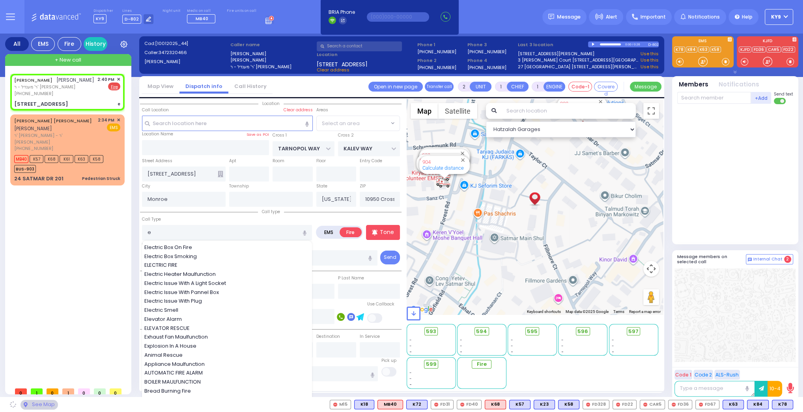
click at [188, 324] on span "ELEVATOR RESCUE" at bounding box center [168, 328] width 48 height 8
type input "ELEVATOR RESCUE"
select select "SECTION 2"
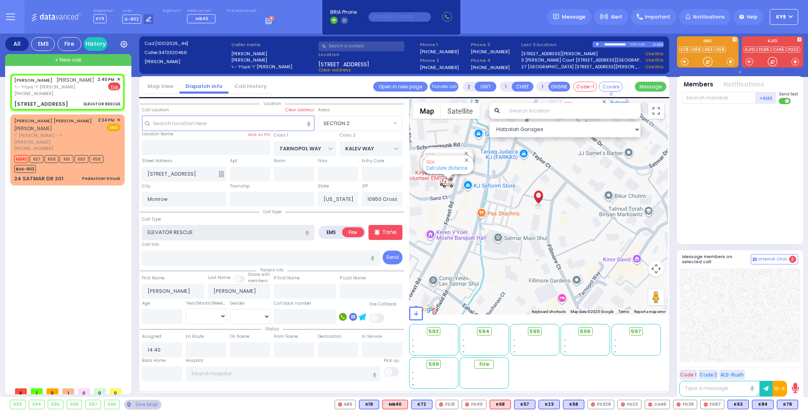
select select
radio input "true"
select select
select select "SECTION 2"
select select "Hatzalah Garages"
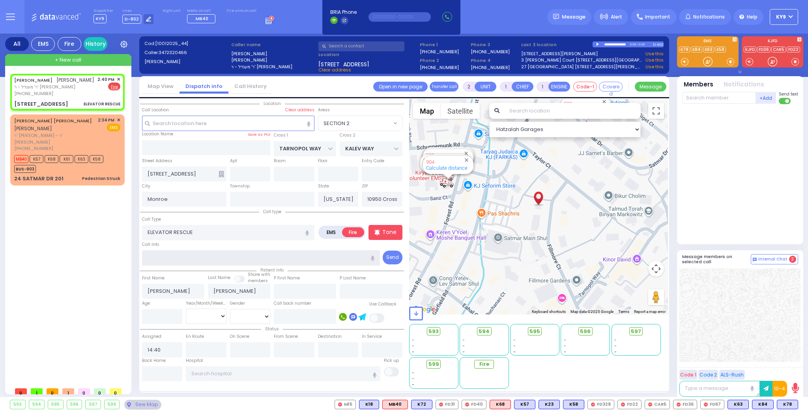
click at [213, 253] on input "text" at bounding box center [261, 257] width 238 height 15
select select
radio input "true"
select select
select select "Hatzalah Garages"
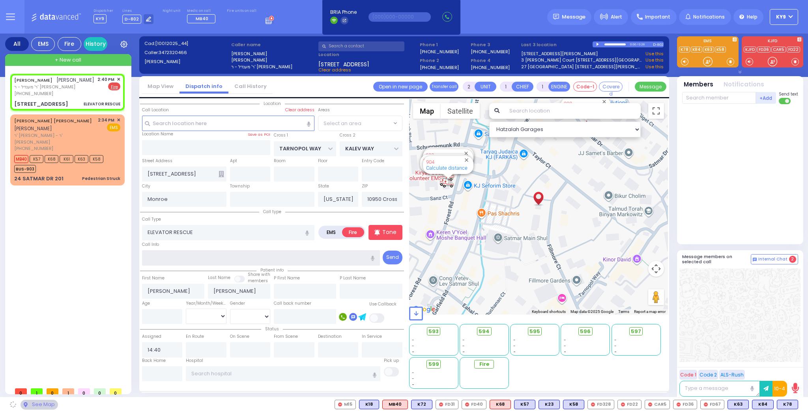
type input "c"
select select "SECTION 2"
type input "center ent"
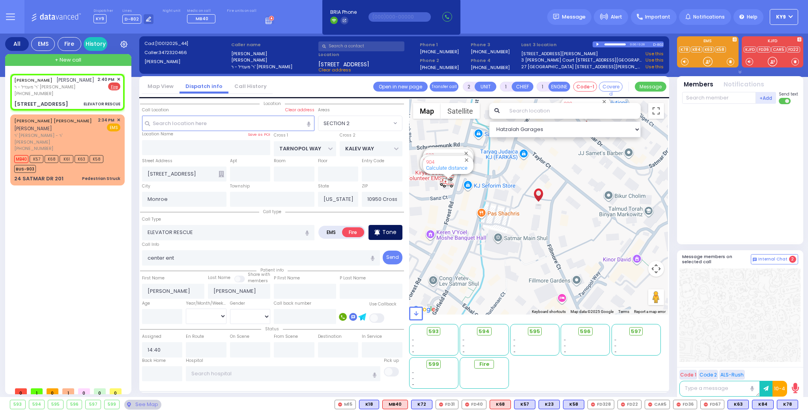
click at [394, 228] on p "Tone" at bounding box center [389, 232] width 14 height 8
select select
radio input "true"
select select
select select "Hatzalah Garages"
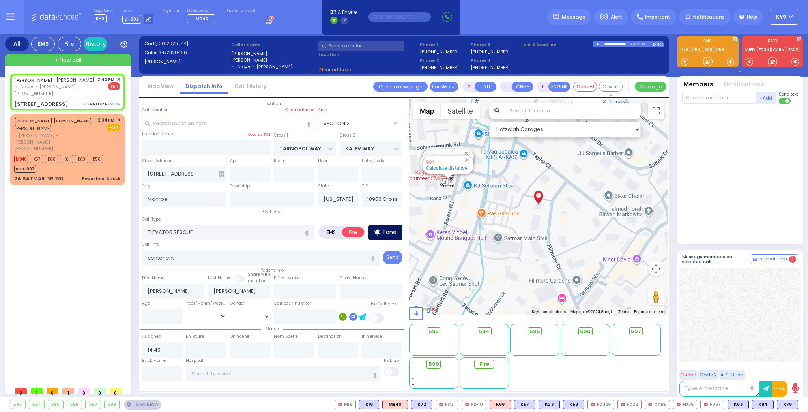
select select "SECTION 2"
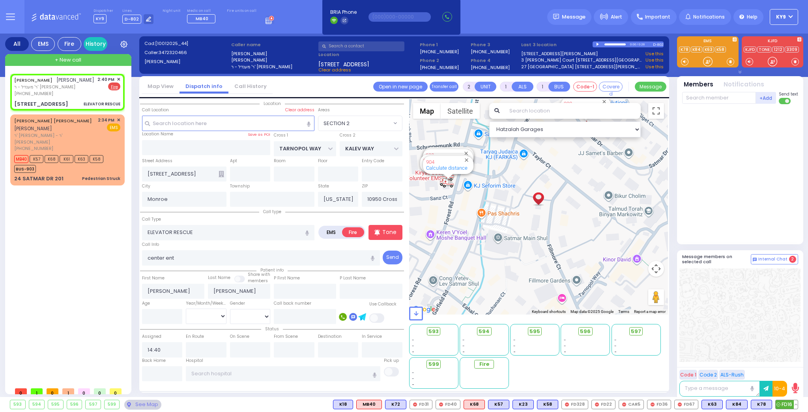
click at [790, 405] on span "FD16" at bounding box center [787, 404] width 22 height 9
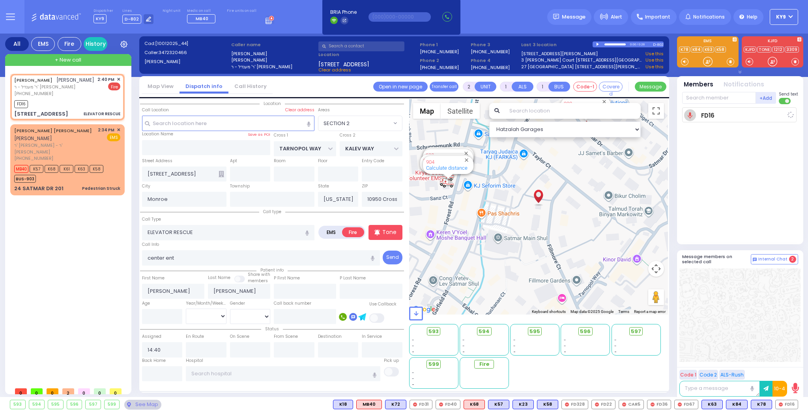
select select
radio input "true"
select select
type input "14:41"
select select "SECTION 2"
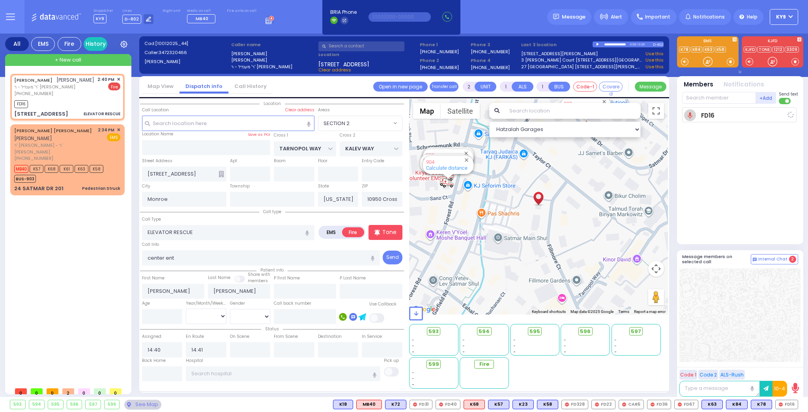
select select "Hatzalah Garages"
click at [721, 98] on input "text" at bounding box center [719, 98] width 74 height 12
type input "69"
click at [700, 112] on div "FD69" at bounding box center [708, 114] width 39 height 8
click at [699, 99] on input "text" at bounding box center [719, 98] width 74 height 12
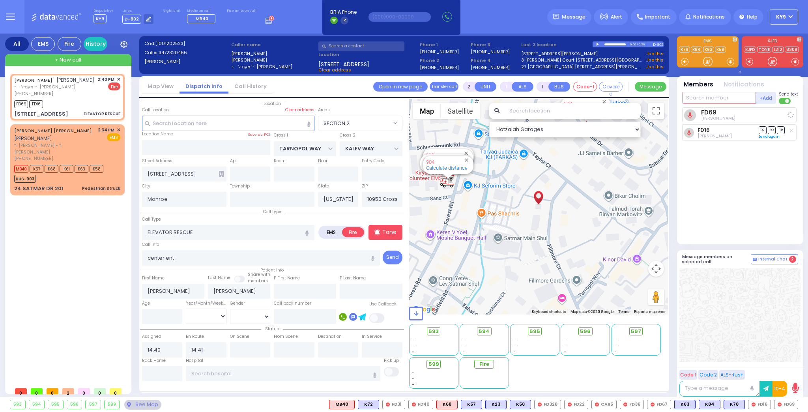
select select
radio input "true"
select select
select select "Hatzalah Garages"
select select "SECTION 2"
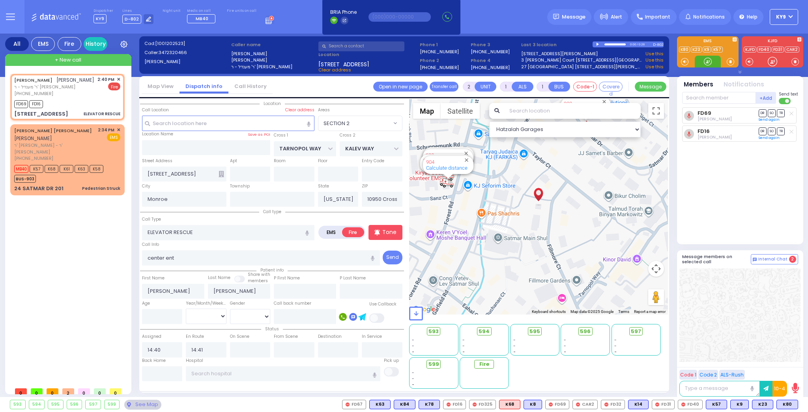
click at [709, 61] on div at bounding box center [708, 62] width 8 height 8
click at [77, 173] on div "BUS-903" at bounding box center [58, 178] width 89 height 10
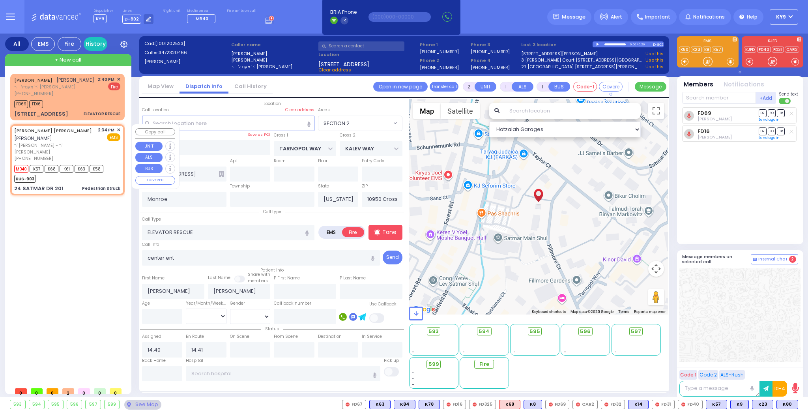
type input "4"
type input "2"
select select
type input "Pedestrian Struck"
radio input "true"
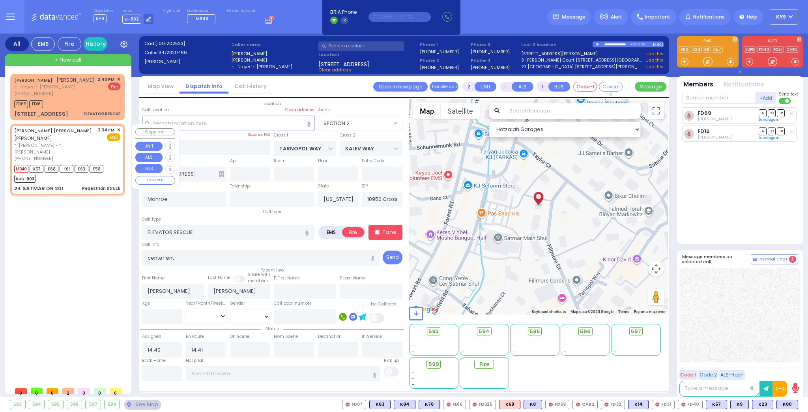
type input "[PERSON_NAME]"
select select
type input "14:34"
type input "14:35"
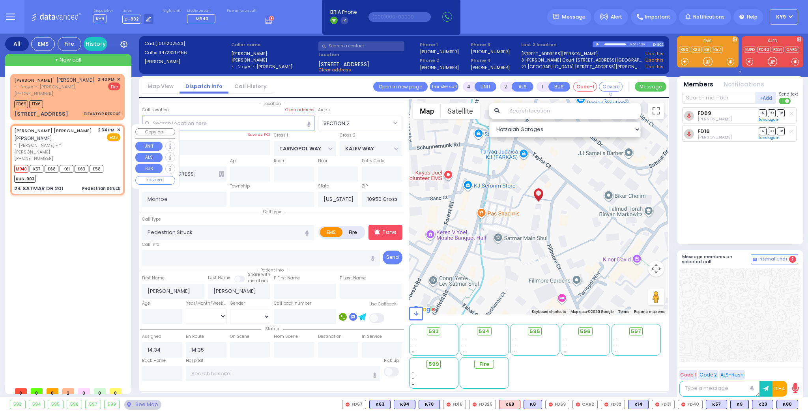
select select "Hatzalah Garages"
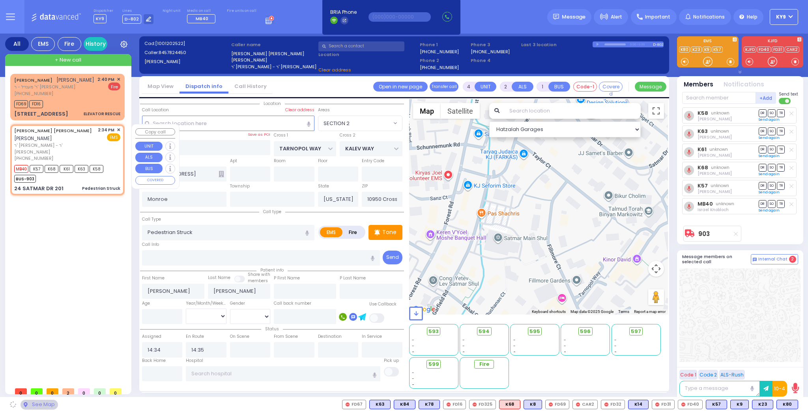
type input "HAYES COURT"
type input "ORSHAVA COURT"
type input "24 SATMAR DR"
type input "201"
type input "[PERSON_NAME]"
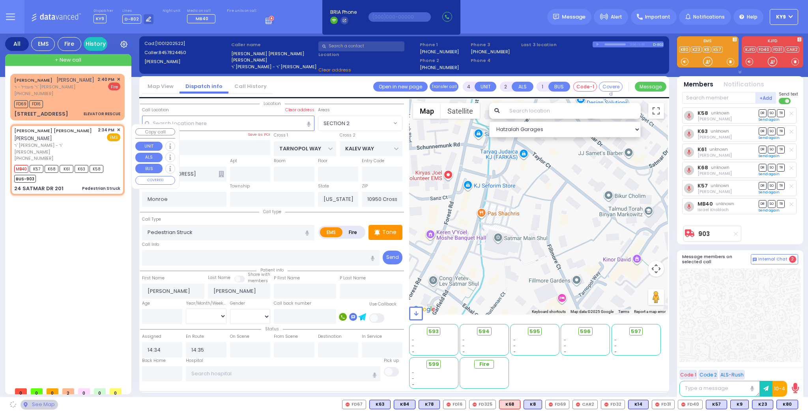
type input "10950"
select select "SECTION 3"
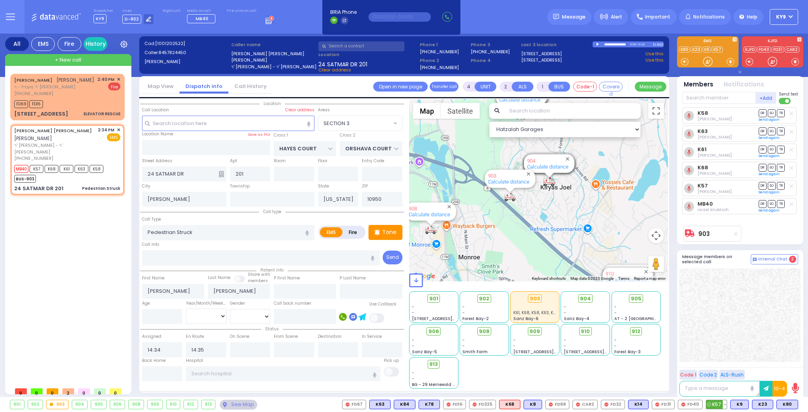
click at [727, 403] on button at bounding box center [725, 404] width 4 height 9
click at [719, 370] on icon at bounding box center [719, 369] width 8 height 8
click at [245, 371] on input "text" at bounding box center [283, 373] width 195 height 15
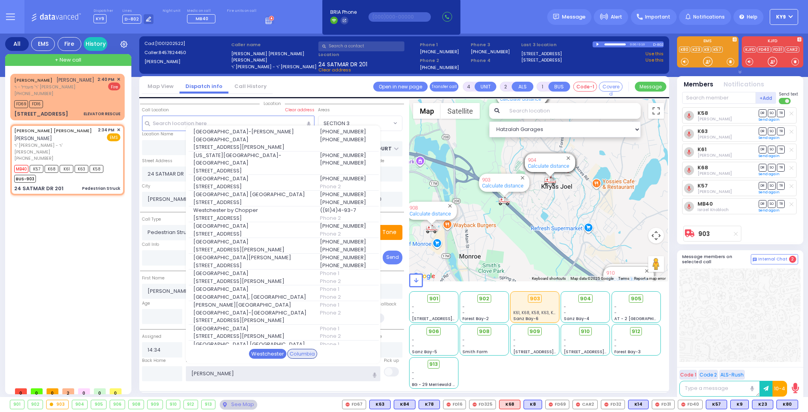
type input "wes"
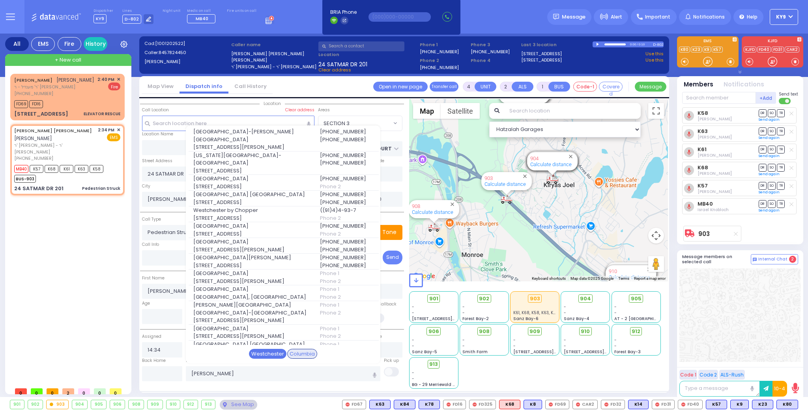
click at [264, 354] on div "Westchester" at bounding box center [267, 354] width 37 height 10
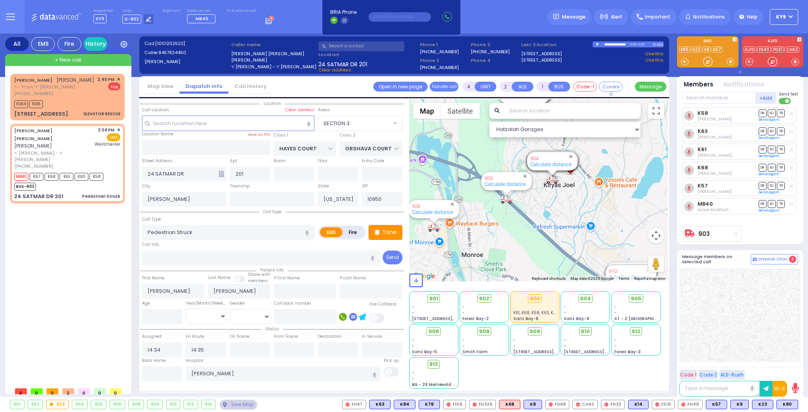
select select
radio input "true"
select select
type input "Westchester Medical Center-Woods Road"
select select "Hatzalah Garages"
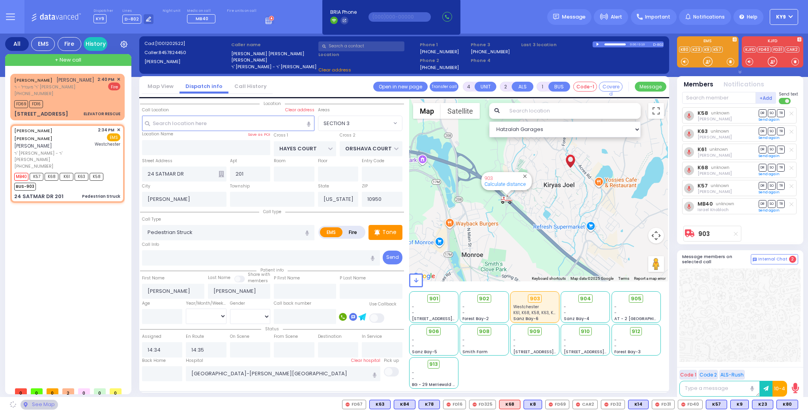
select select "SECTION 3"
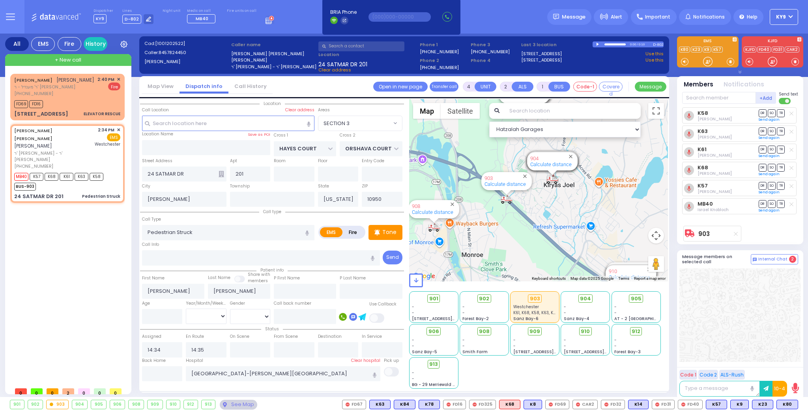
click at [118, 406] on div "906" at bounding box center [117, 404] width 15 height 9
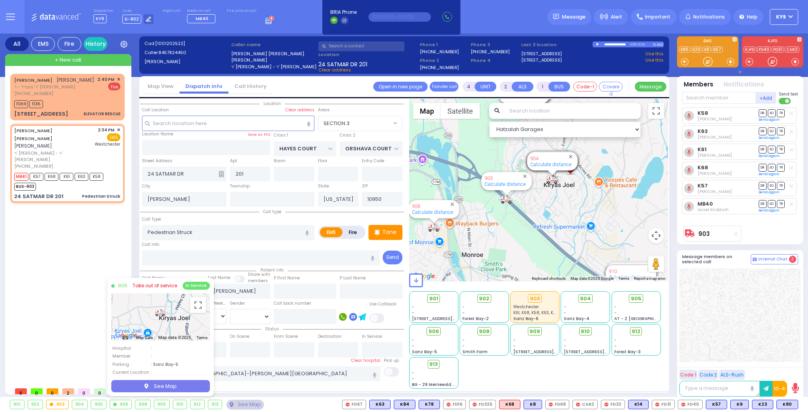
click at [152, 283] on link "Take out of service" at bounding box center [155, 285] width 45 height 7
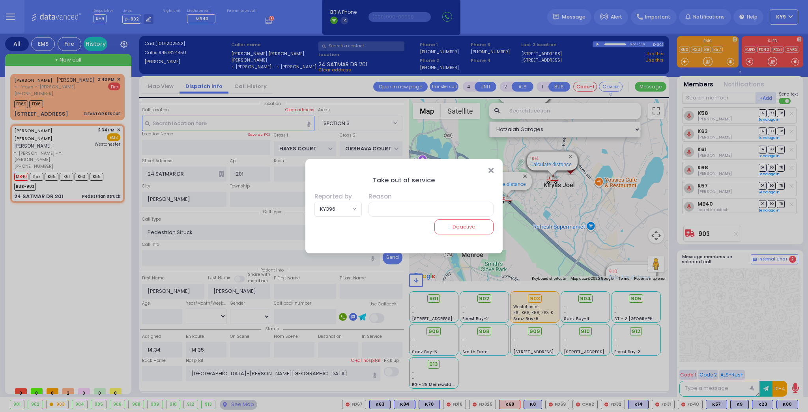
click at [343, 209] on span "KY396" at bounding box center [333, 209] width 36 height 14
type input "23"
select select "KY23"
click at [417, 212] on input "text" at bounding box center [429, 209] width 129 height 15
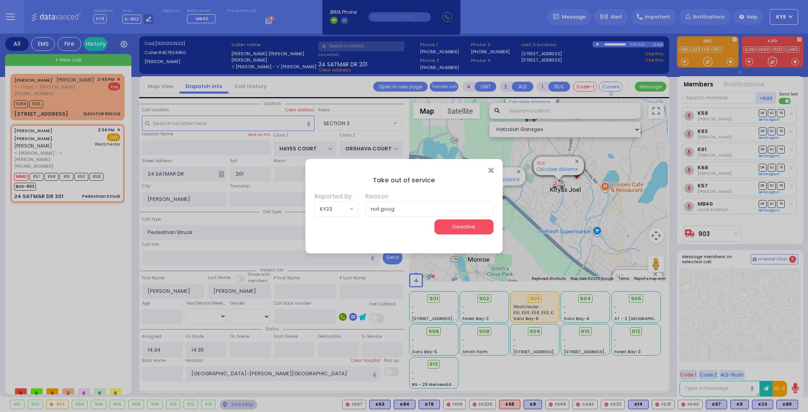
click at [470, 229] on button "Deactive" at bounding box center [463, 226] width 59 height 15
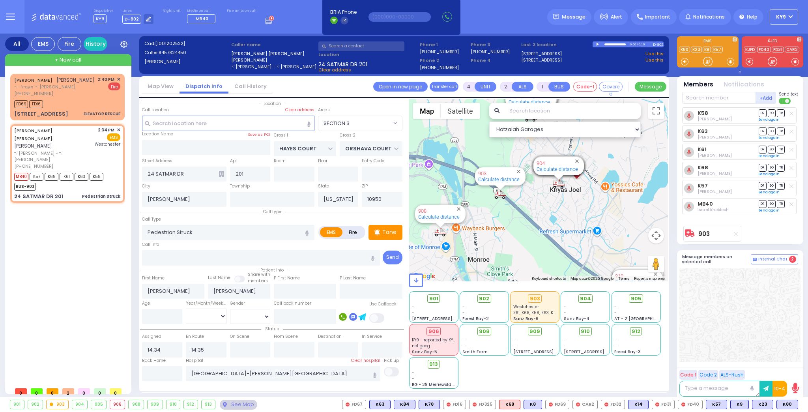
click at [431, 344] on div "not goog" at bounding box center [433, 346] width 43 height 6
click at [114, 403] on div "906" at bounding box center [117, 404] width 15 height 9
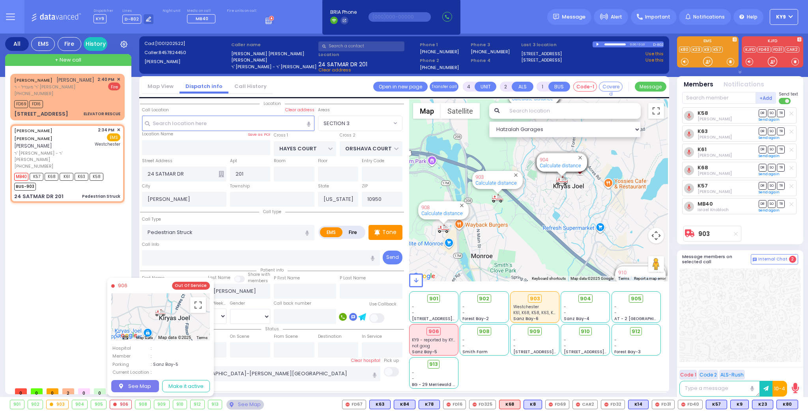
click at [189, 286] on div "Out Of Service" at bounding box center [191, 286] width 38 height 8
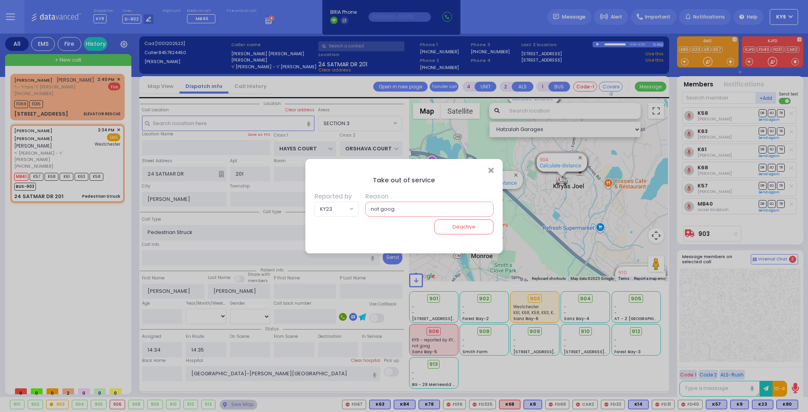
click at [395, 207] on input "not goog" at bounding box center [429, 209] width 129 height 15
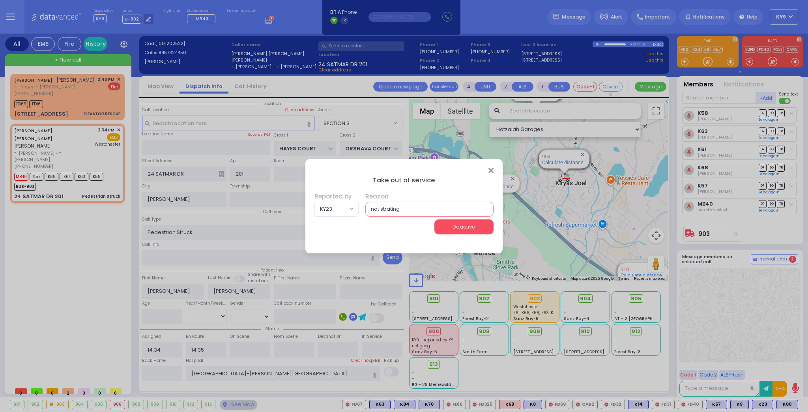
type input "not strating"
click at [455, 229] on button "Deactive" at bounding box center [463, 226] width 59 height 15
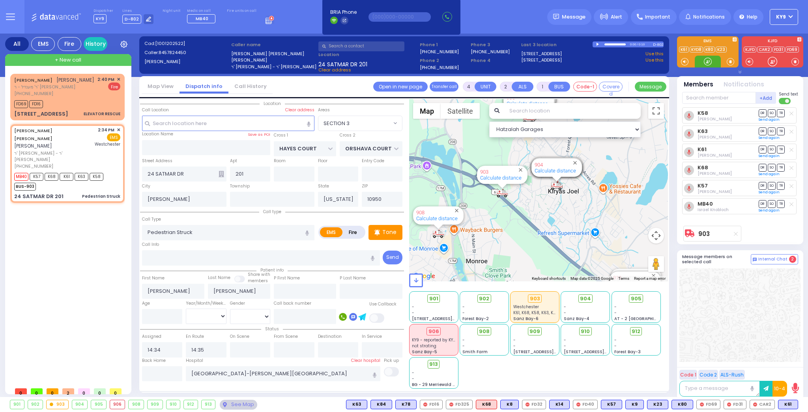
drag, startPoint x: 703, startPoint y: 62, endPoint x: 712, endPoint y: 58, distance: 9.6
click at [710, 60] on div at bounding box center [708, 62] width 8 height 8
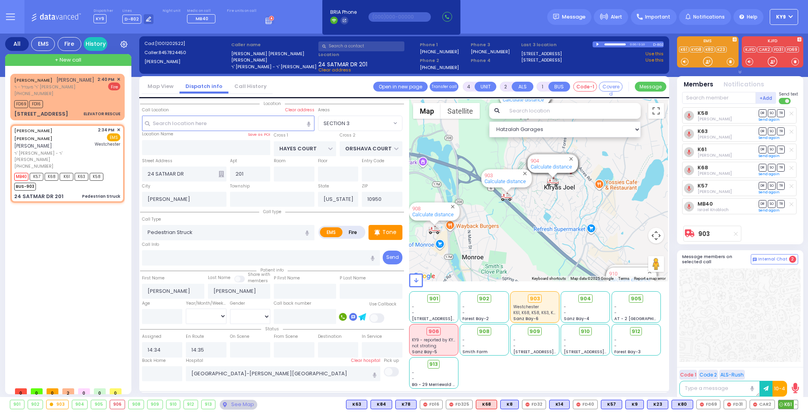
click at [794, 406] on button at bounding box center [796, 404] width 4 height 9
click at [792, 359] on icon at bounding box center [790, 358] width 8 height 8
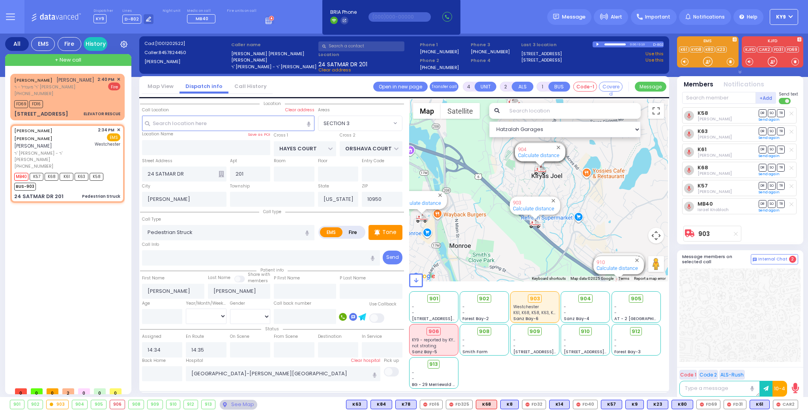
select select "SECTION 3"
select select
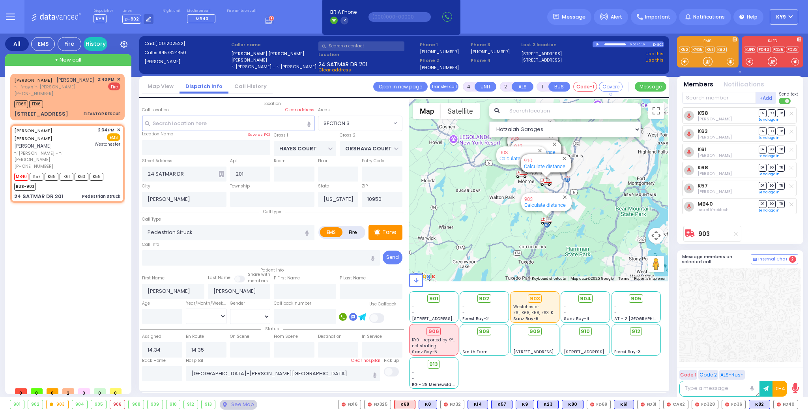
drag, startPoint x: 563, startPoint y: 214, endPoint x: 551, endPoint y: 214, distance: 11.8
click at [551, 214] on div "903 Calculate distance 594 Calculate distance 595 Calculate distance 596 Calcul…" at bounding box center [538, 190] width 259 height 182
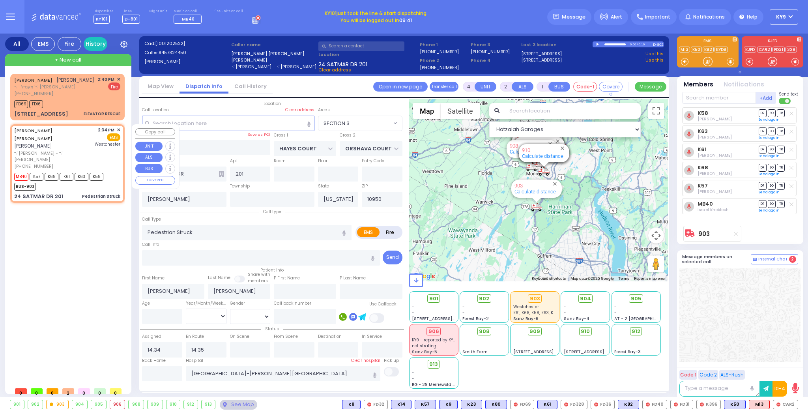
click at [85, 163] on div "[PHONE_NUMBER]" at bounding box center [53, 166] width 78 height 7
select select
radio input "true"
select select
select select "Hatzalah Garages"
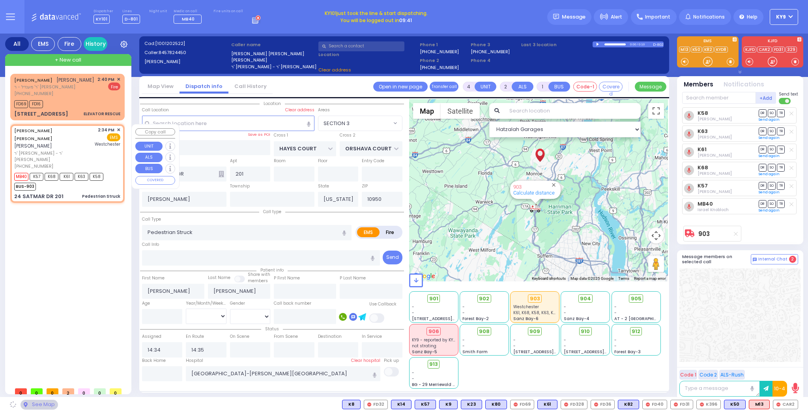
select select "SECTION 3"
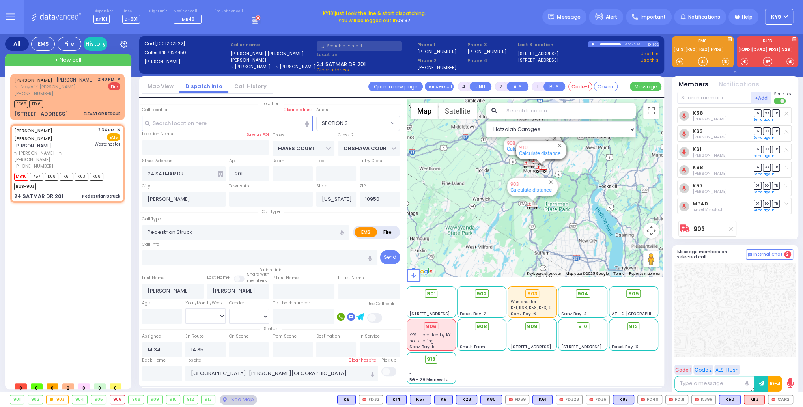
click at [788, 17] on button "KY9" at bounding box center [779, 17] width 28 height 16
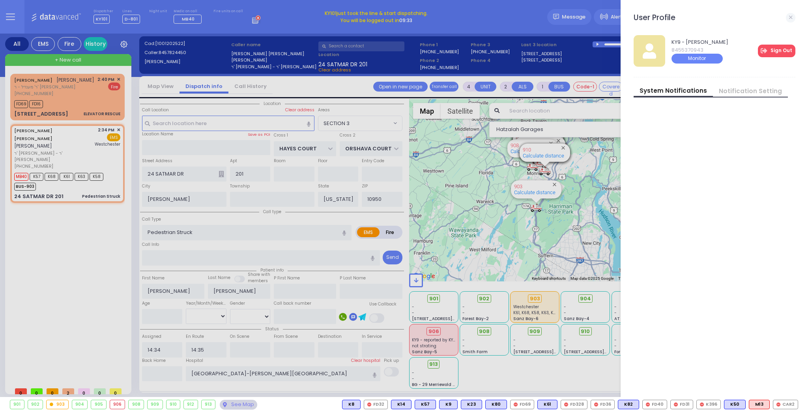
click at [775, 47] on link "Sign Out" at bounding box center [776, 51] width 37 height 13
